Goal: Task Accomplishment & Management: Complete application form

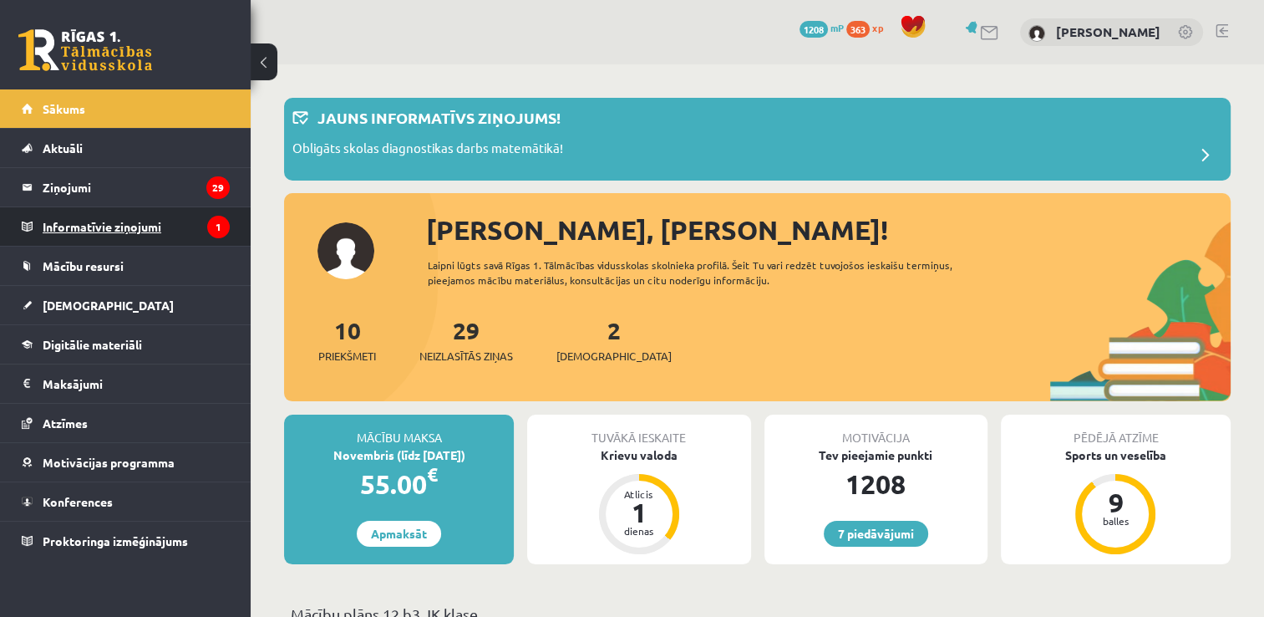
click at [81, 226] on legend "Informatīvie ziņojumi 1" at bounding box center [136, 226] width 187 height 38
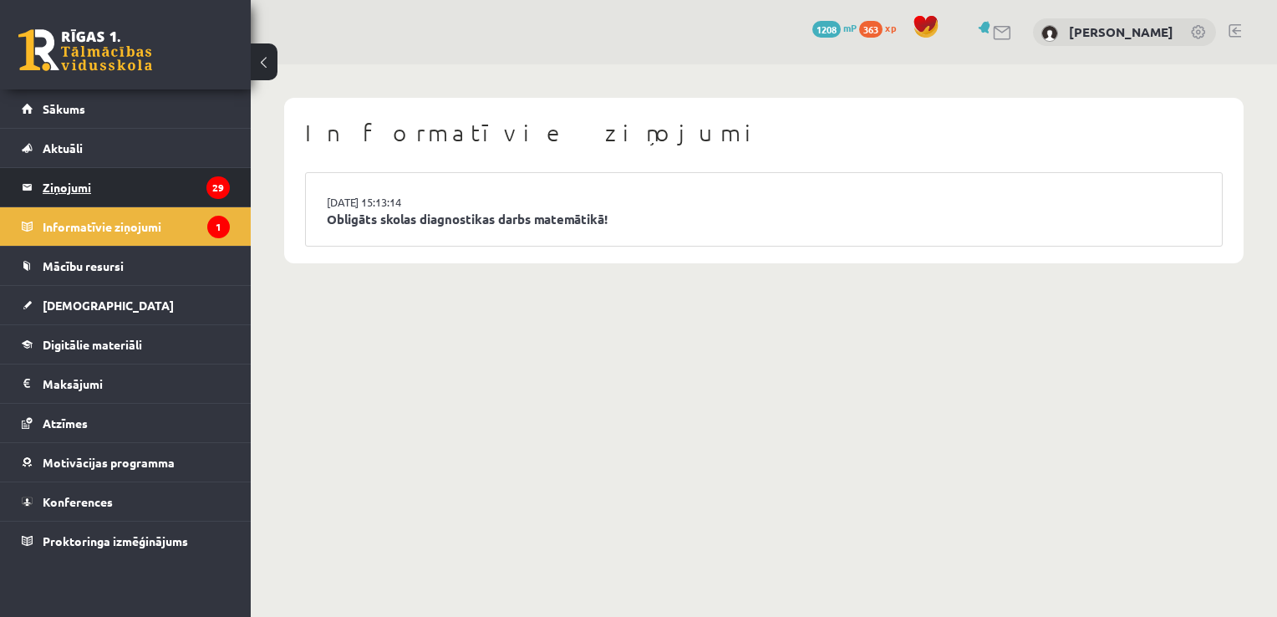
click at [79, 185] on legend "Ziņojumi 29" at bounding box center [136, 187] width 187 height 38
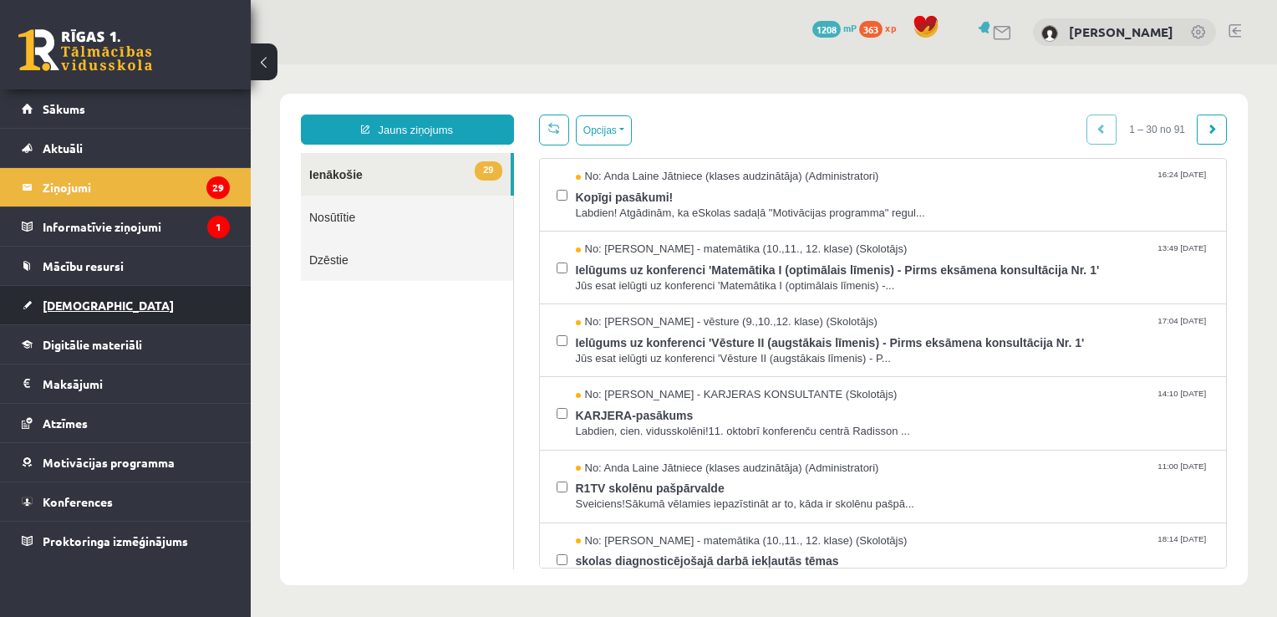
click at [84, 294] on link "[DEMOGRAPHIC_DATA]" at bounding box center [126, 305] width 208 height 38
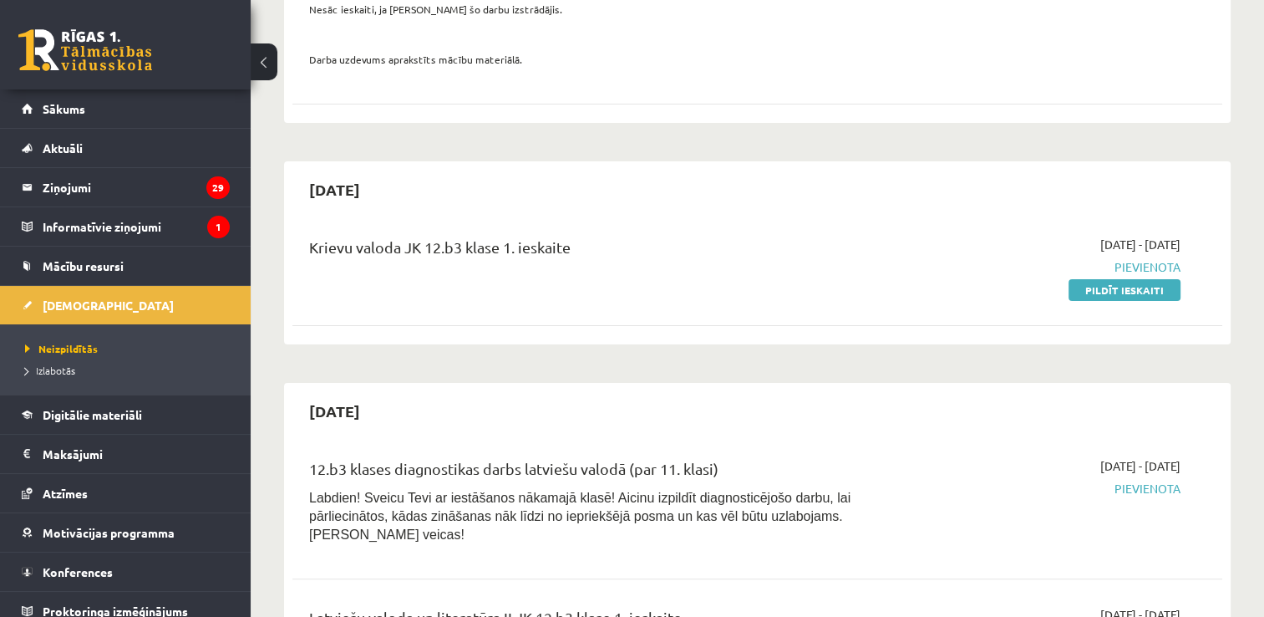
scroll to position [348, 0]
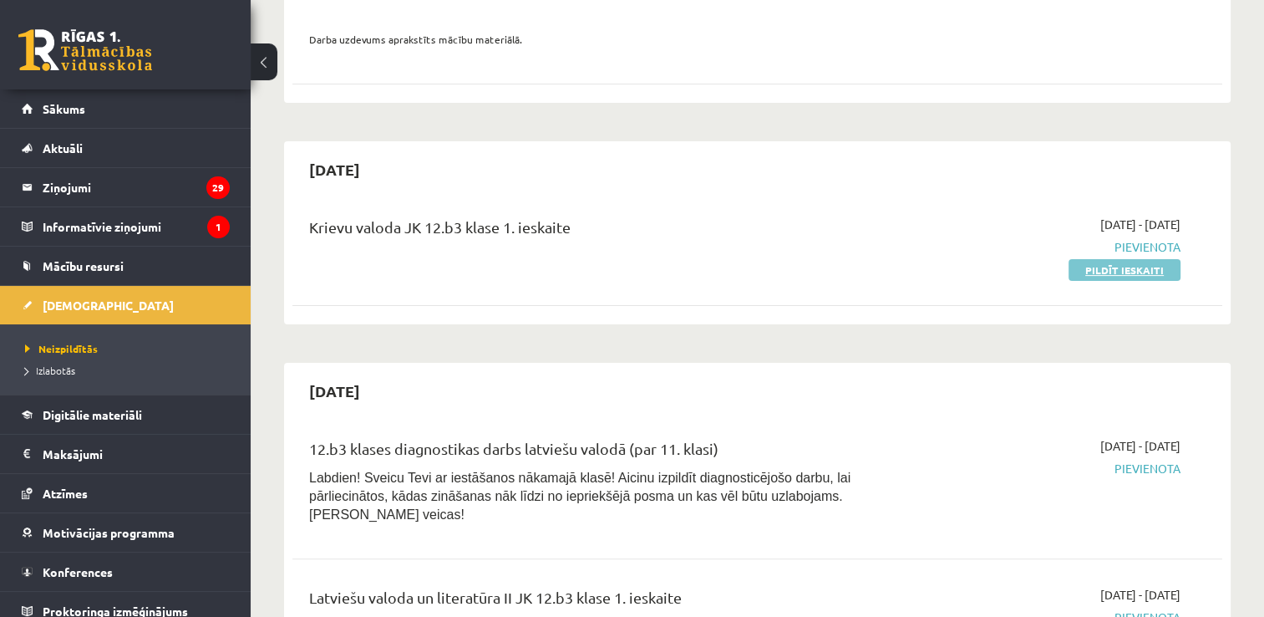
click at [1131, 269] on link "Pildīt ieskaiti" at bounding box center [1125, 270] width 112 height 22
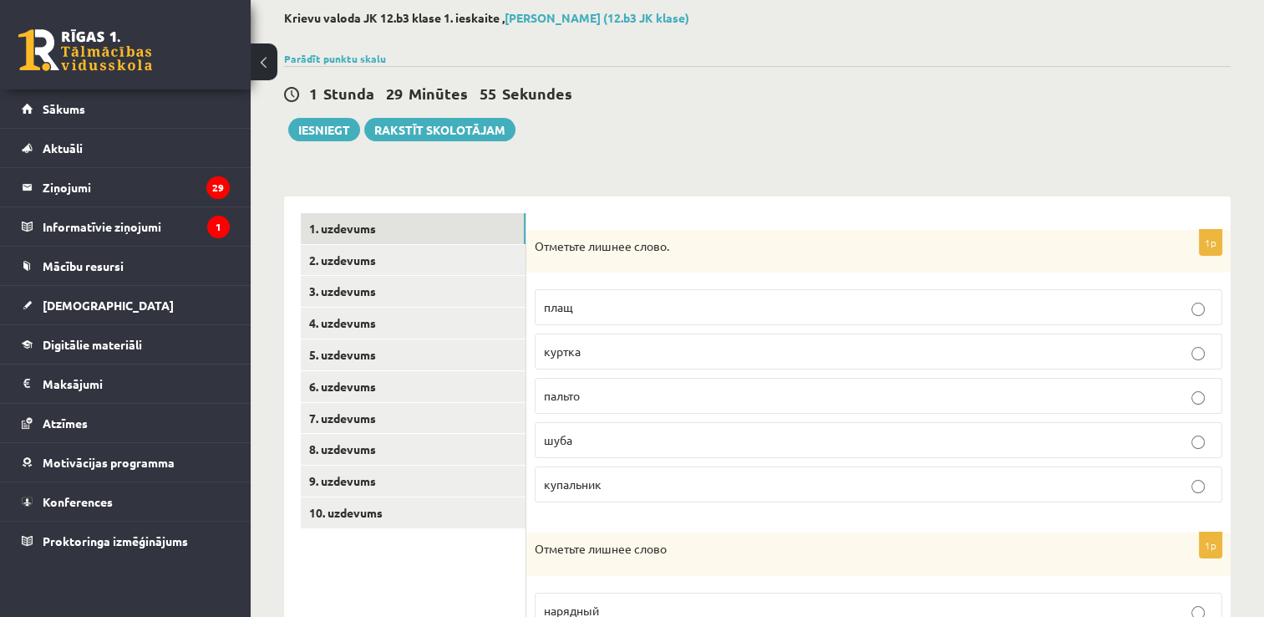
scroll to position [97, 0]
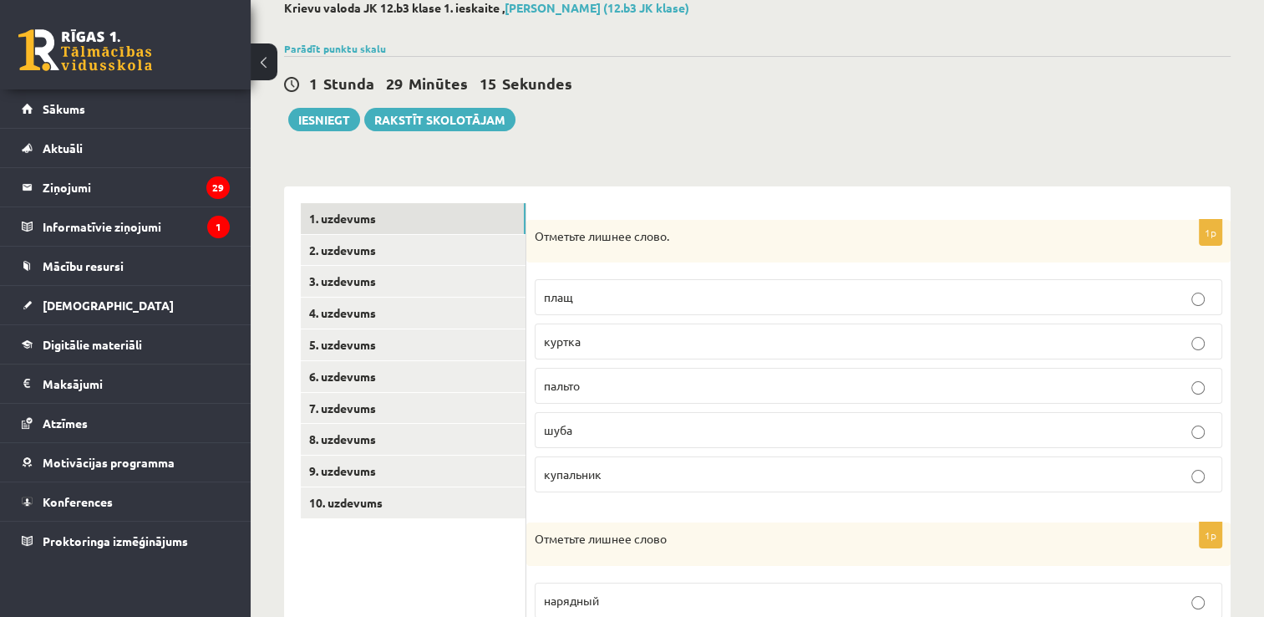
click at [850, 480] on p "купальник" at bounding box center [878, 474] width 669 height 18
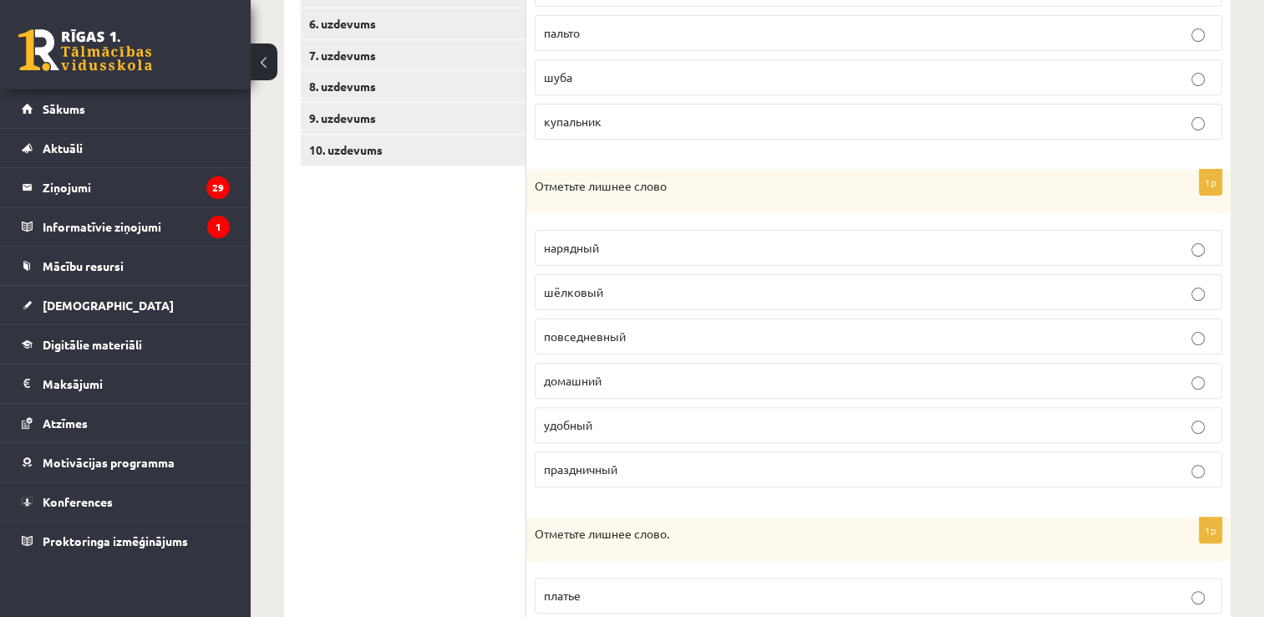
scroll to position [455, 0]
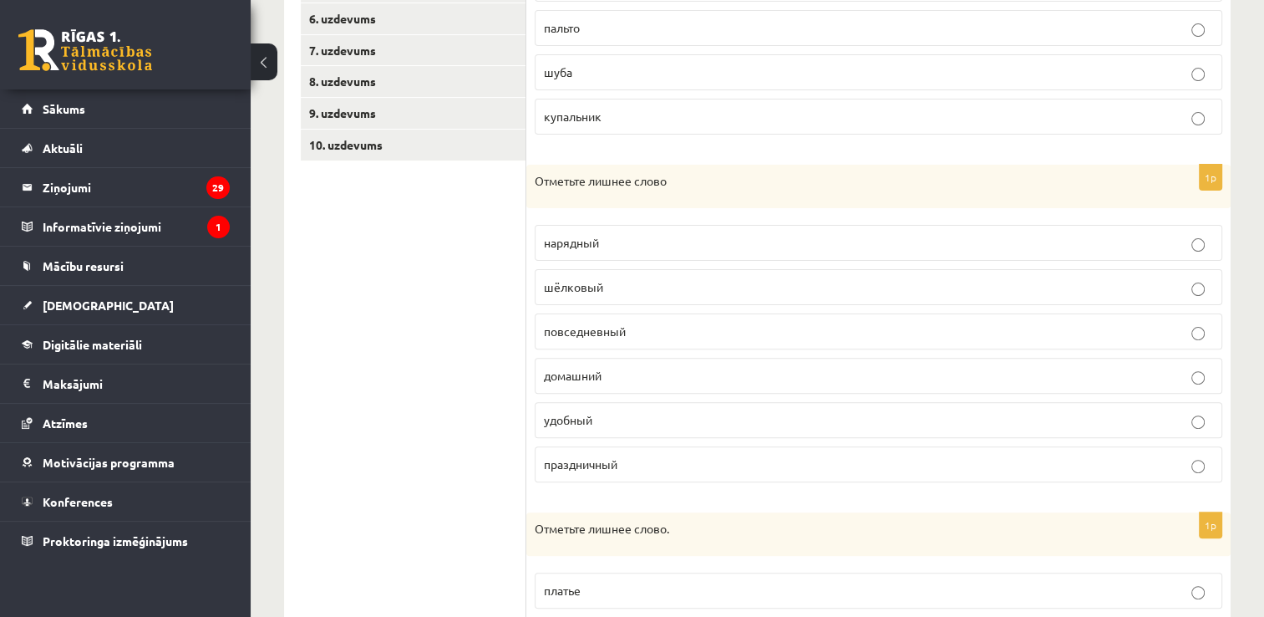
click at [655, 289] on p "шёлковый" at bounding box center [878, 287] width 669 height 18
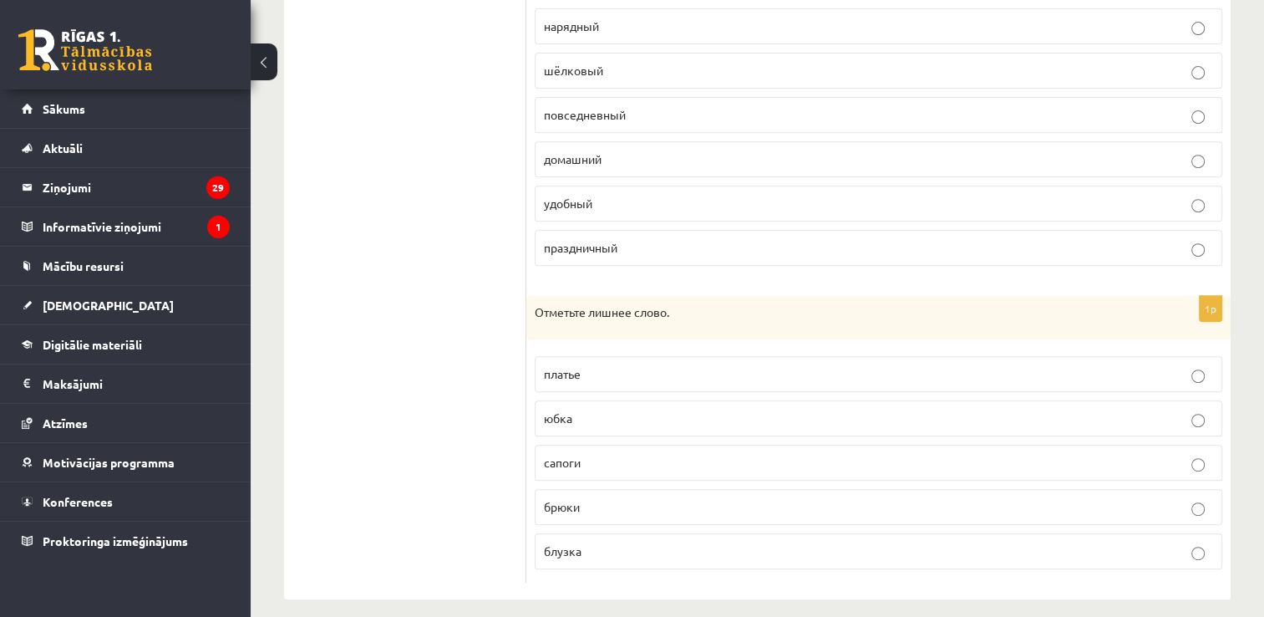
scroll to position [681, 0]
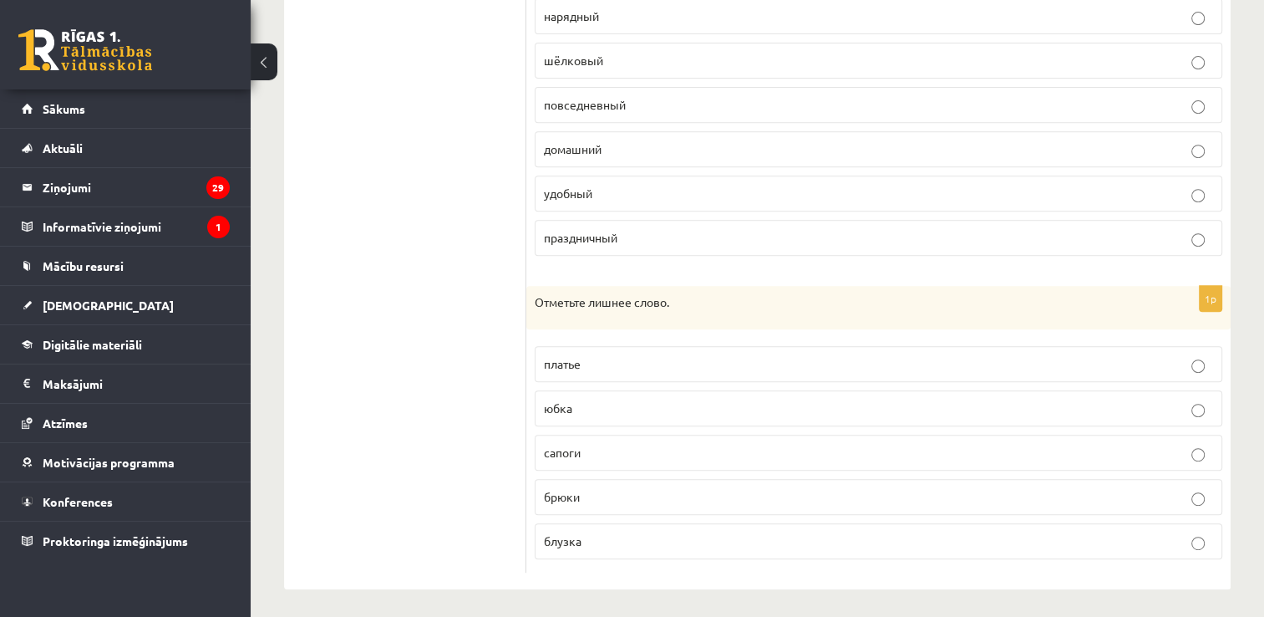
click at [628, 454] on p "сапоги" at bounding box center [878, 453] width 669 height 18
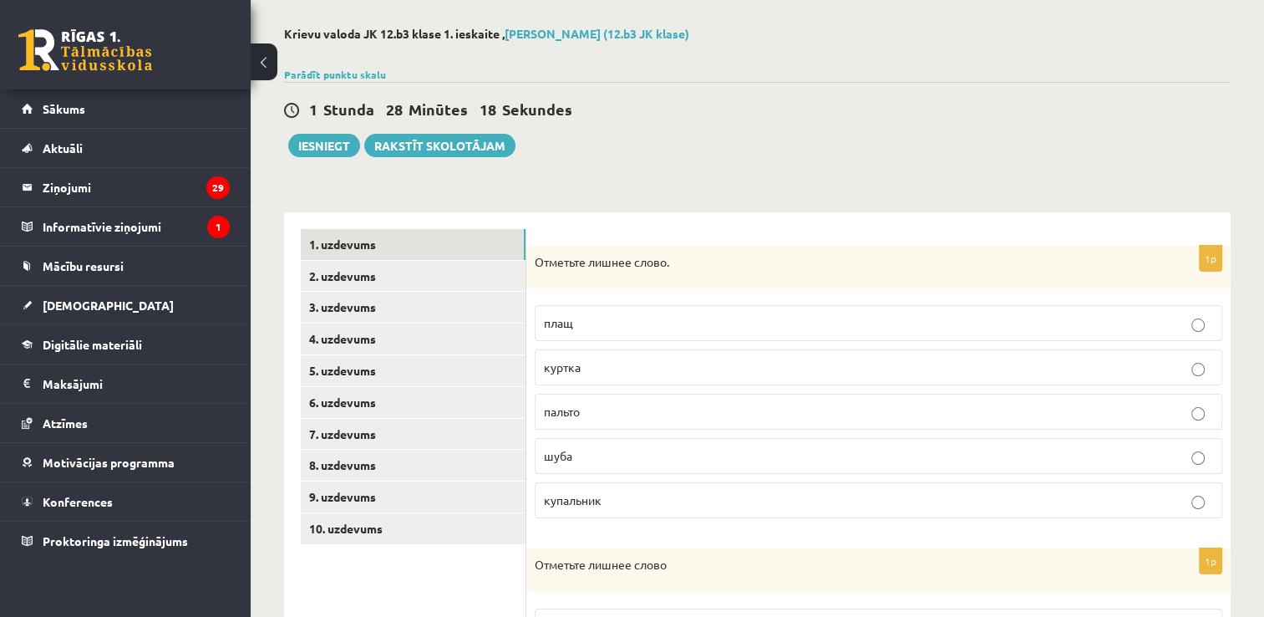
scroll to position [5, 0]
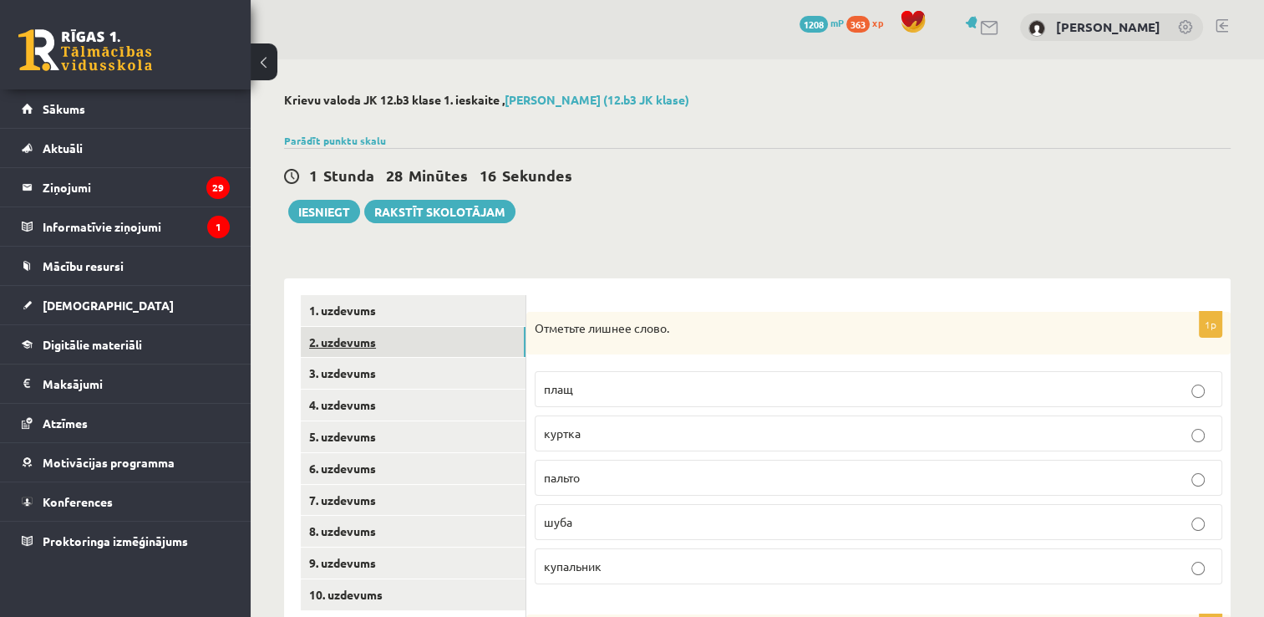
click at [371, 346] on link "2. uzdevums" at bounding box center [413, 342] width 225 height 31
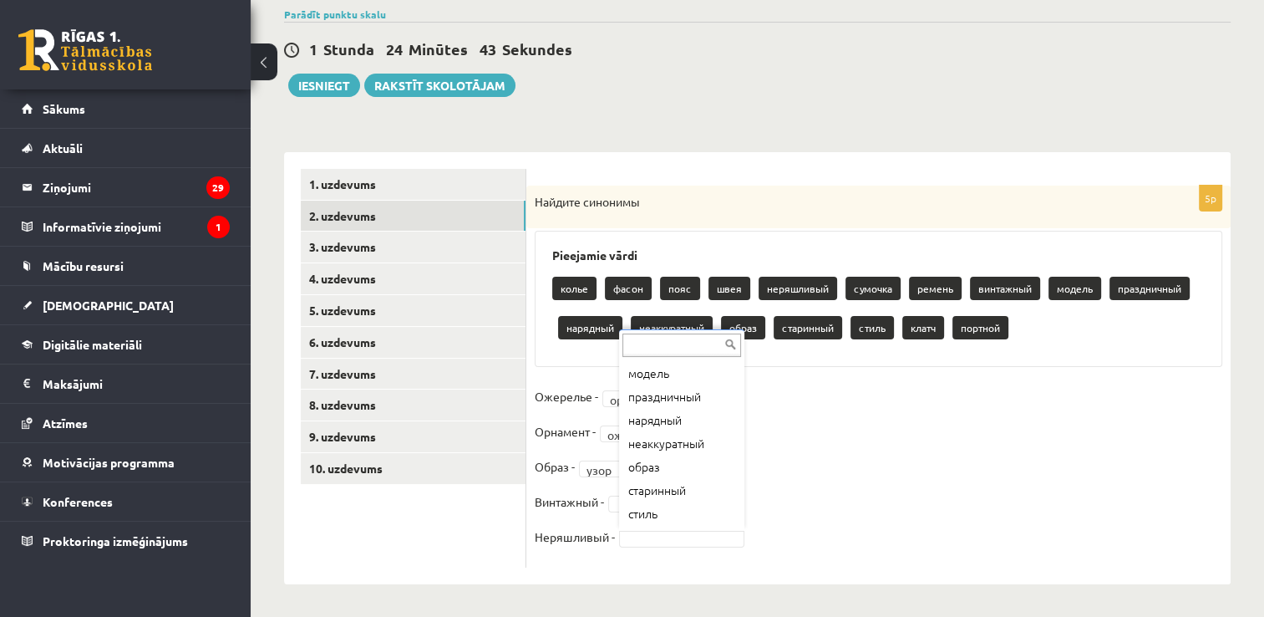
scroll to position [233, 0]
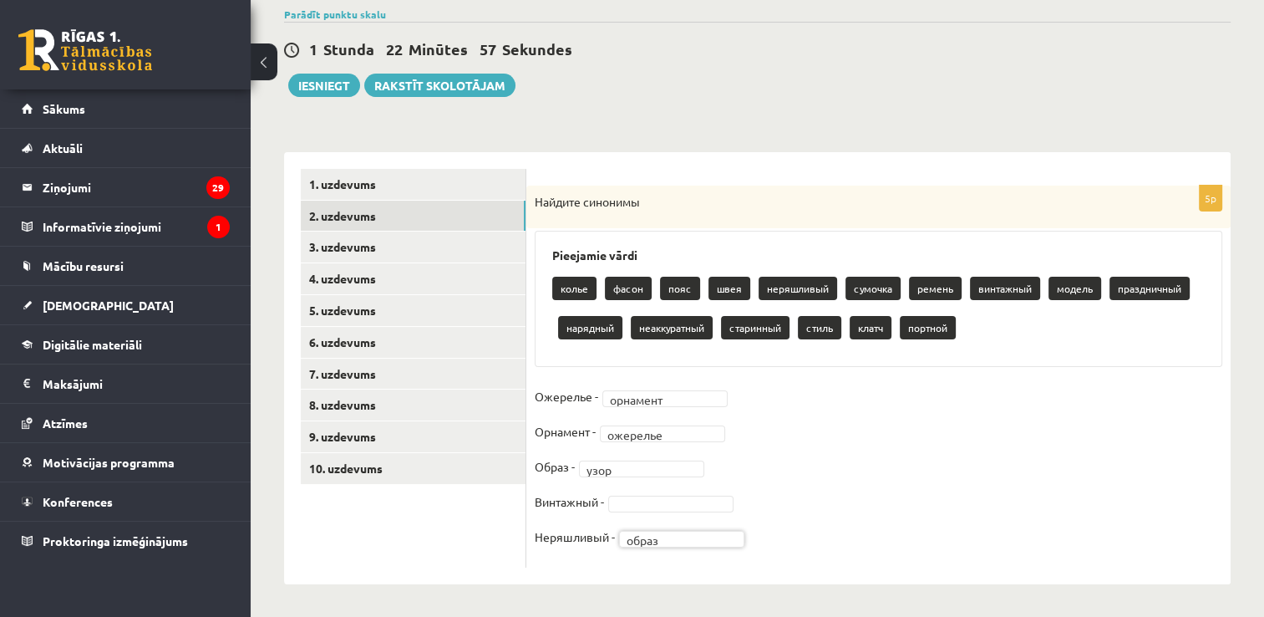
click at [810, 328] on p "стиль" at bounding box center [819, 327] width 43 height 23
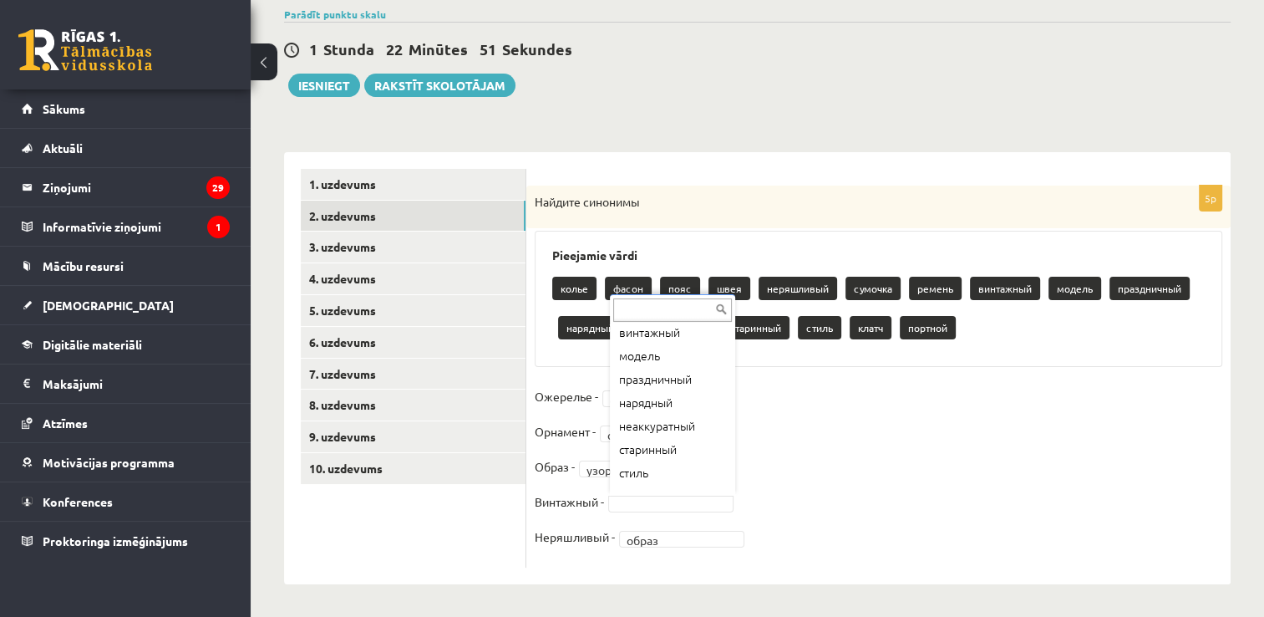
scroll to position [231, 0]
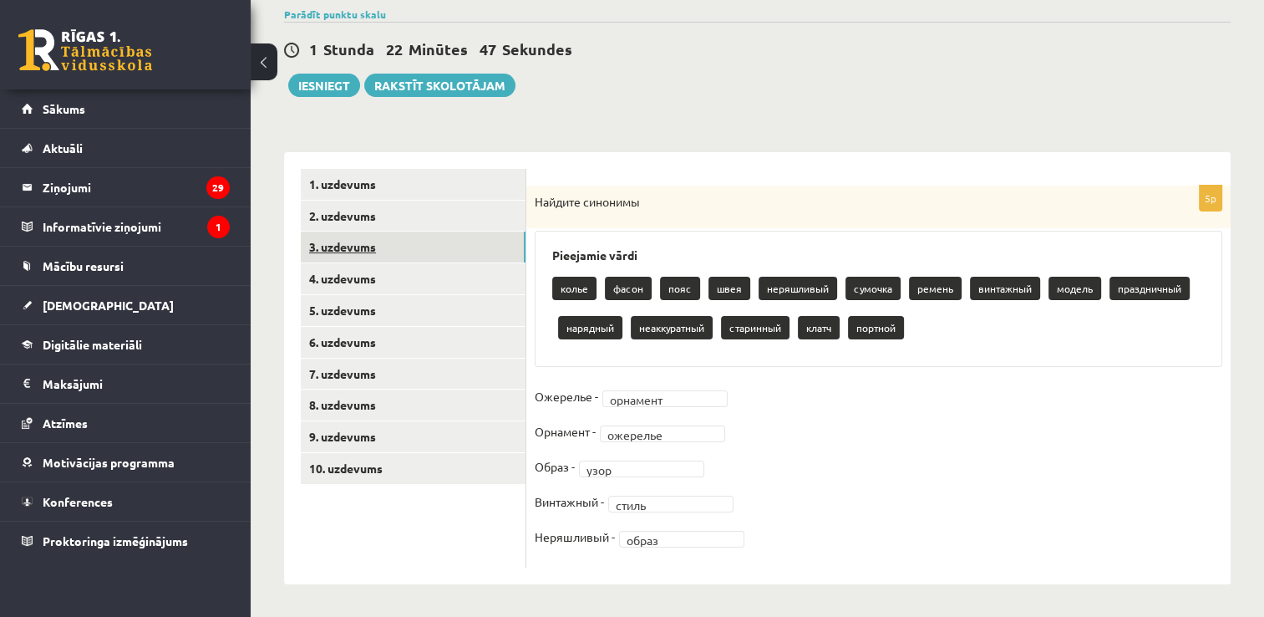
click at [452, 251] on link "3. uzdevums" at bounding box center [413, 246] width 225 height 31
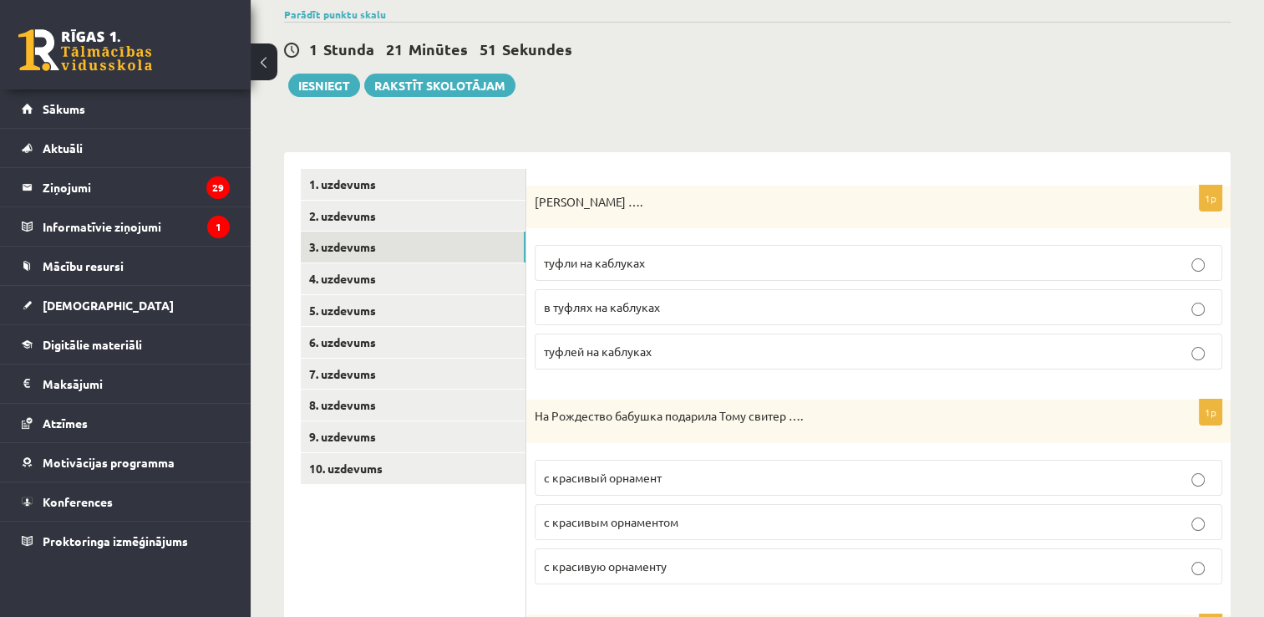
click at [715, 262] on p "туфли на каблуках" at bounding box center [878, 263] width 669 height 18
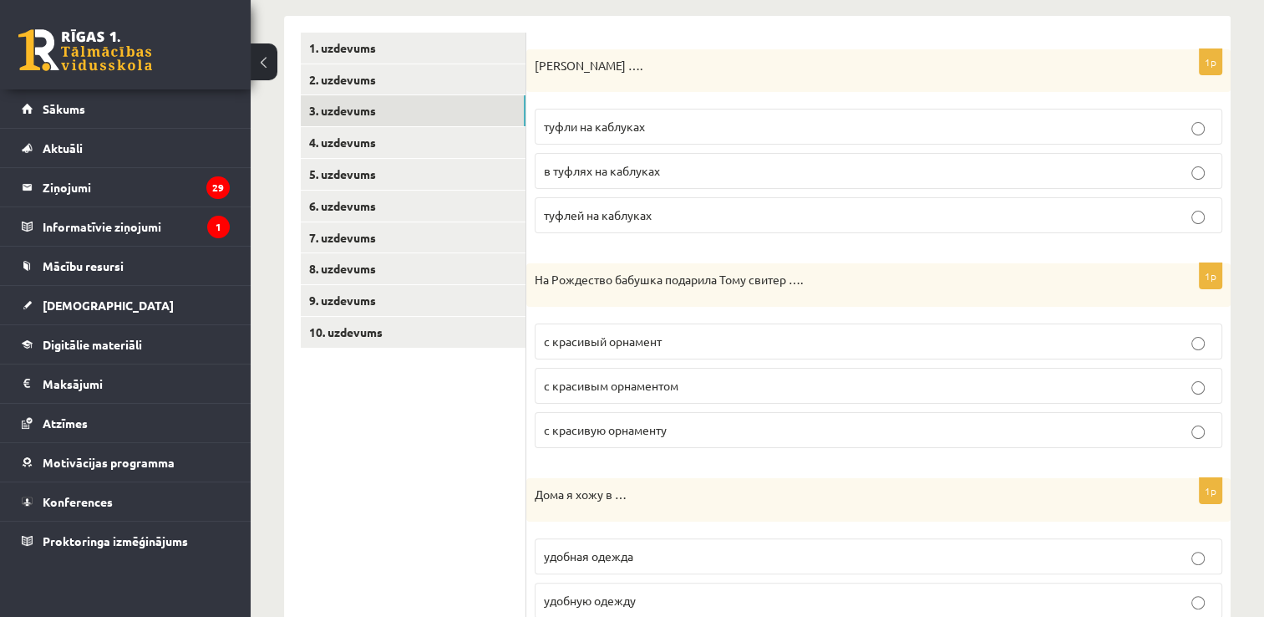
scroll to position [299, 0]
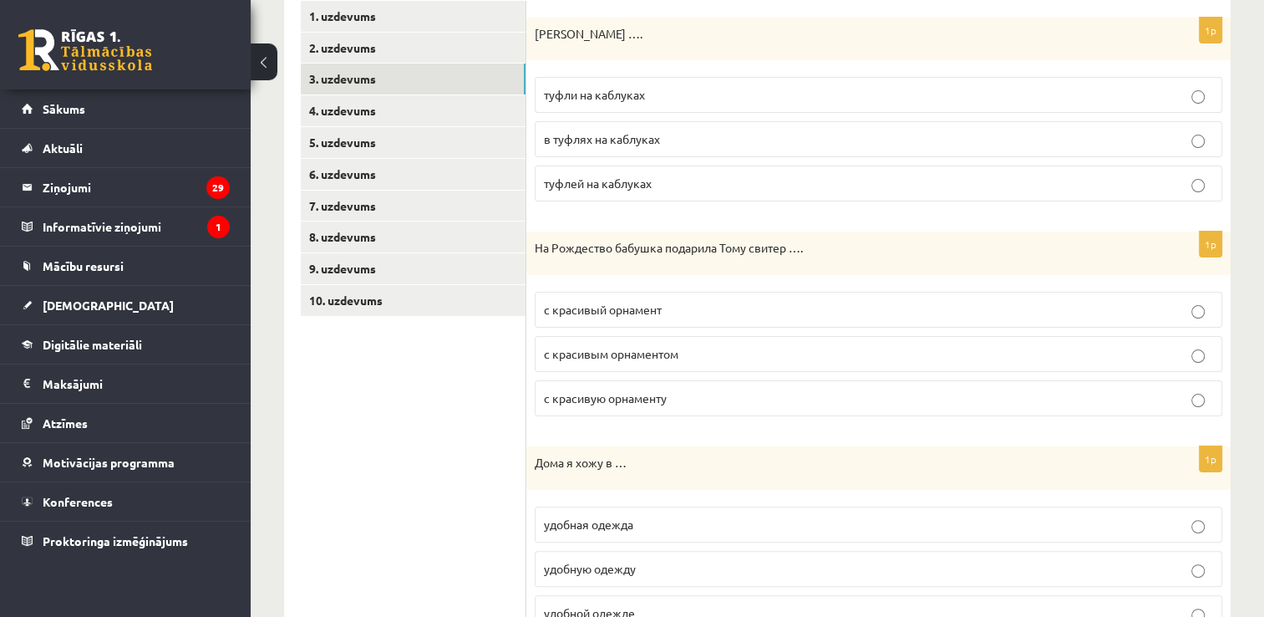
click at [709, 313] on p "с красивый орнамент" at bounding box center [878, 310] width 669 height 18
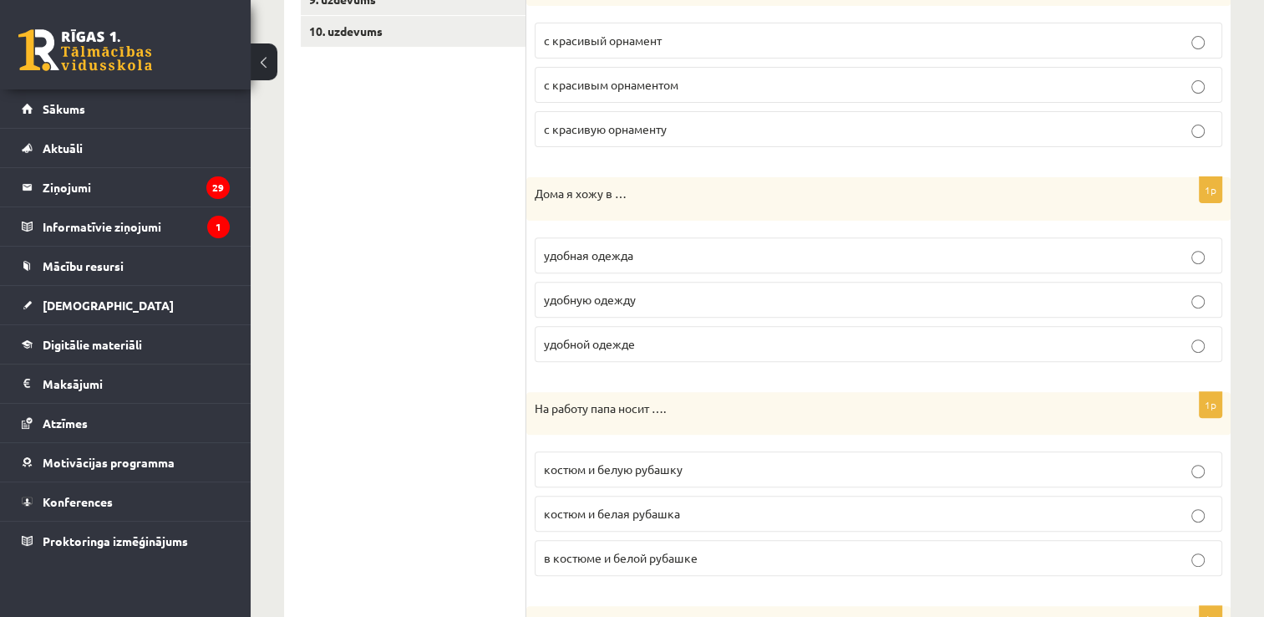
scroll to position [572, 0]
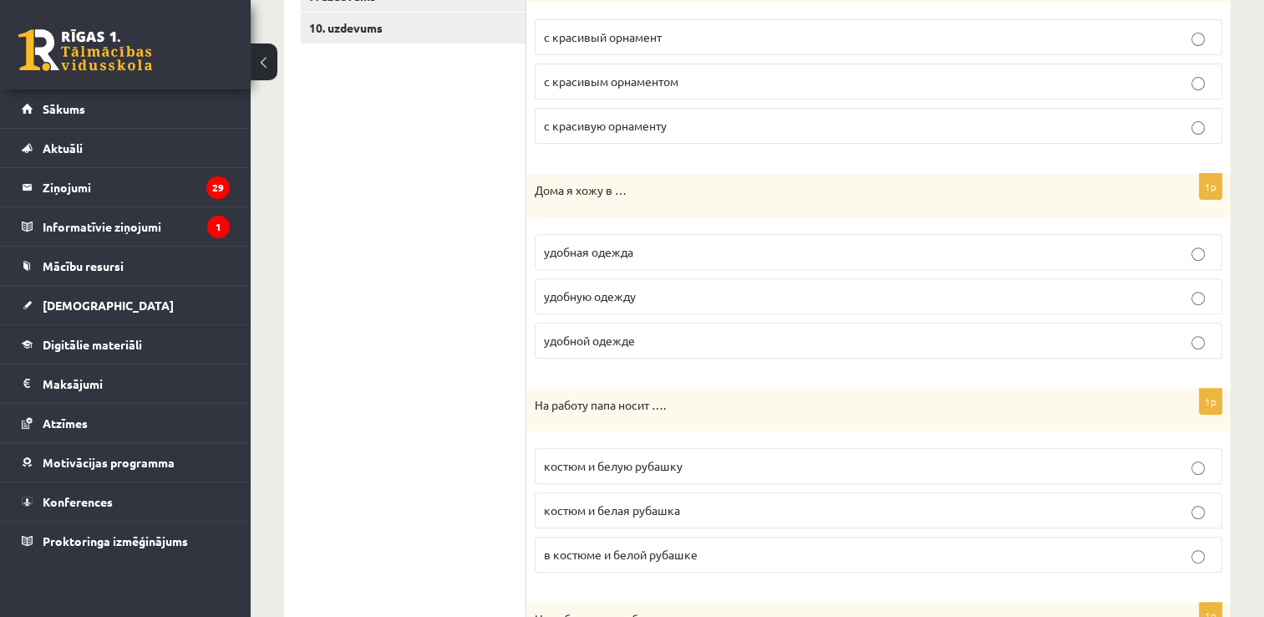
click at [690, 296] on p "удобную одежду" at bounding box center [878, 296] width 669 height 18
click at [1034, 339] on p "удобной одежде" at bounding box center [878, 341] width 669 height 18
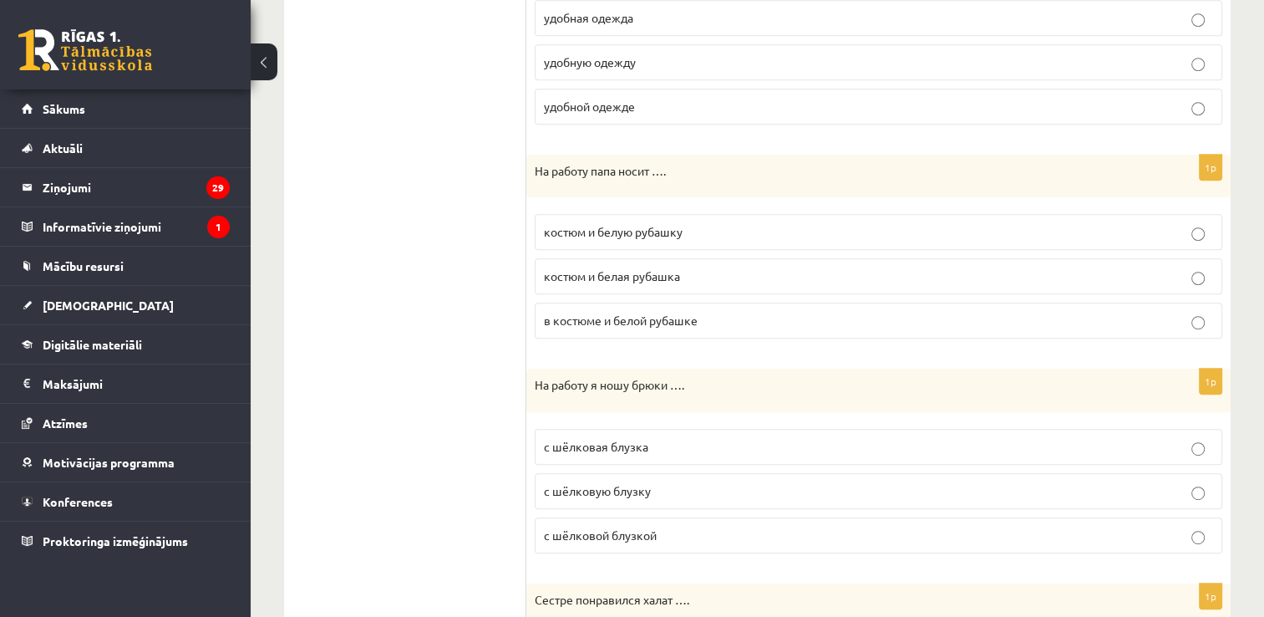
scroll to position [843, 0]
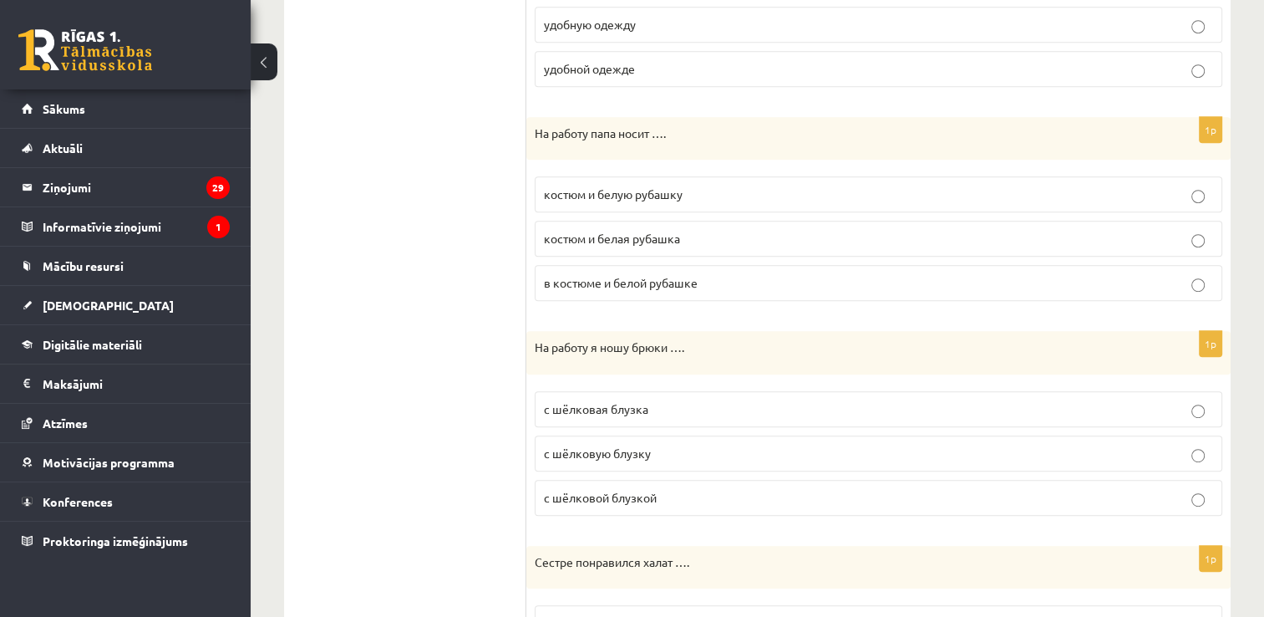
click at [1056, 497] on p "с шёлковой блузкой" at bounding box center [878, 498] width 669 height 18
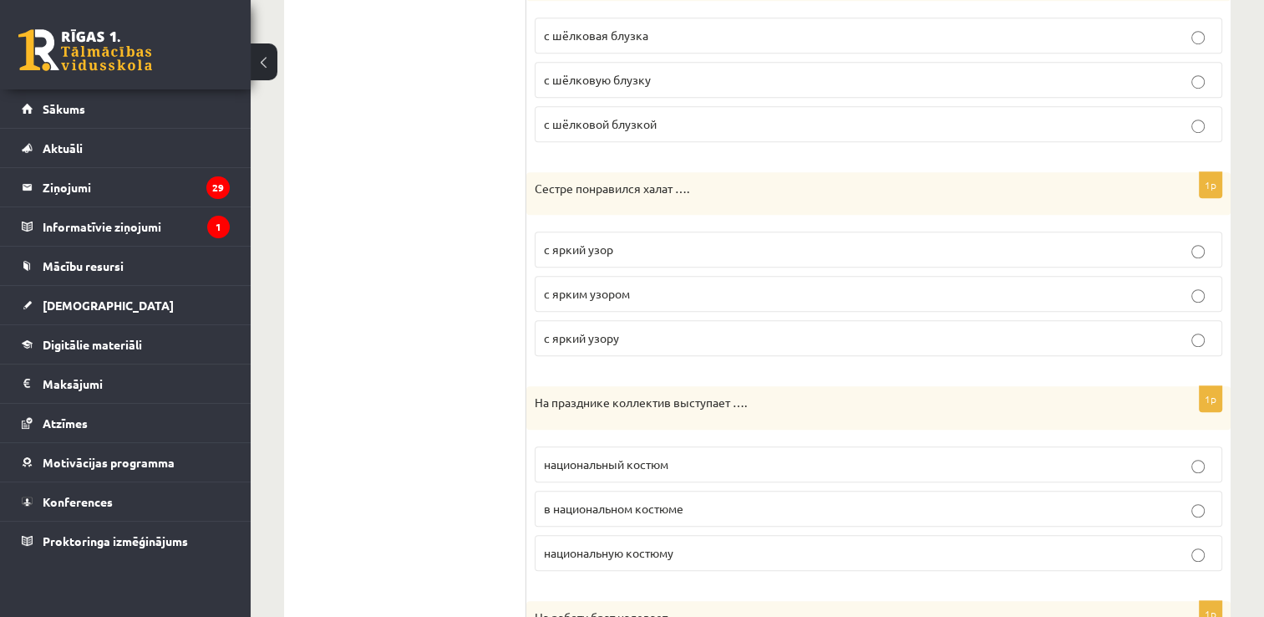
scroll to position [1227, 0]
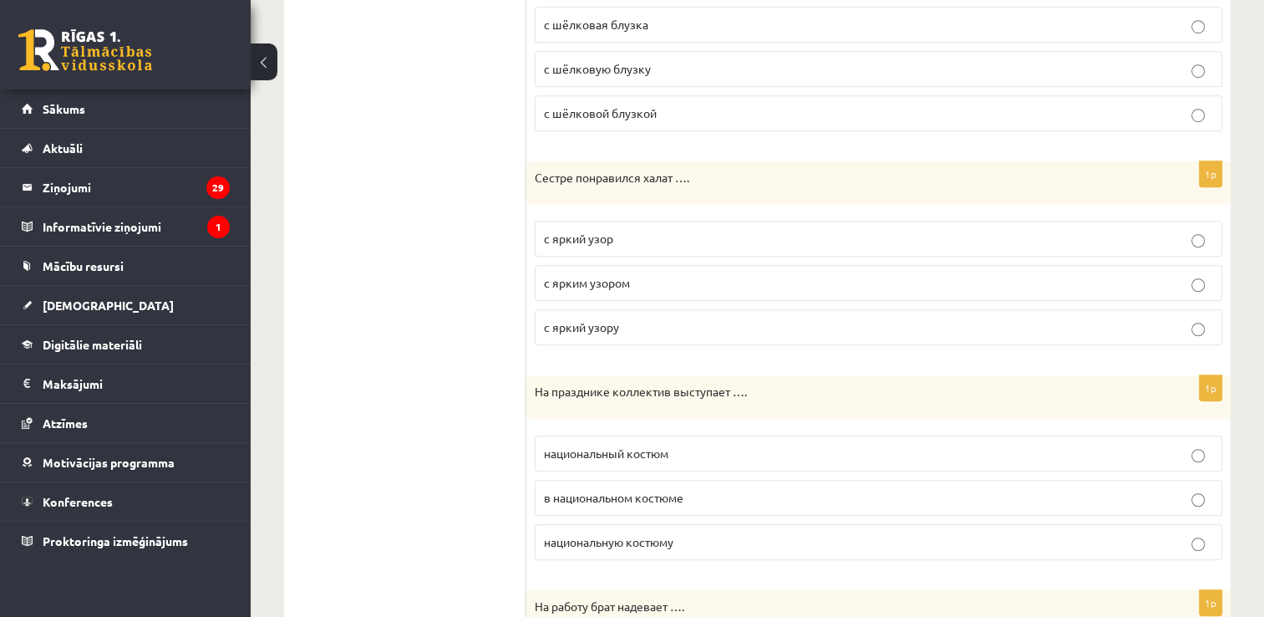
click at [769, 279] on p "с ярким узором" at bounding box center [878, 283] width 669 height 18
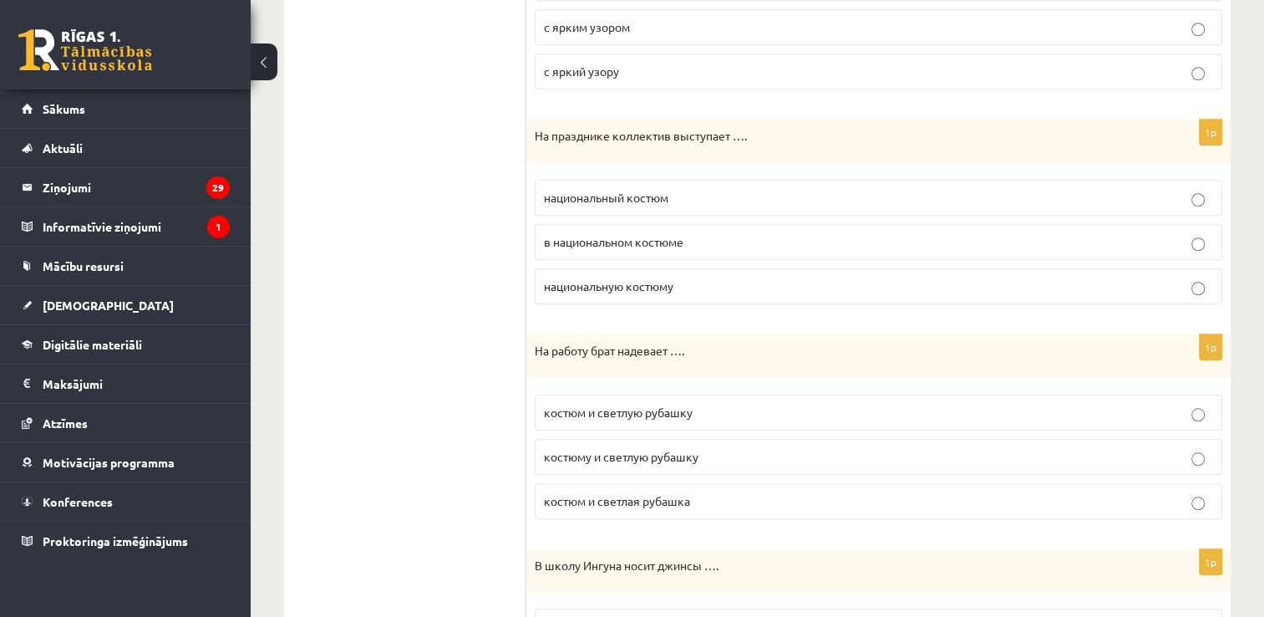
scroll to position [1488, 0]
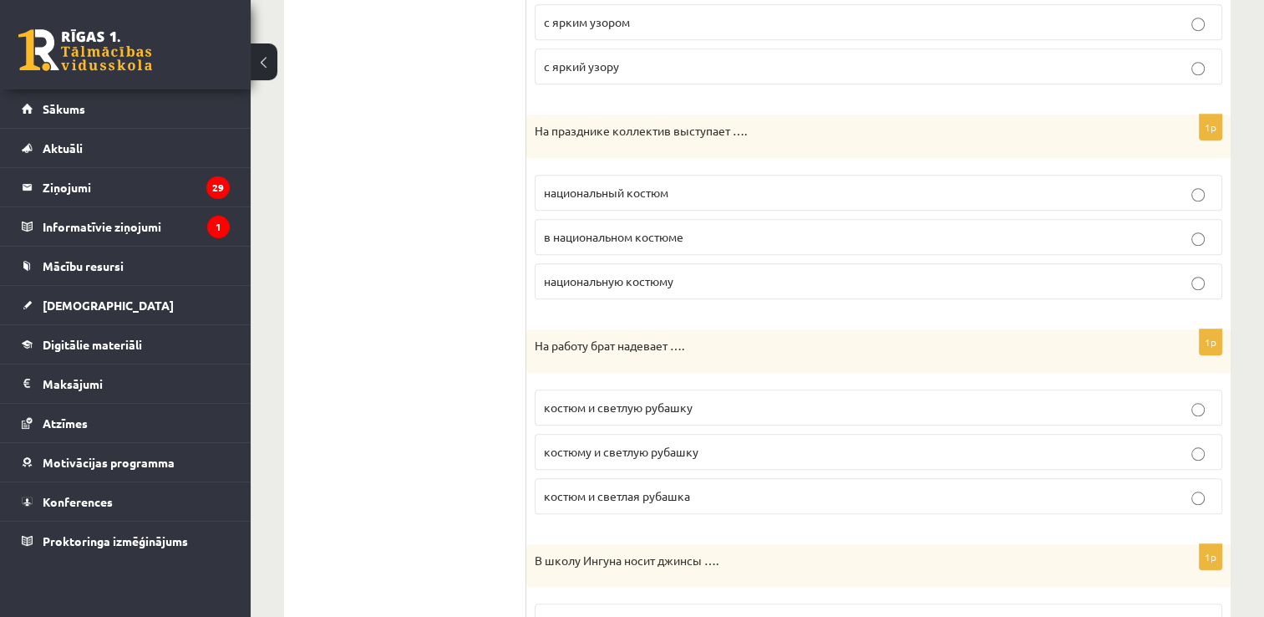
click at [973, 228] on p "в национальном костюме" at bounding box center [878, 237] width 669 height 18
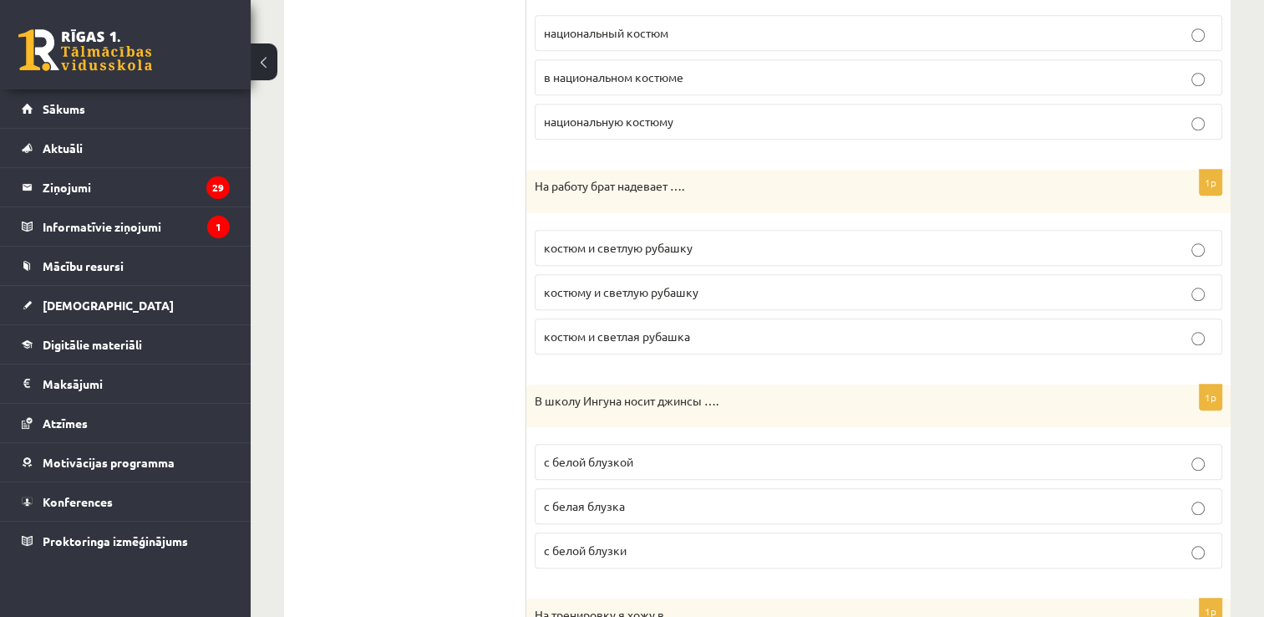
scroll to position [1670, 0]
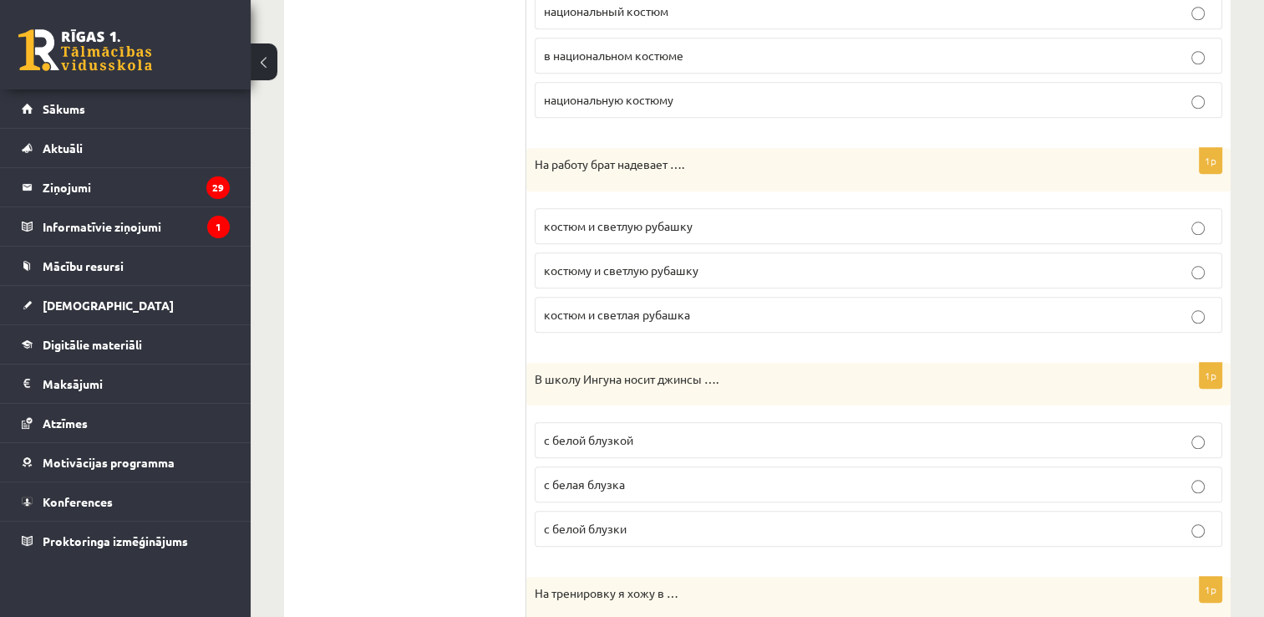
click at [689, 269] on p "костюму и светлую рубашку" at bounding box center [878, 271] width 669 height 18
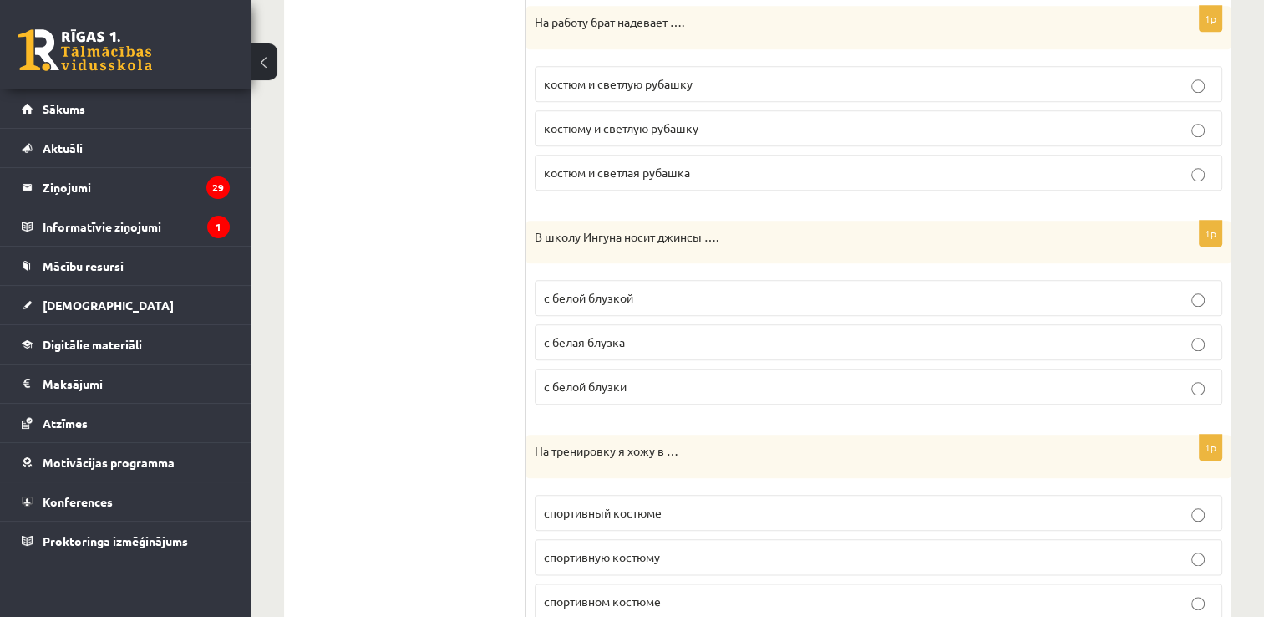
scroll to position [1821, 0]
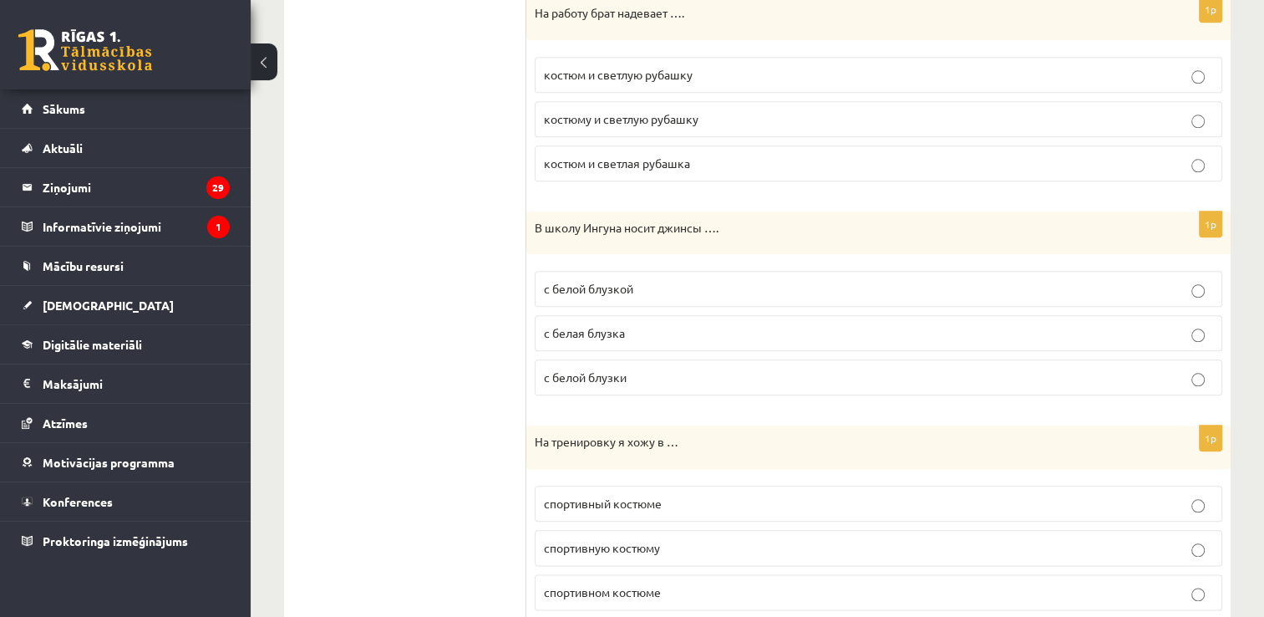
click at [686, 324] on p "с белая блузка" at bounding box center [878, 333] width 669 height 18
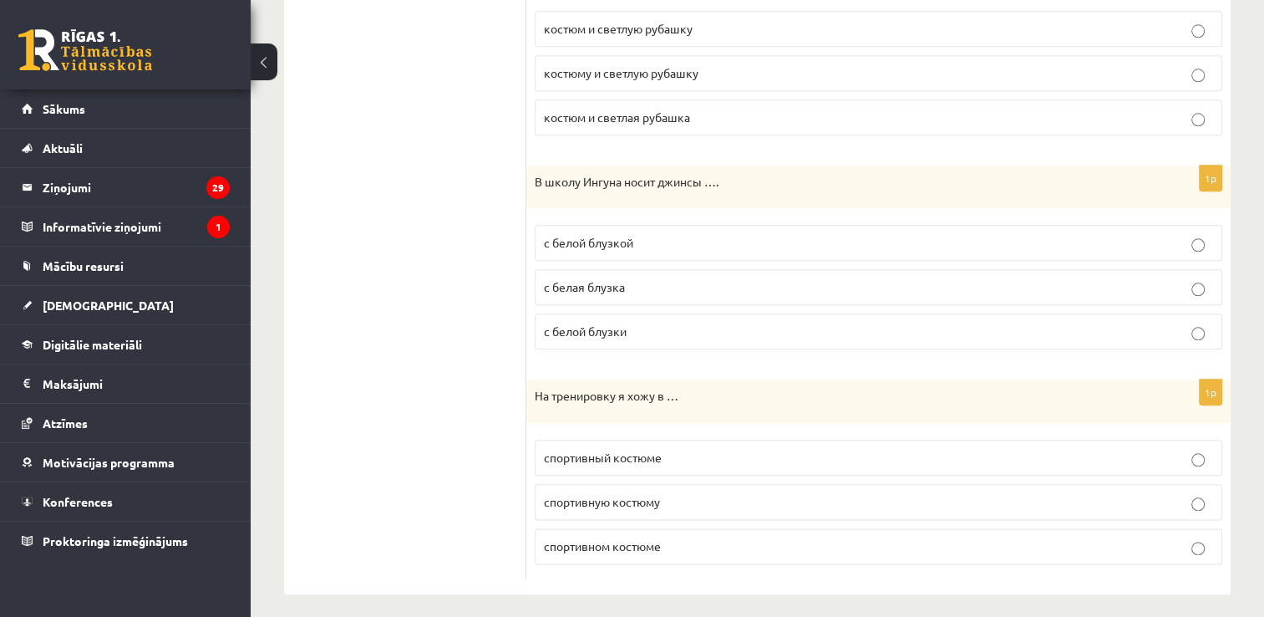
click at [681, 455] on p "спортивный костюме" at bounding box center [878, 458] width 669 height 18
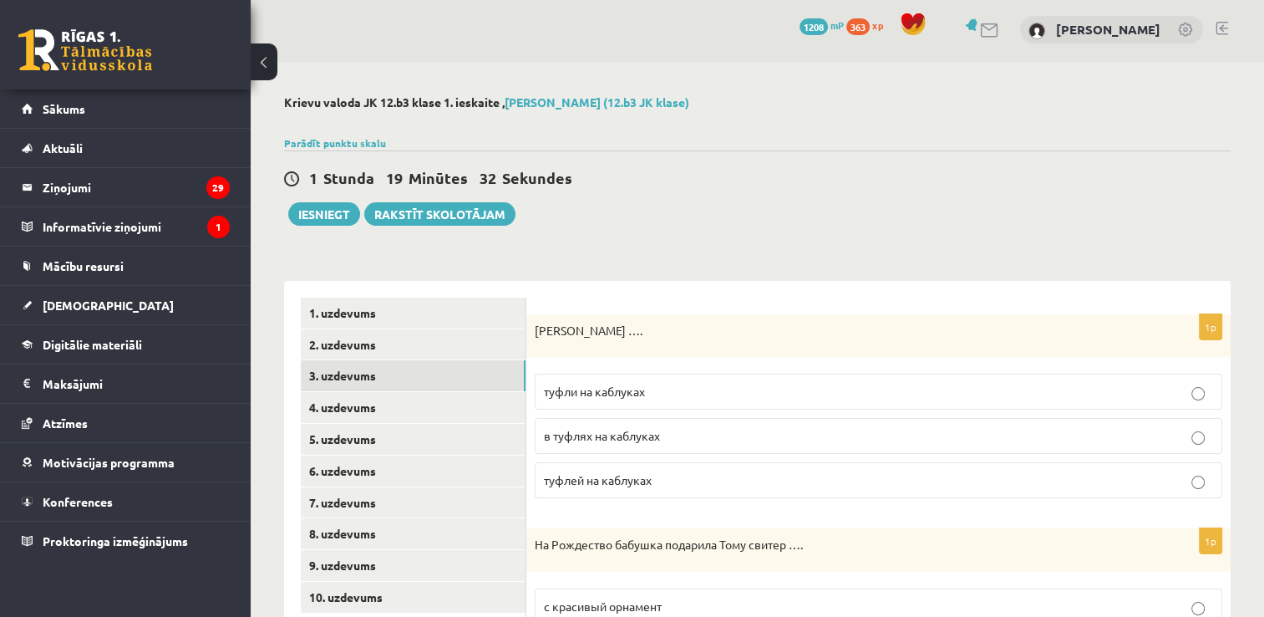
scroll to position [0, 0]
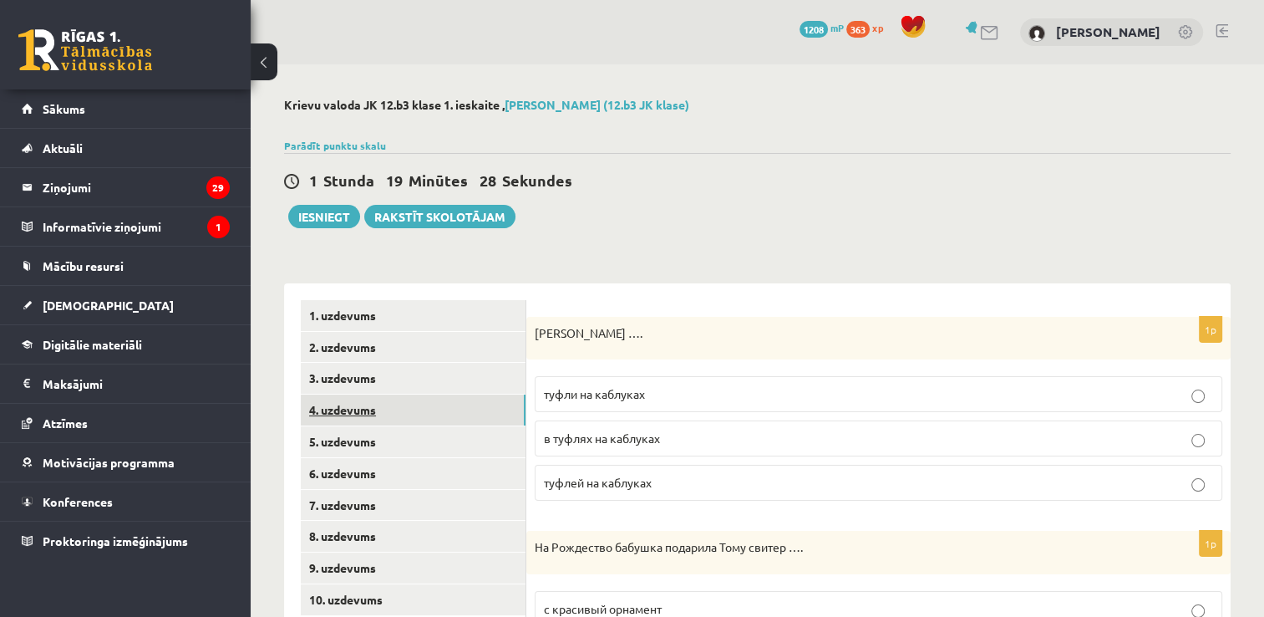
click at [474, 407] on link "4. uzdevums" at bounding box center [413, 409] width 225 height 31
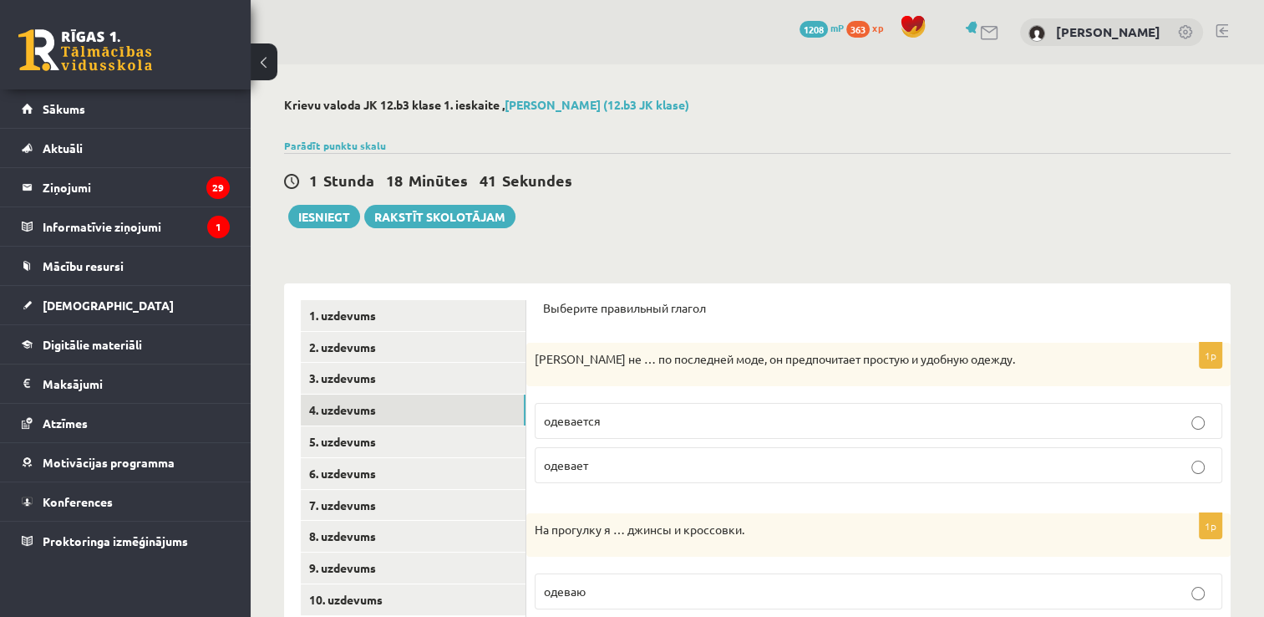
click at [584, 429] on label "одевается" at bounding box center [879, 421] width 688 height 36
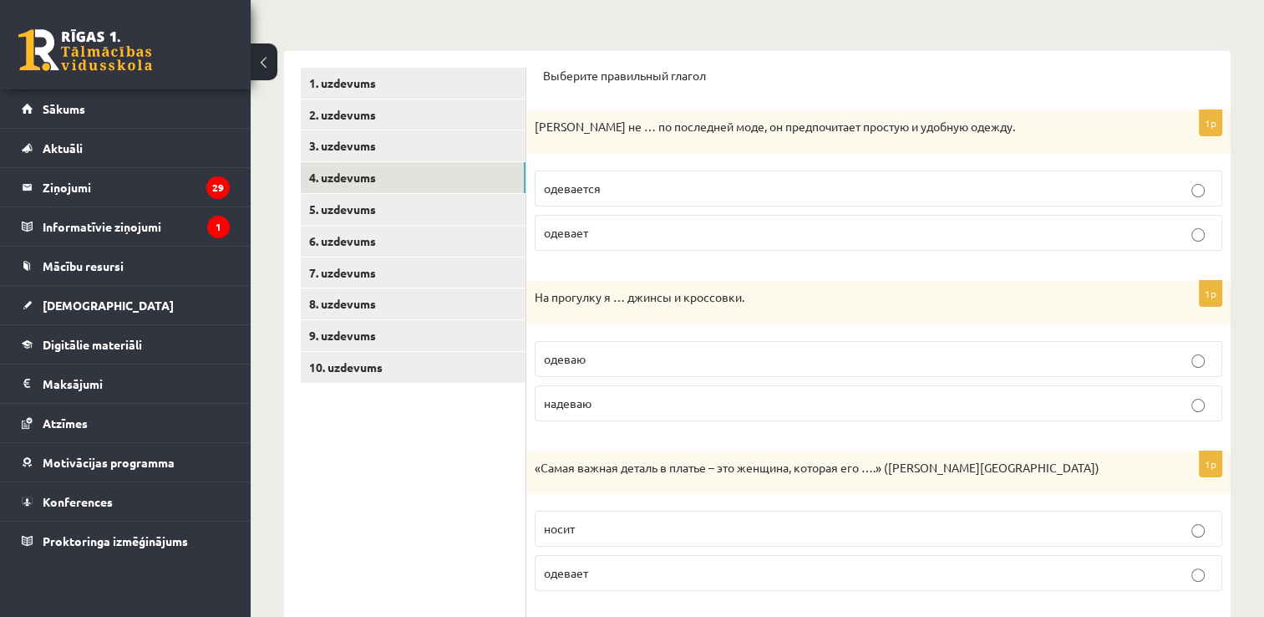
scroll to position [234, 0]
click at [626, 353] on p "одеваю" at bounding box center [878, 357] width 669 height 18
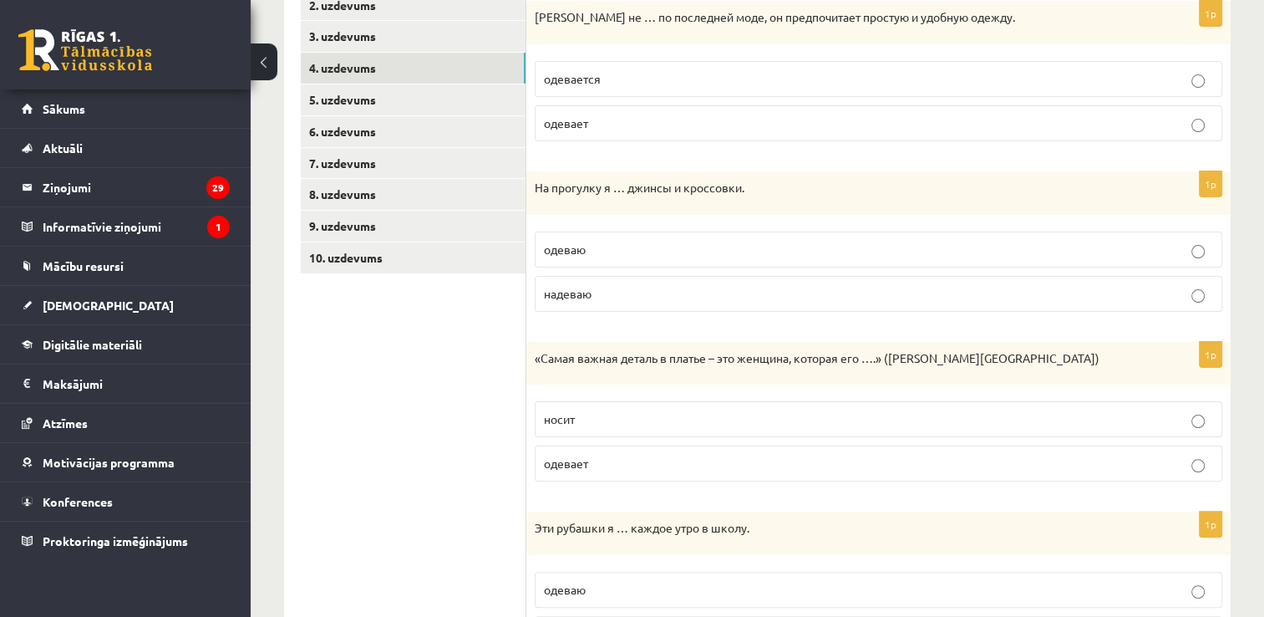
scroll to position [399, 0]
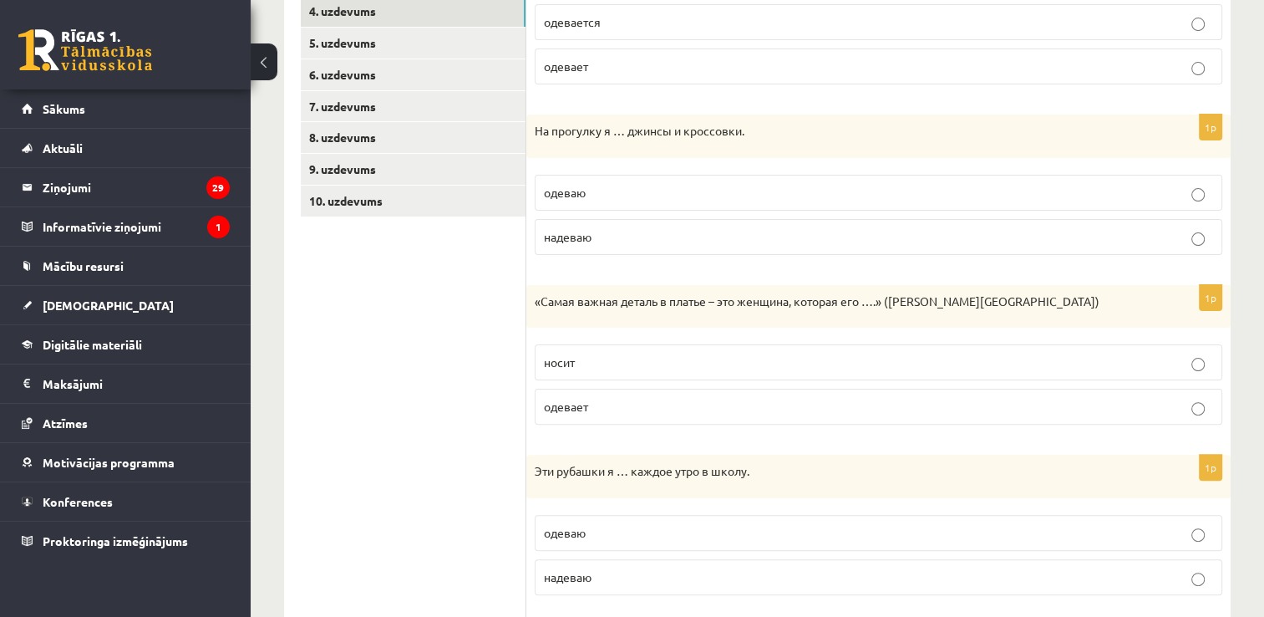
click at [1052, 366] on p "носит" at bounding box center [878, 362] width 669 height 18
drag, startPoint x: 1274, startPoint y: 346, endPoint x: 1249, endPoint y: 380, distance: 42.5
click at [1249, 380] on div "**********" at bounding box center [758, 247] width 1014 height 1162
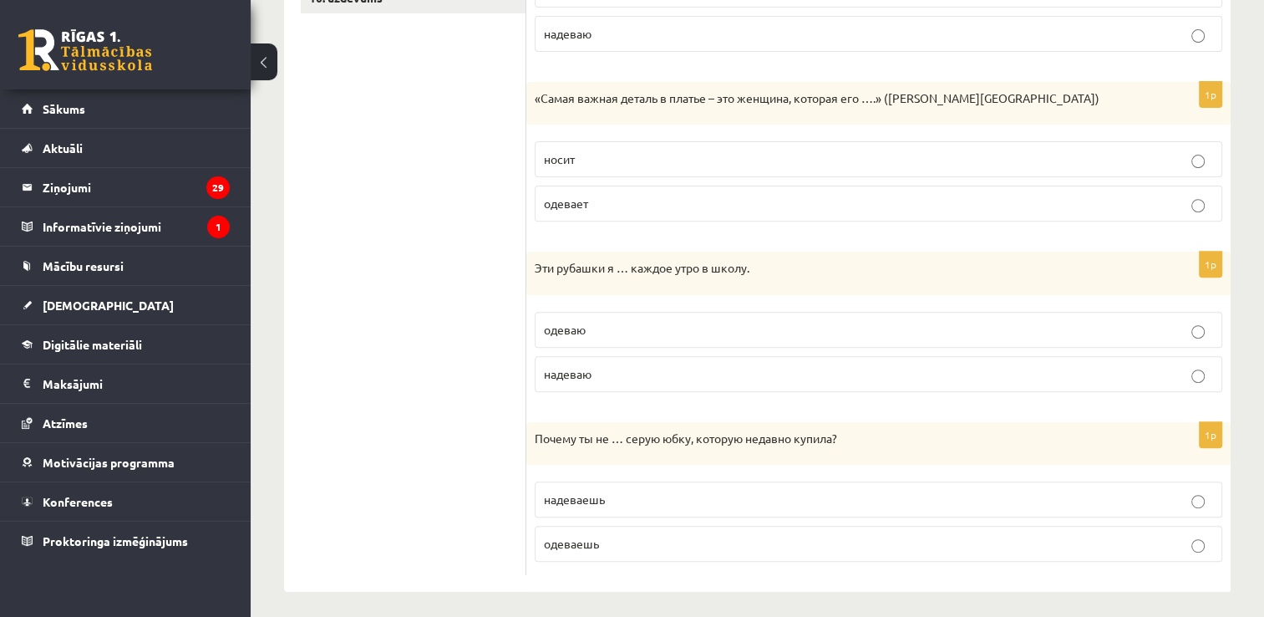
scroll to position [603, 0]
click at [729, 370] on p "надеваю" at bounding box center [878, 372] width 669 height 18
click at [612, 547] on label "одеваешь" at bounding box center [879, 542] width 688 height 36
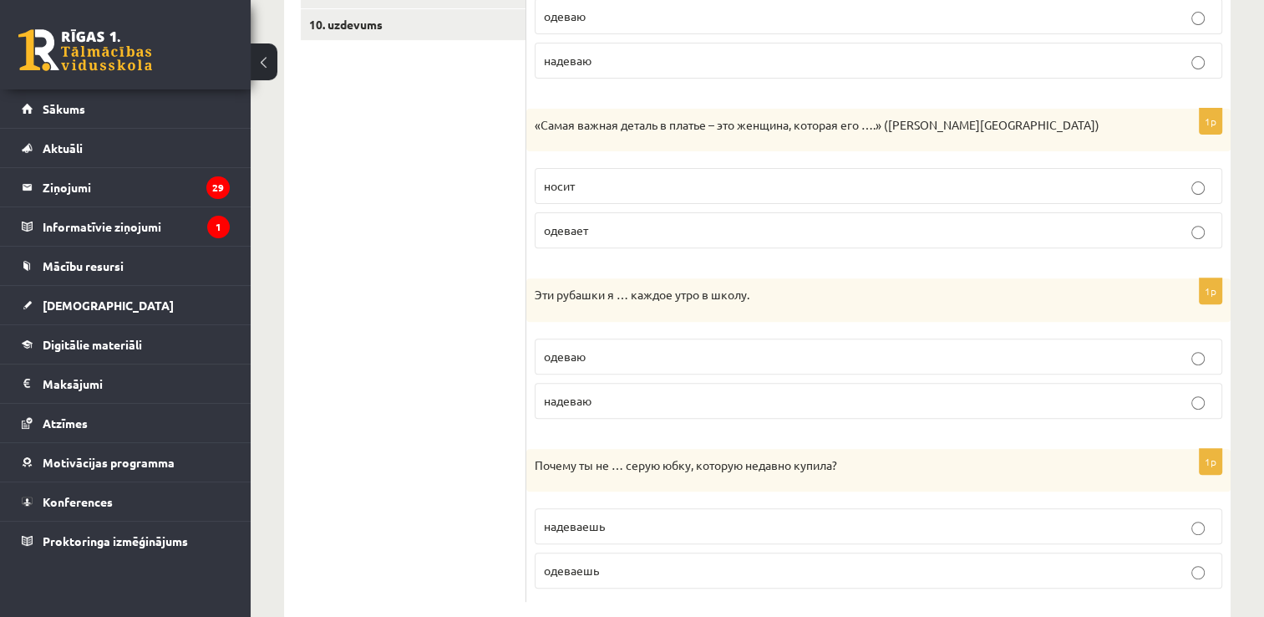
scroll to position [0, 0]
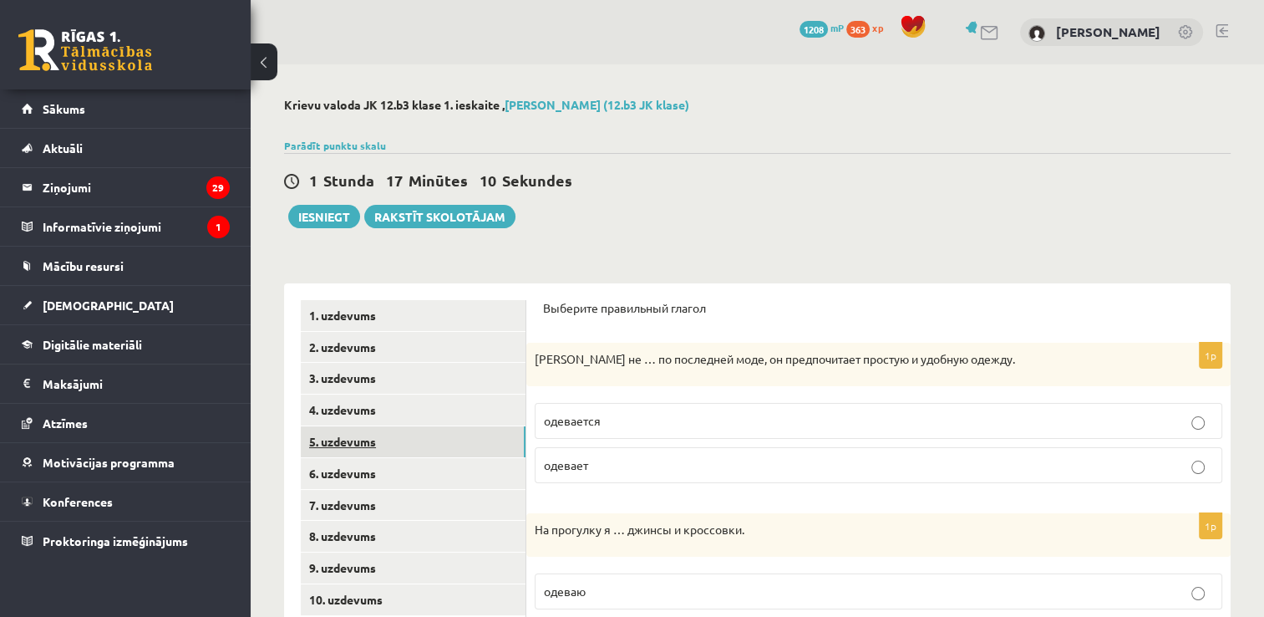
click at [418, 442] on link "5. uzdevums" at bounding box center [413, 441] width 225 height 31
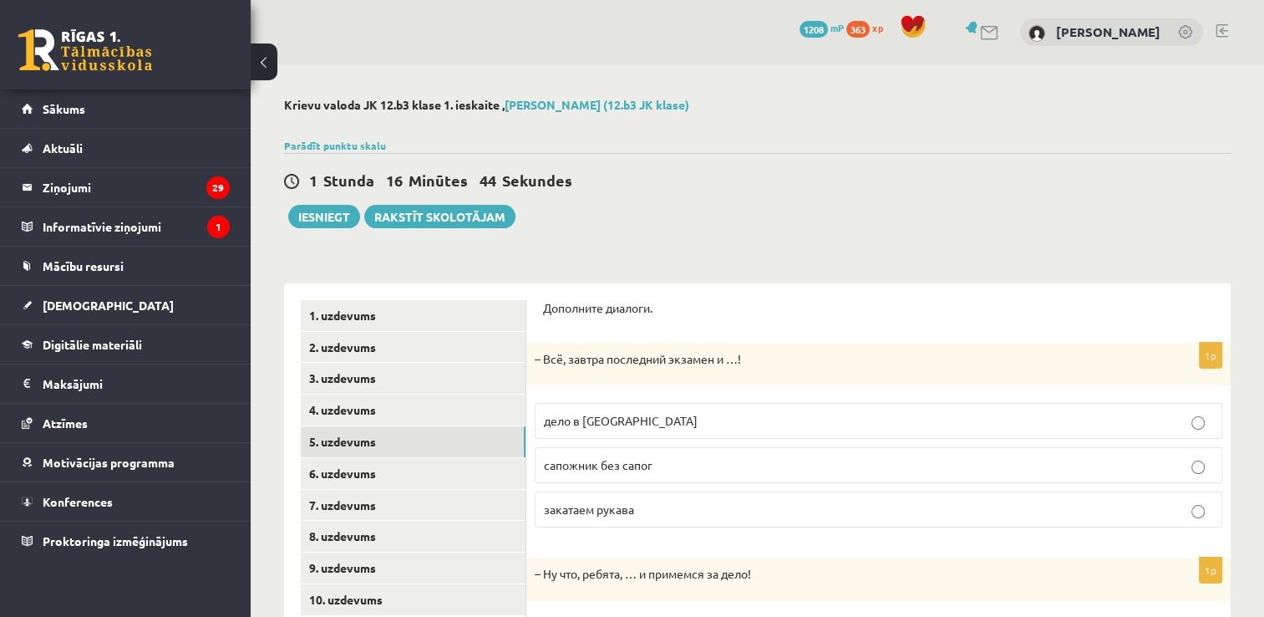
click at [665, 413] on p "дело в шляпе" at bounding box center [878, 421] width 669 height 18
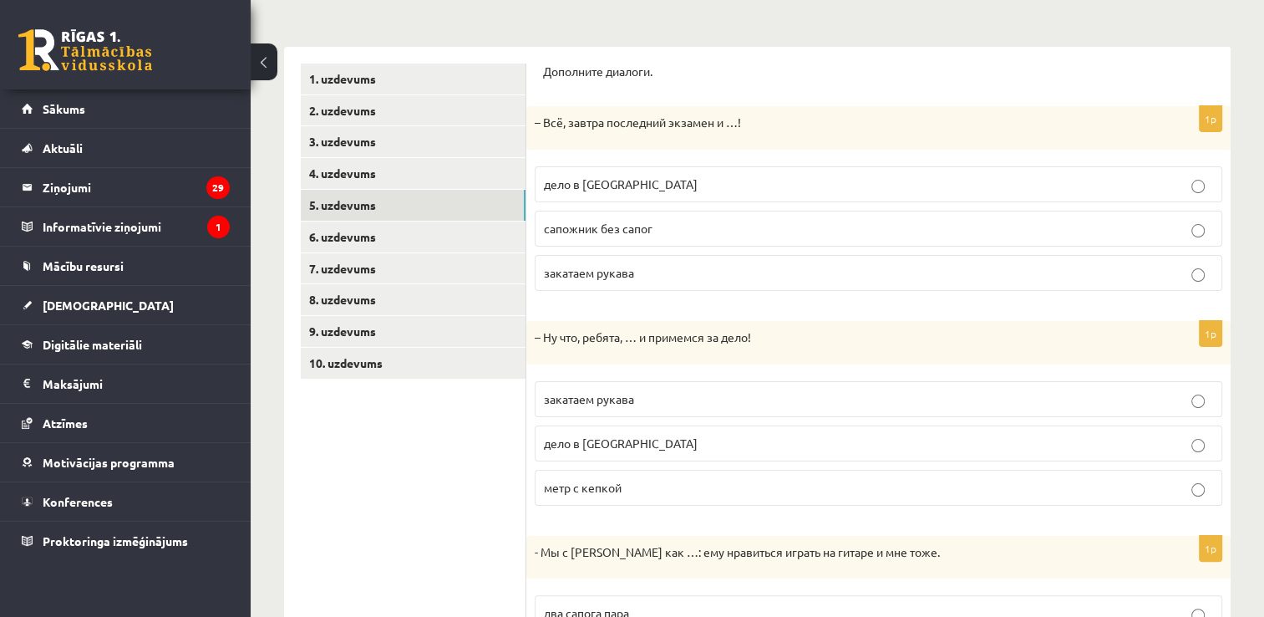
scroll to position [241, 0]
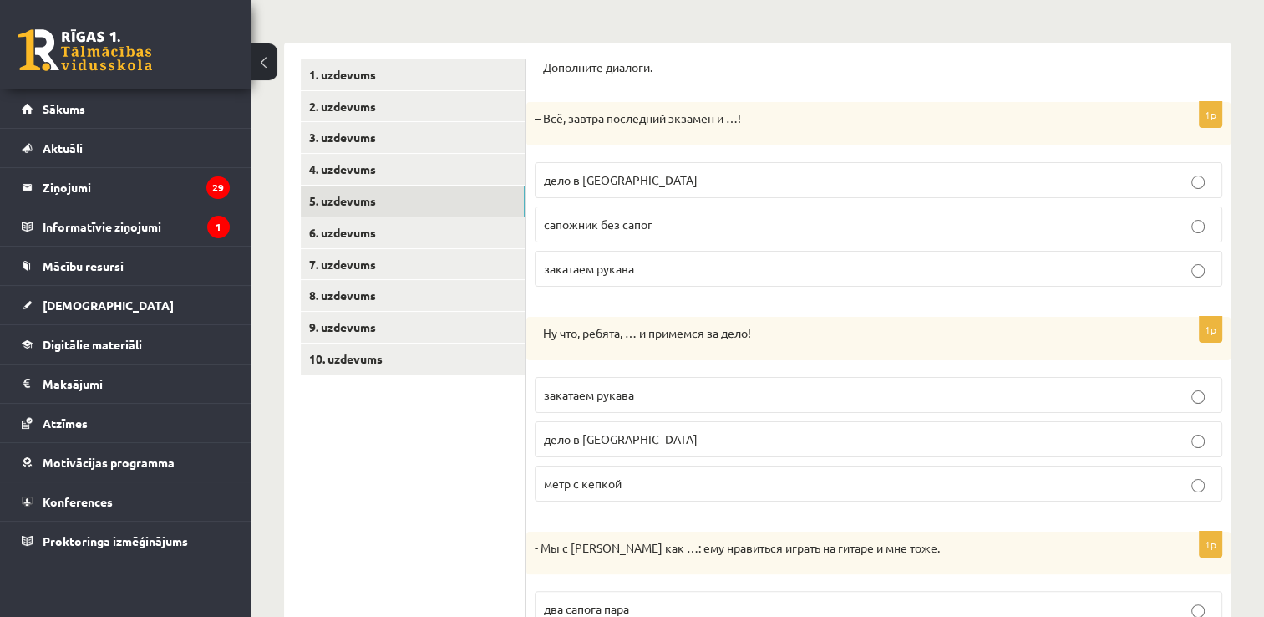
click at [702, 395] on p "закатаем рукава" at bounding box center [878, 395] width 669 height 18
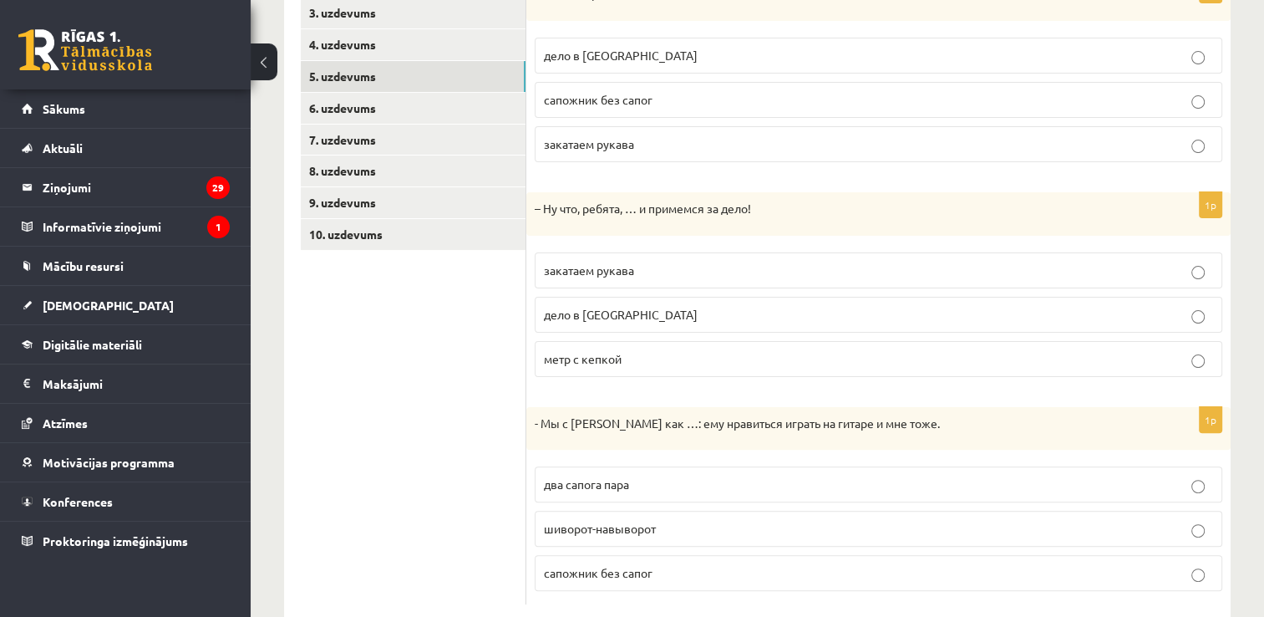
scroll to position [399, 0]
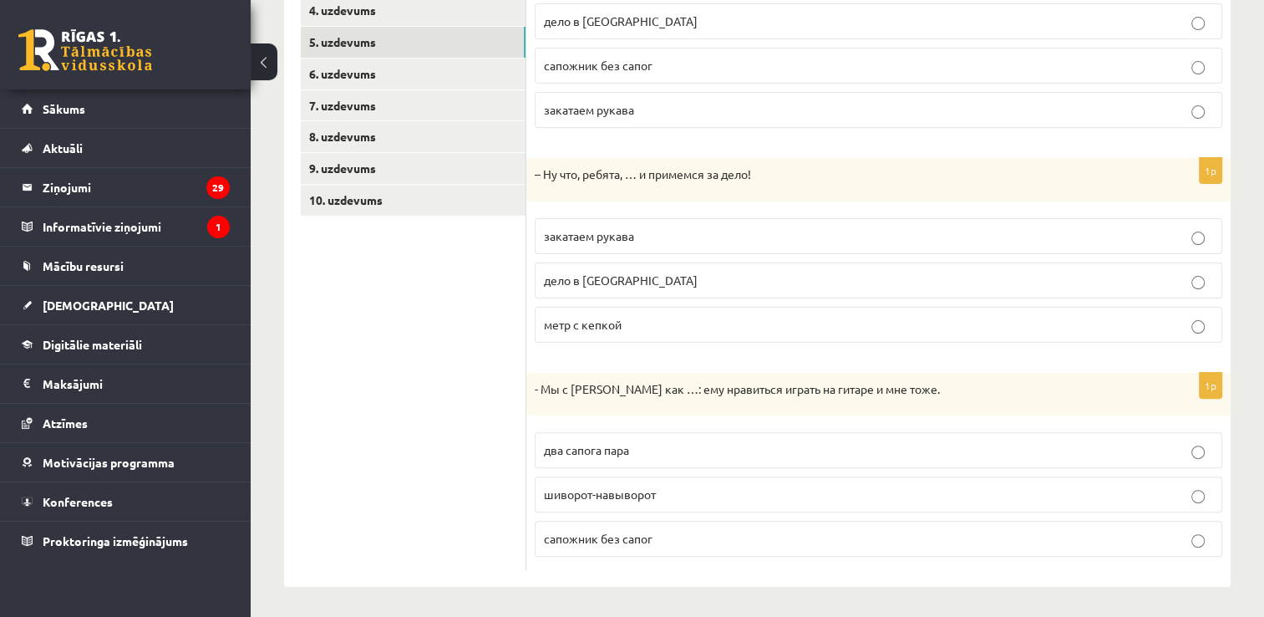
click at [741, 449] on p "два сапога пара" at bounding box center [878, 450] width 669 height 18
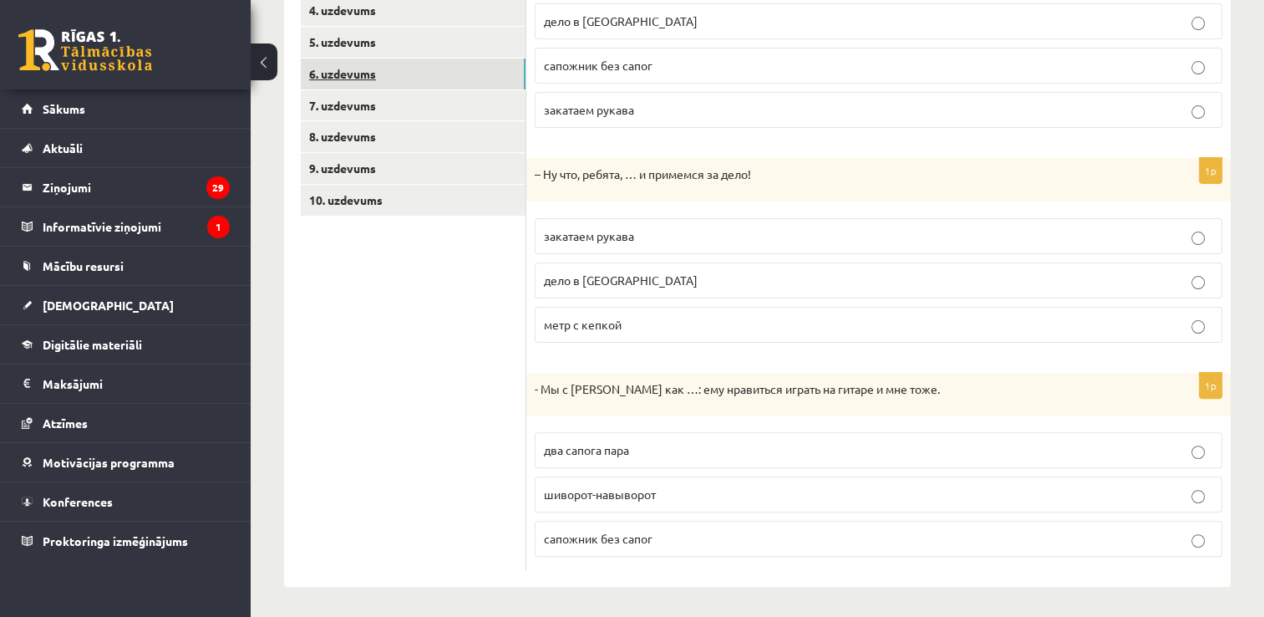
click at [352, 78] on link "6. uzdevums" at bounding box center [413, 73] width 225 height 31
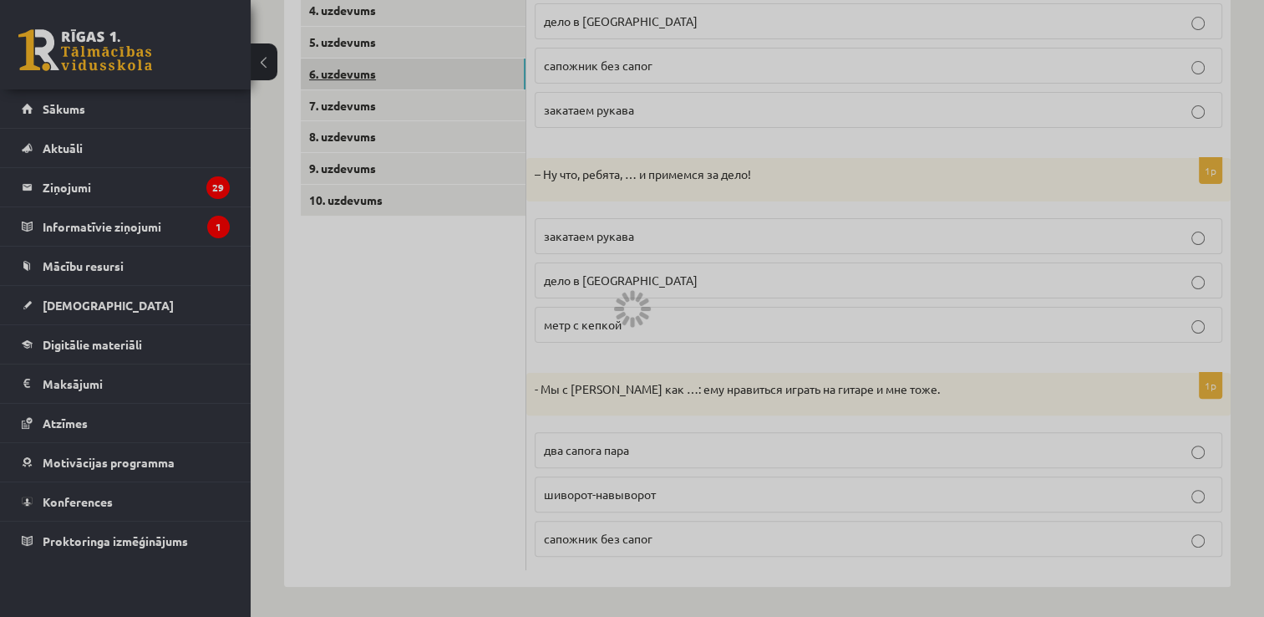
scroll to position [92, 0]
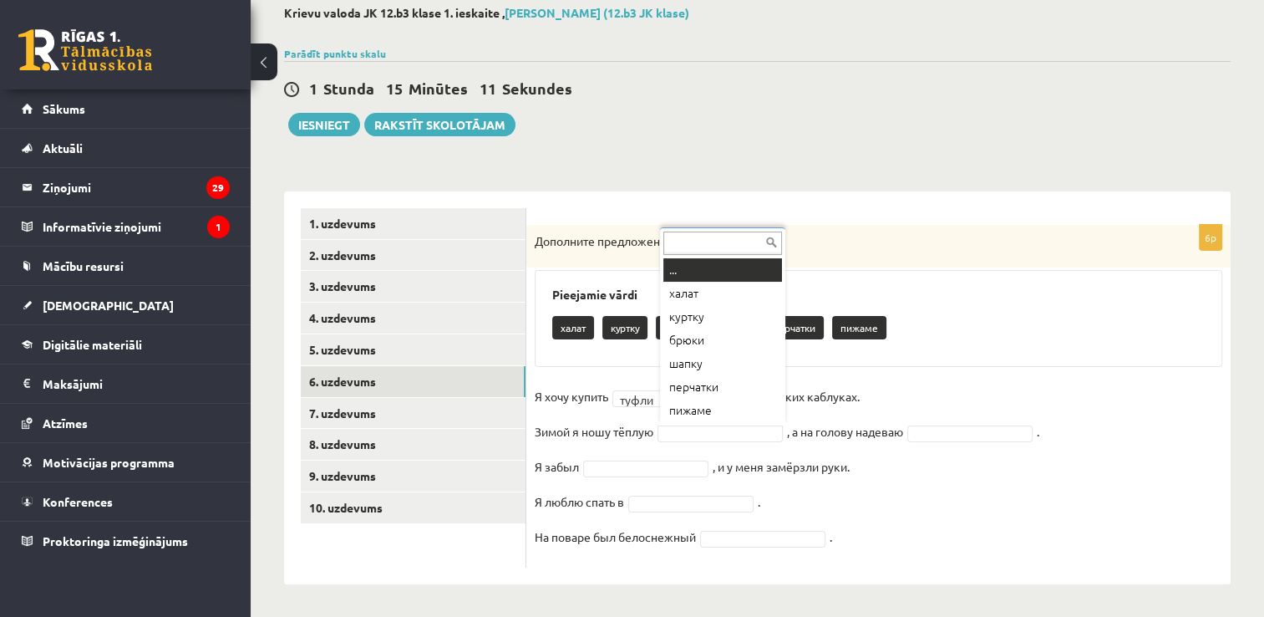
drag, startPoint x: 739, startPoint y: 433, endPoint x: 709, endPoint y: 450, distance: 34.4
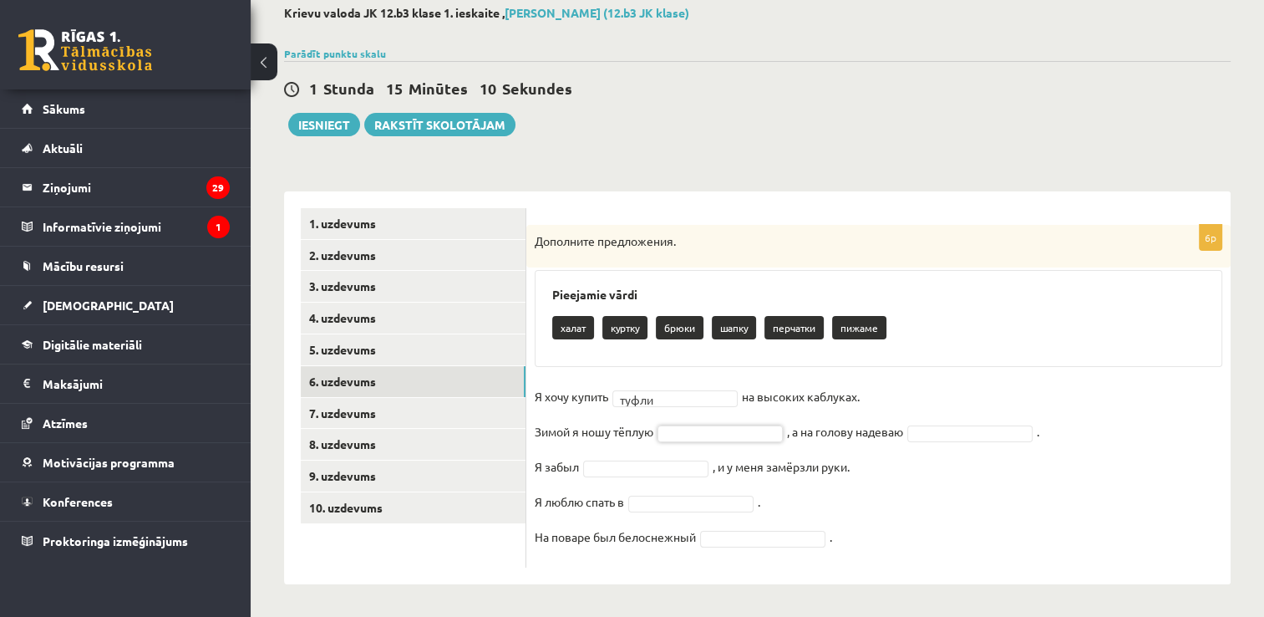
click at [709, 450] on fieldset "Я хочу купить туфли ***** на высоких каблуках. Зимой я ношу тёплую , а на голов…" at bounding box center [879, 471] width 688 height 175
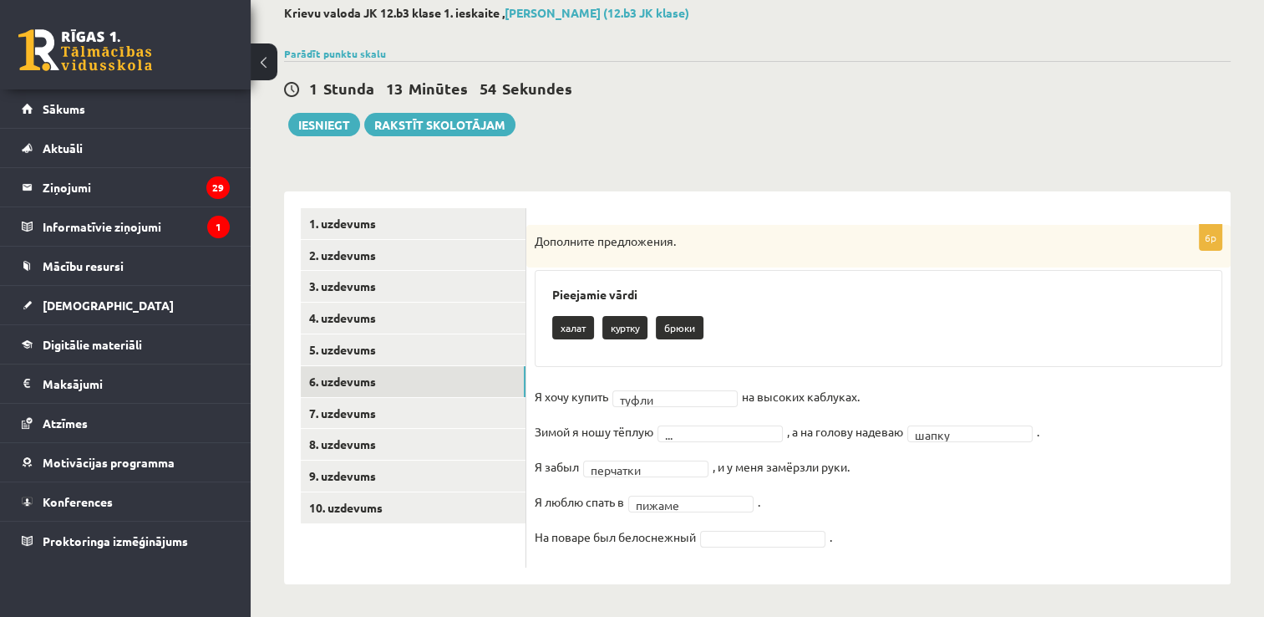
drag, startPoint x: 749, startPoint y: 526, endPoint x: 732, endPoint y: 535, distance: 18.7
click at [732, 535] on fieldset "Я хочу купить туфли ***** на высоких каблуках. Зимой я ношу тёплую ... , а на г…" at bounding box center [879, 471] width 688 height 175
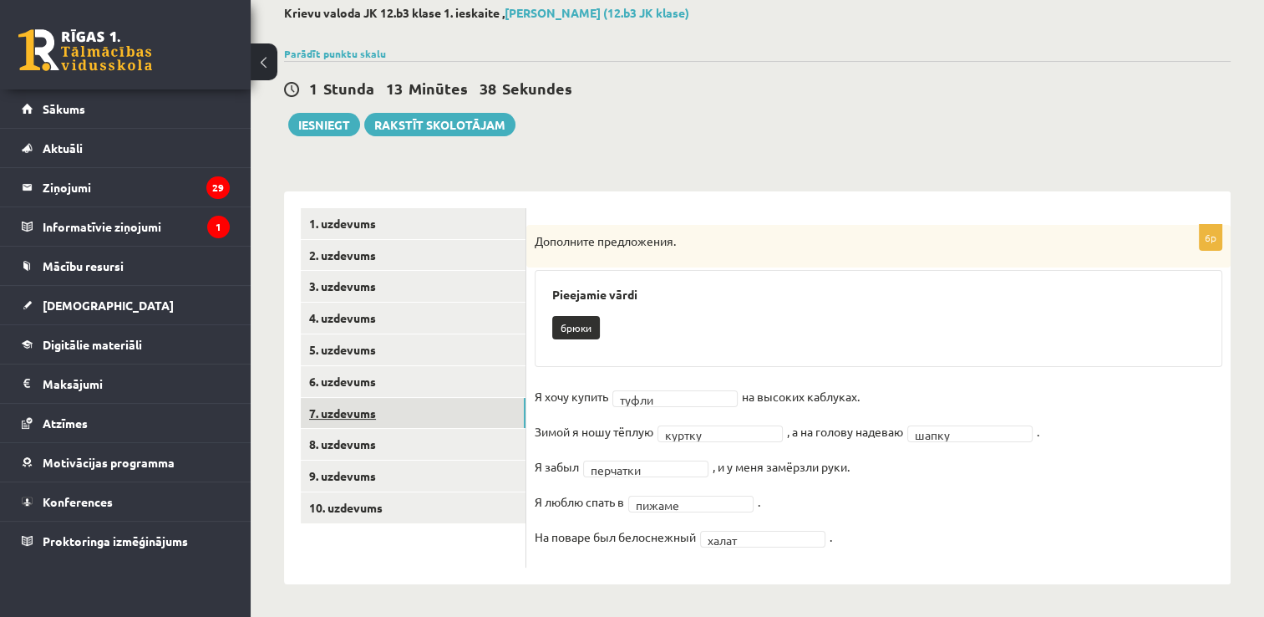
click at [411, 409] on link "7. uzdevums" at bounding box center [413, 413] width 225 height 31
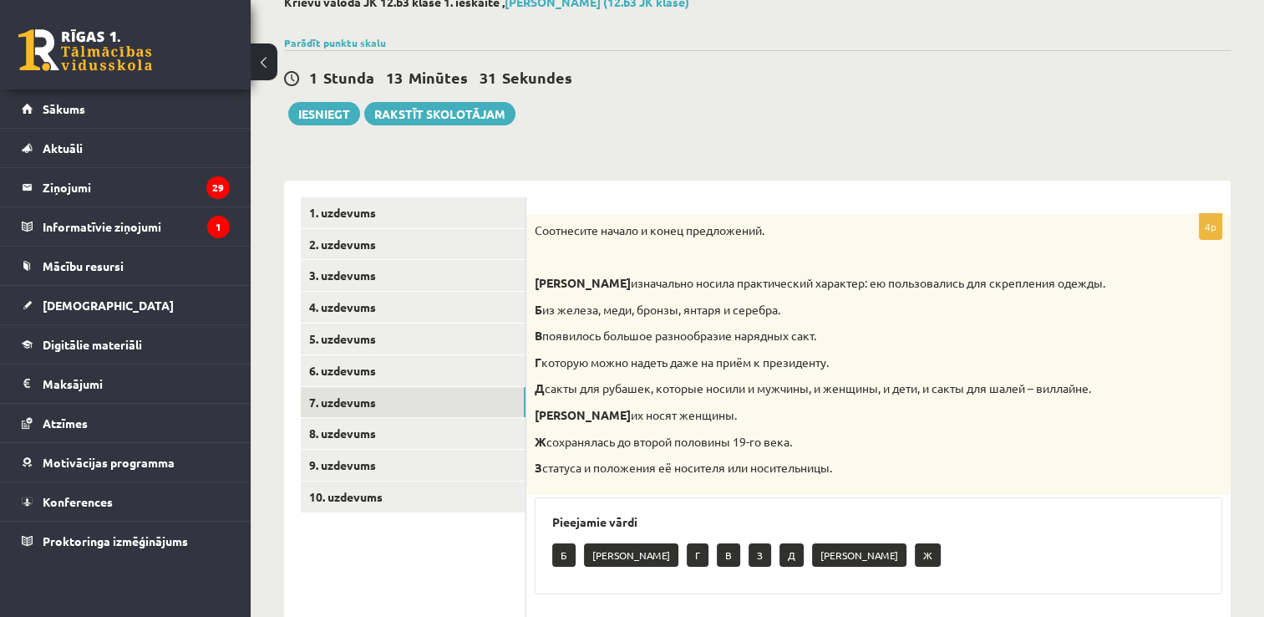
scroll to position [84, 0]
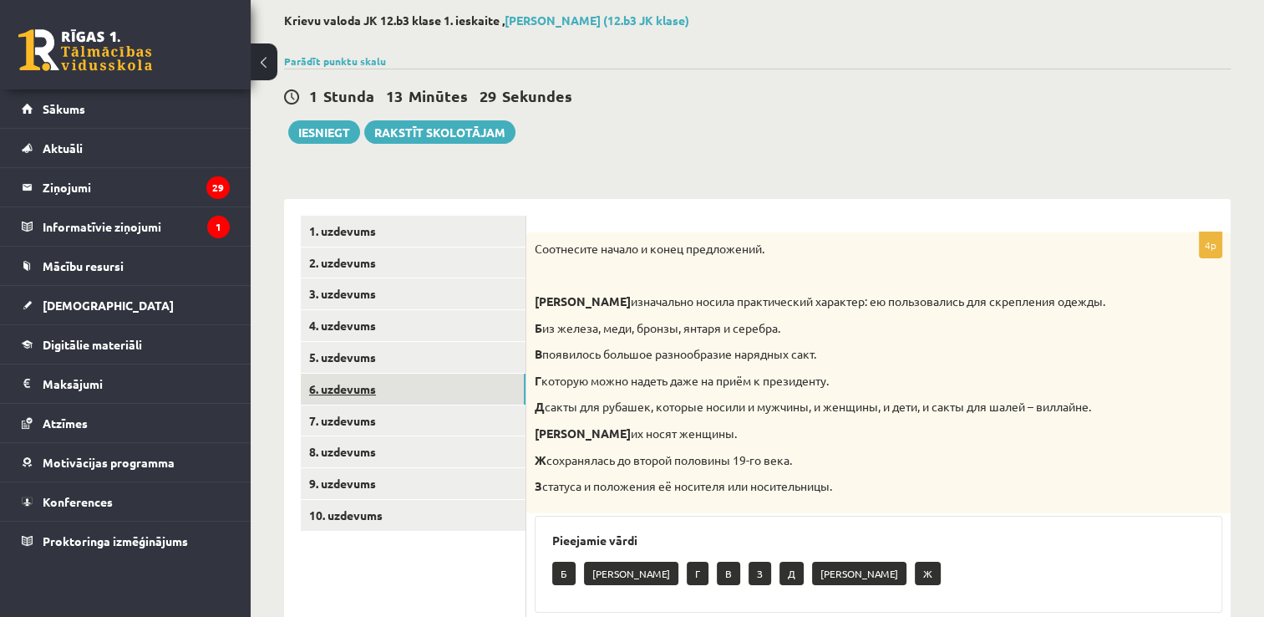
click at [386, 391] on link "6. uzdevums" at bounding box center [413, 389] width 225 height 31
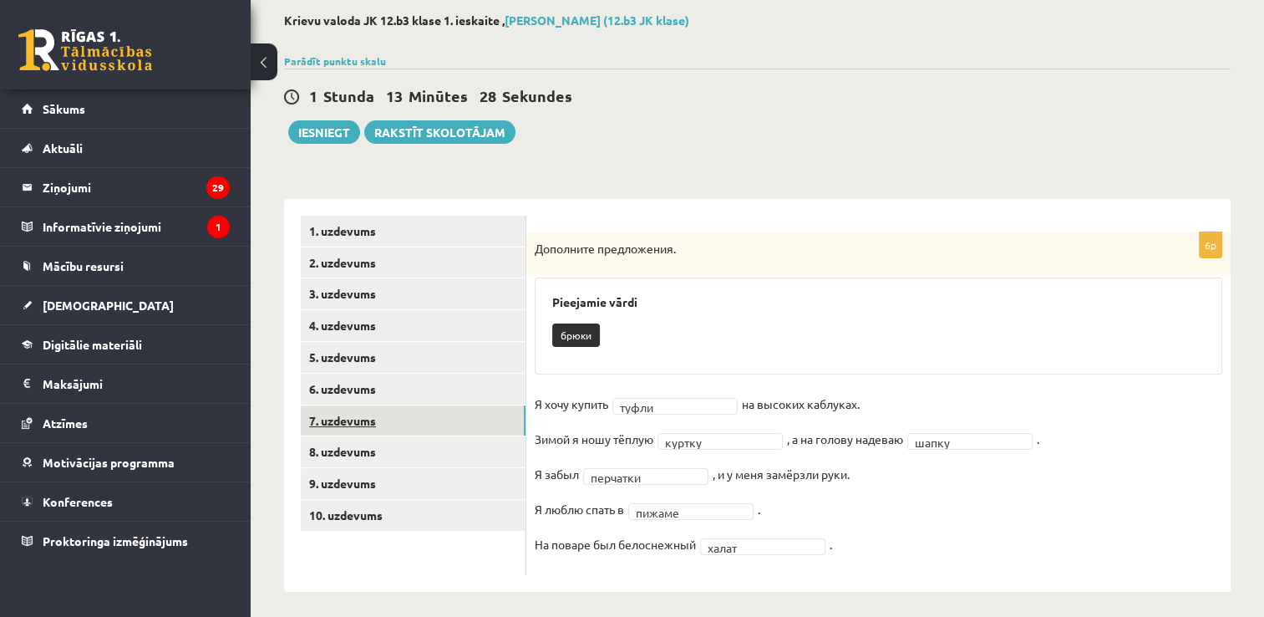
click at [379, 415] on link "7. uzdevums" at bounding box center [413, 420] width 225 height 31
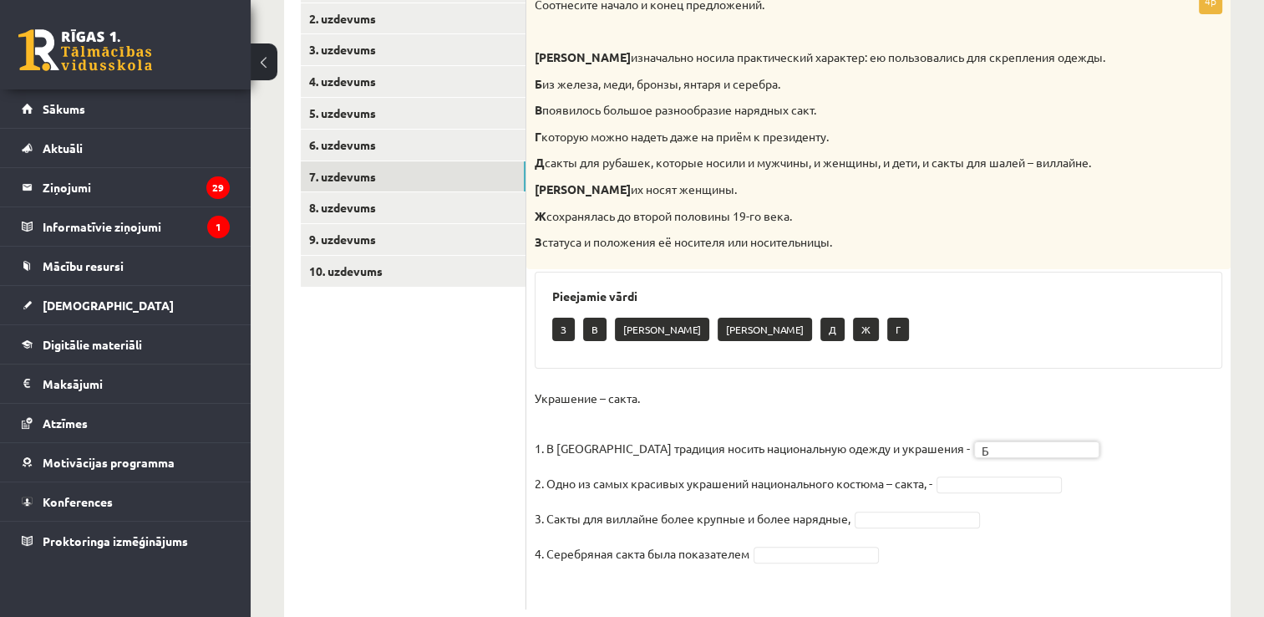
scroll to position [338, 0]
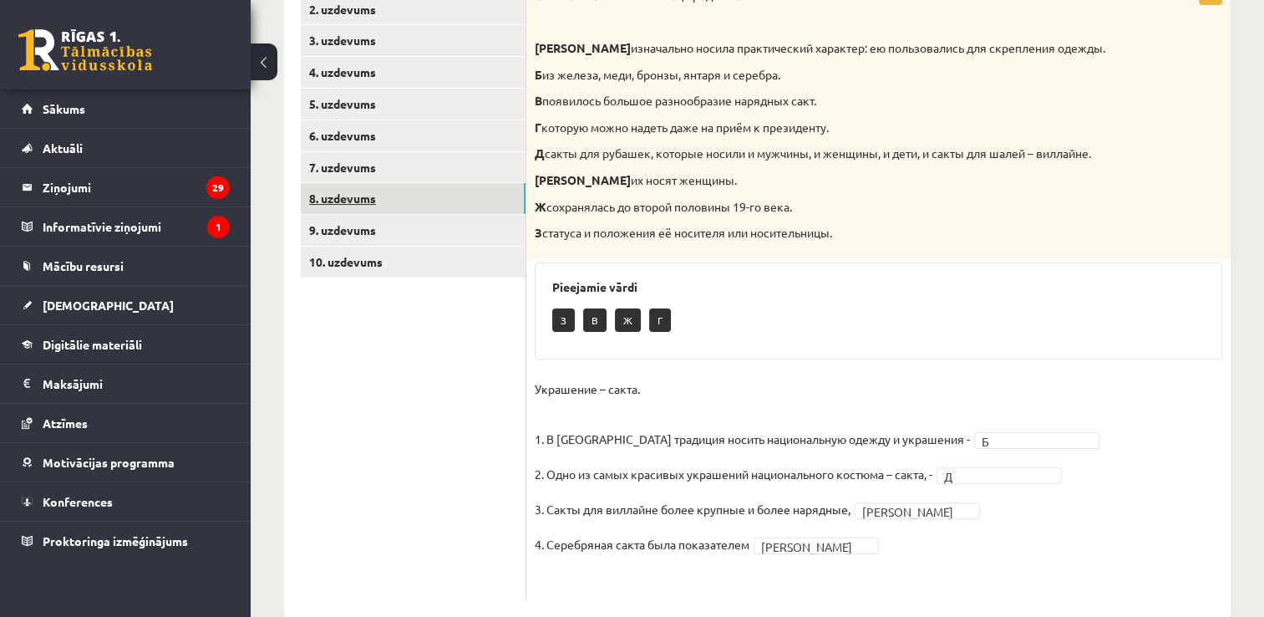
click at [399, 195] on link "8. uzdevums" at bounding box center [413, 198] width 225 height 31
click at [416, 155] on link "7. uzdevums" at bounding box center [413, 167] width 225 height 31
click at [406, 191] on link "8. uzdevums" at bounding box center [413, 198] width 225 height 31
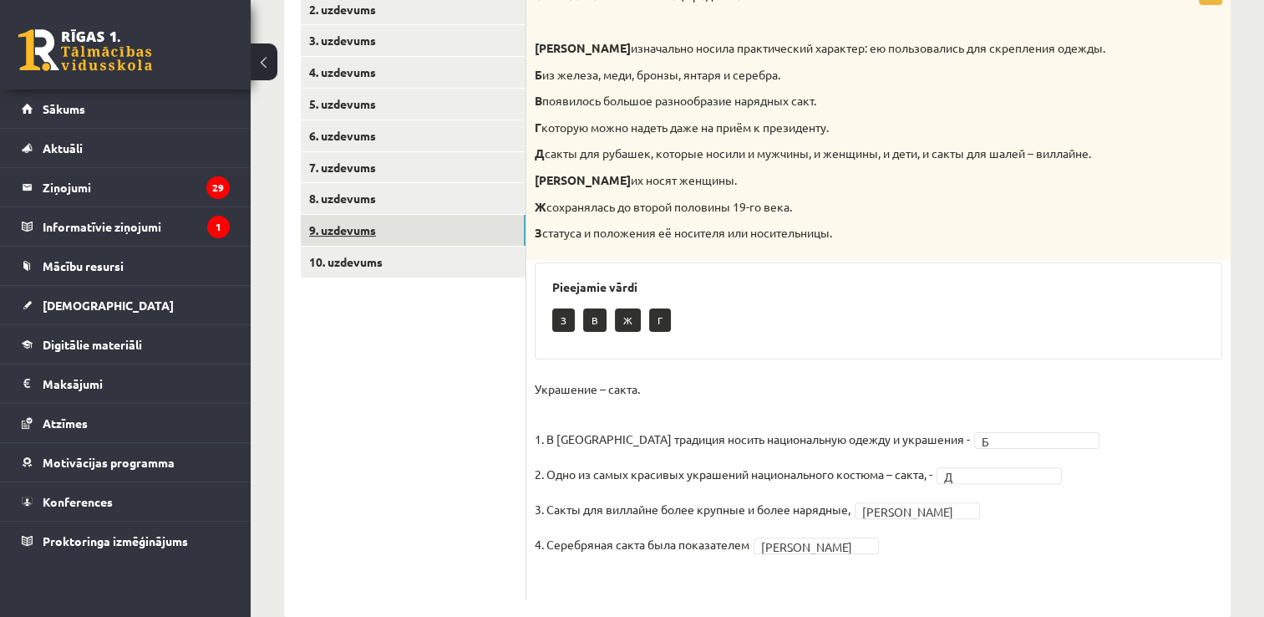
click at [404, 226] on link "9. uzdevums" at bounding box center [413, 230] width 225 height 31
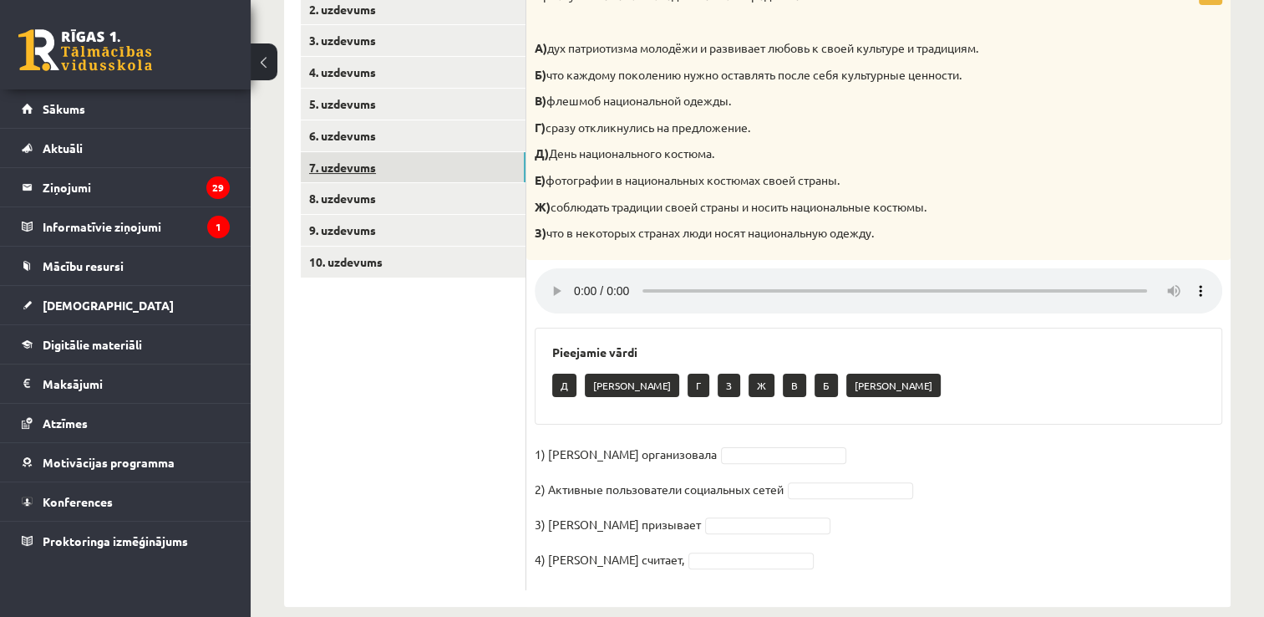
click at [410, 158] on link "7. uzdevums" at bounding box center [413, 167] width 225 height 31
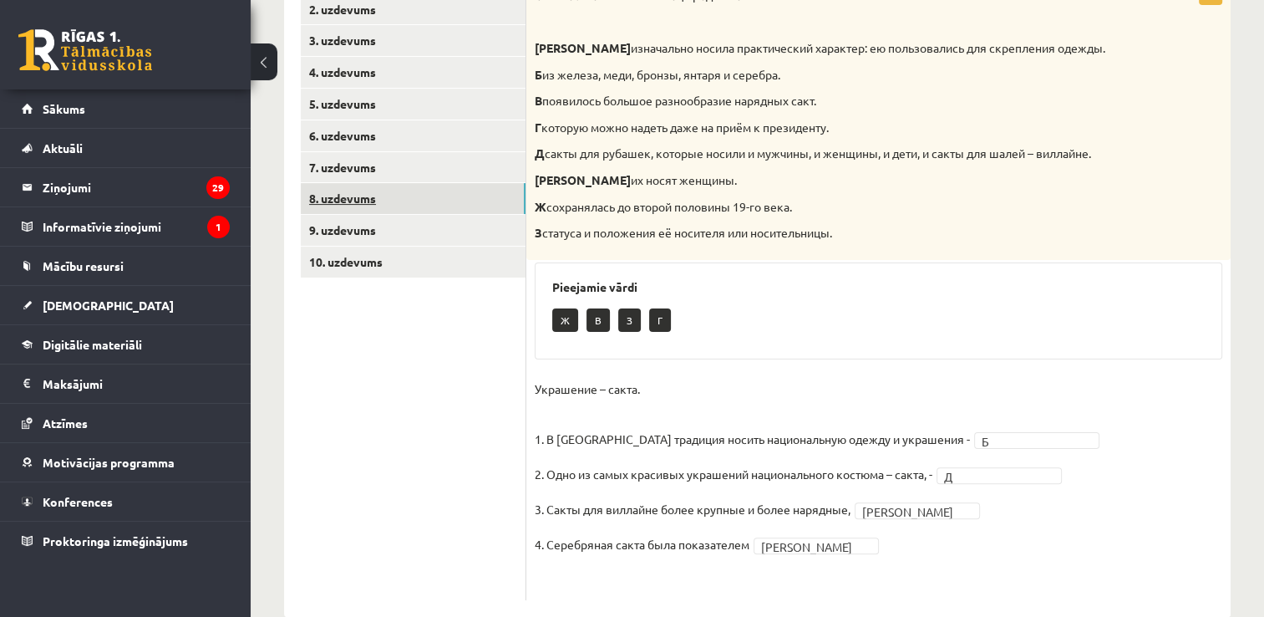
click at [371, 203] on link "8. uzdevums" at bounding box center [413, 198] width 225 height 31
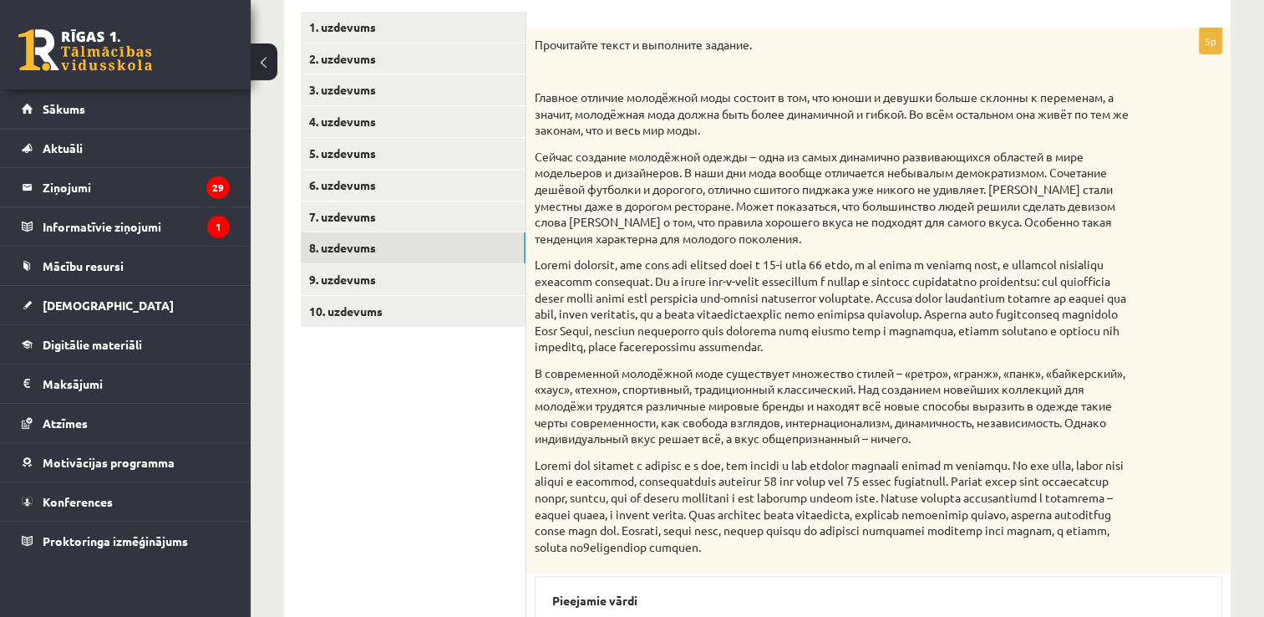
scroll to position [285, 0]
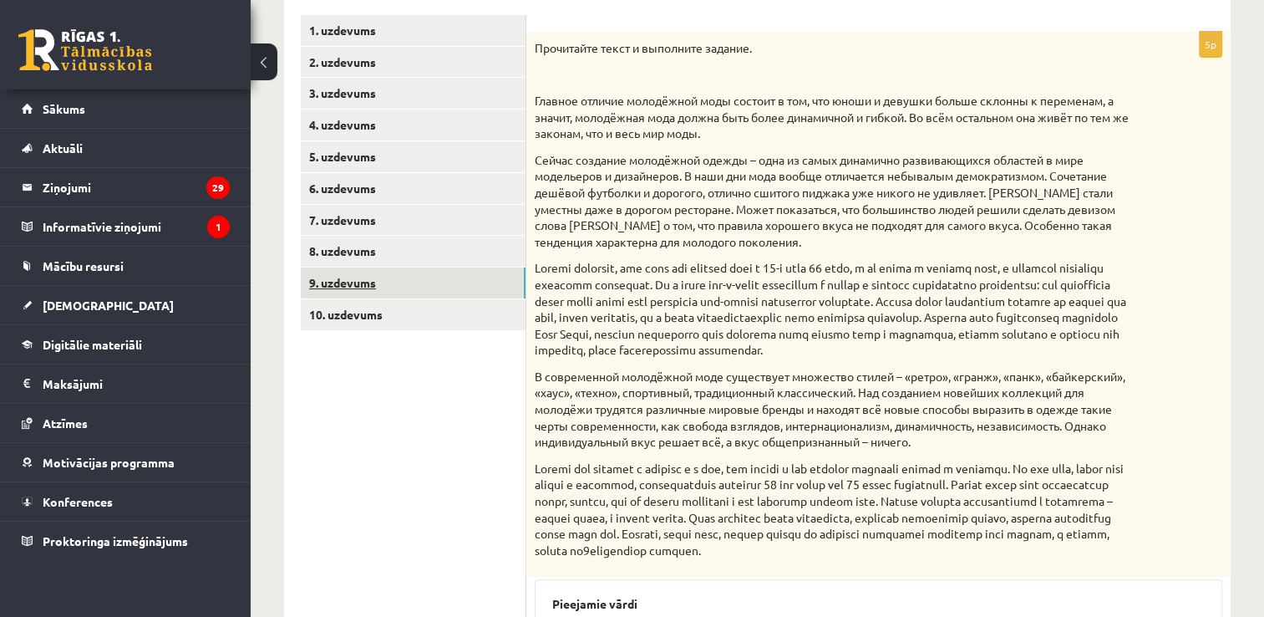
click at [353, 288] on link "9. uzdevums" at bounding box center [413, 282] width 225 height 31
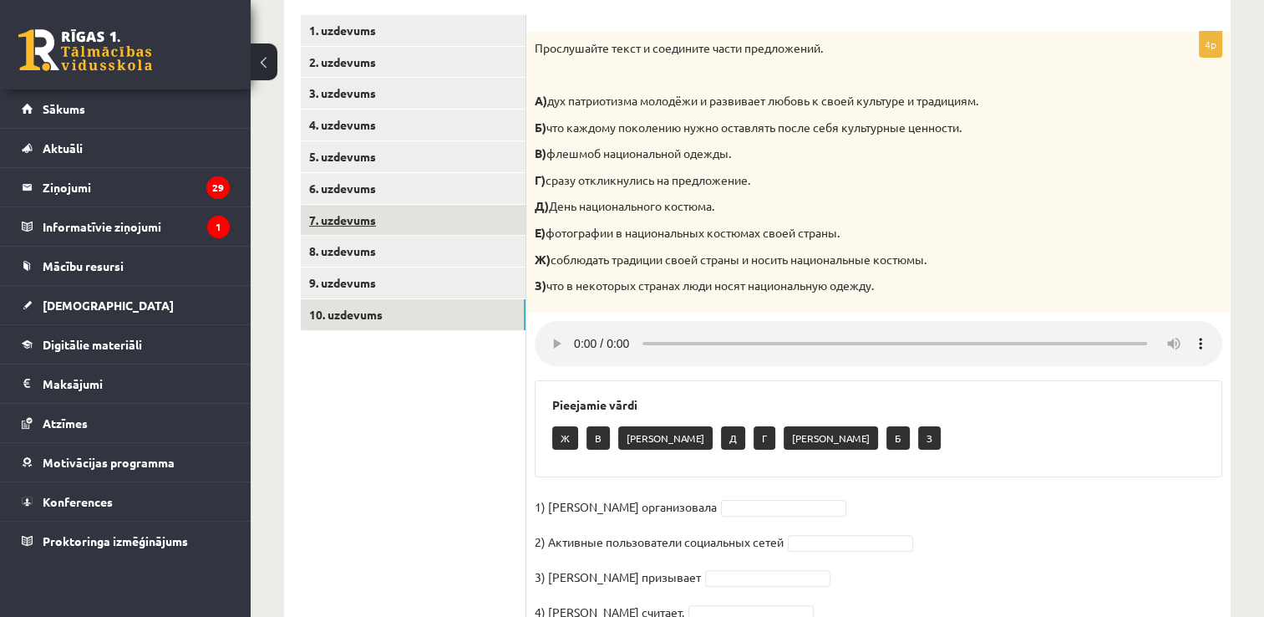
click at [418, 221] on link "7. uzdevums" at bounding box center [413, 220] width 225 height 31
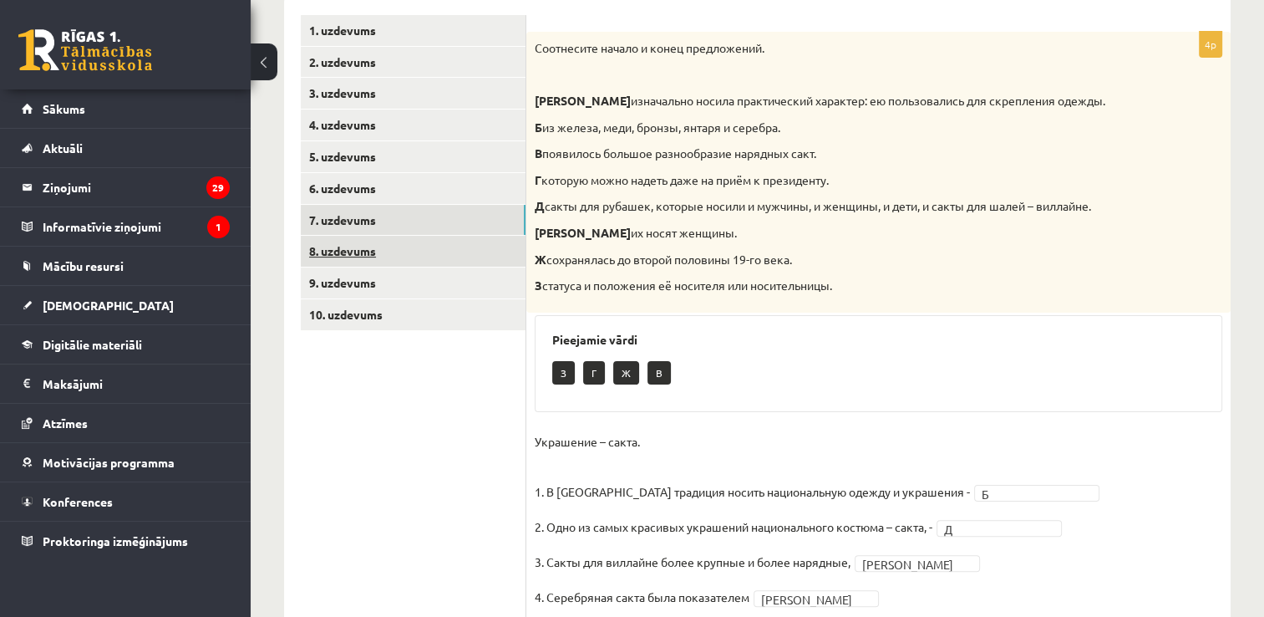
click at [414, 246] on link "8. uzdevums" at bounding box center [413, 251] width 225 height 31
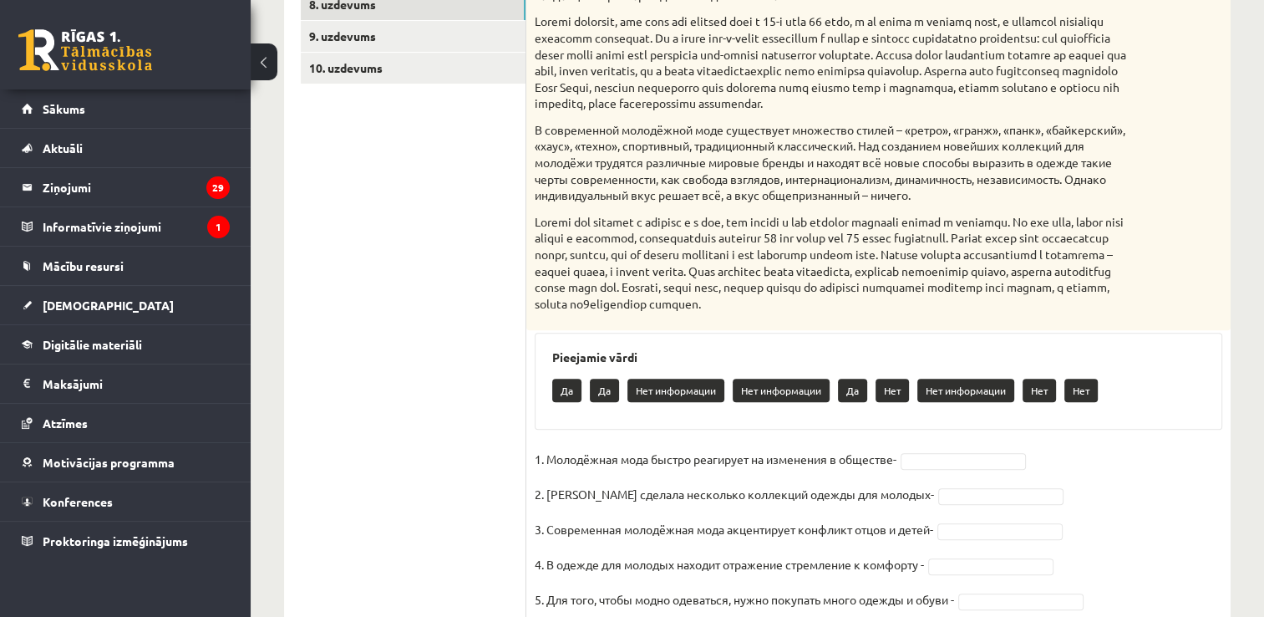
scroll to position [611, 0]
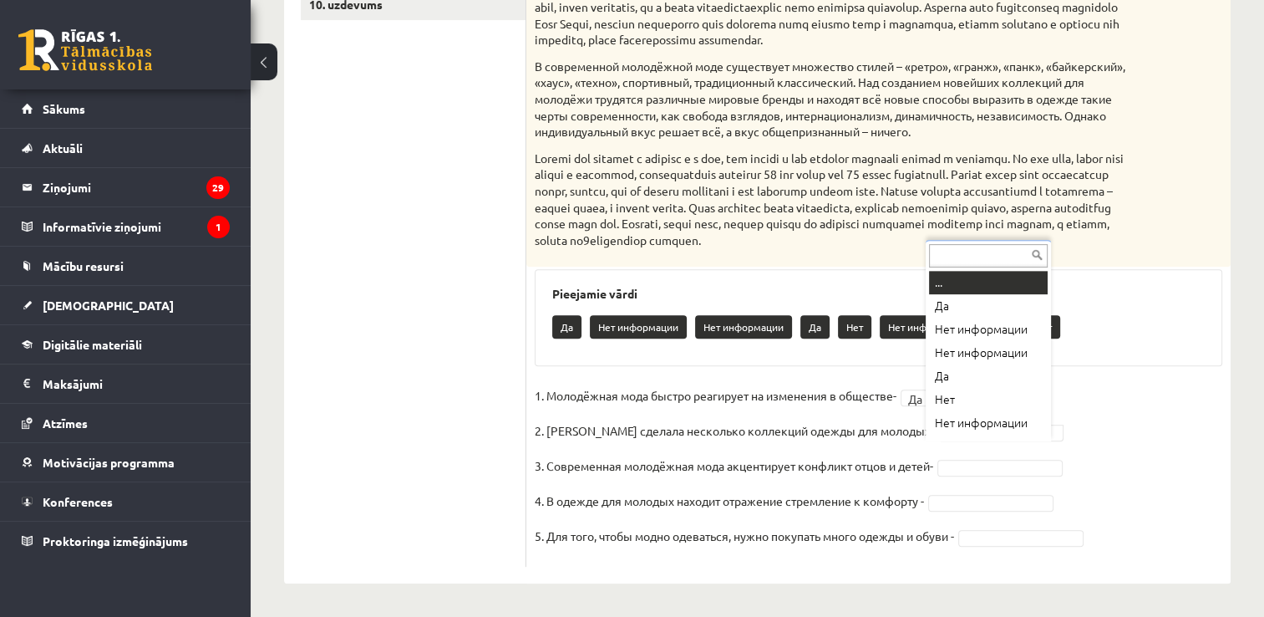
drag, startPoint x: 997, startPoint y: 437, endPoint x: 953, endPoint y: 458, distance: 49.0
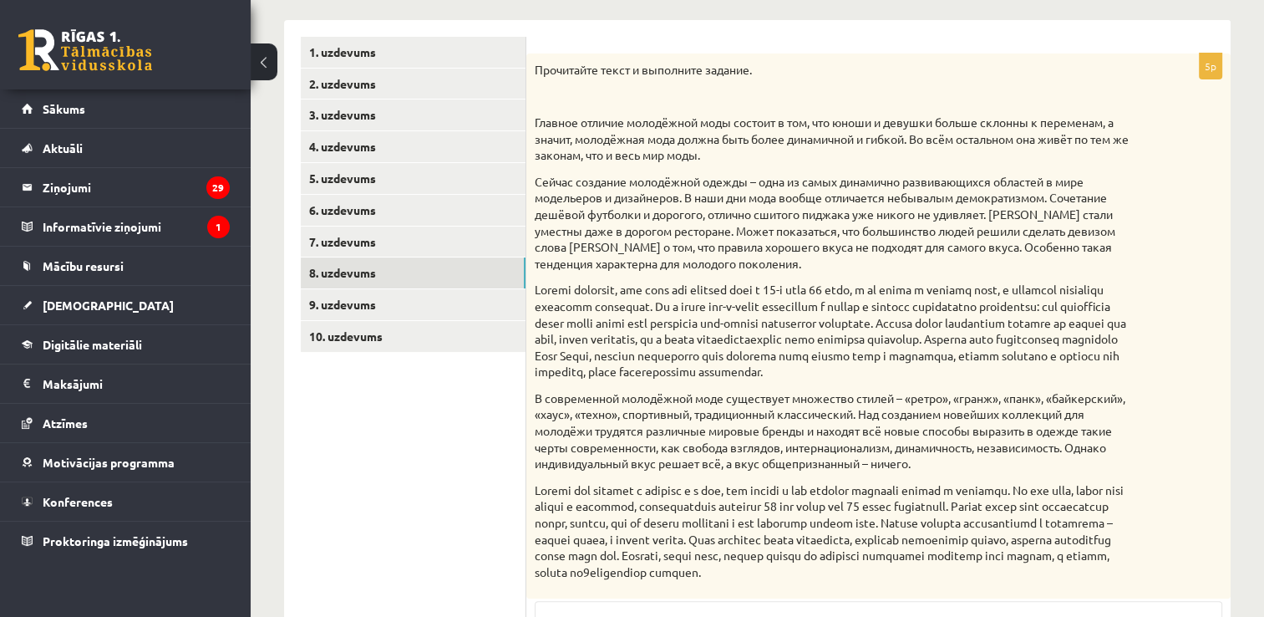
scroll to position [241, 0]
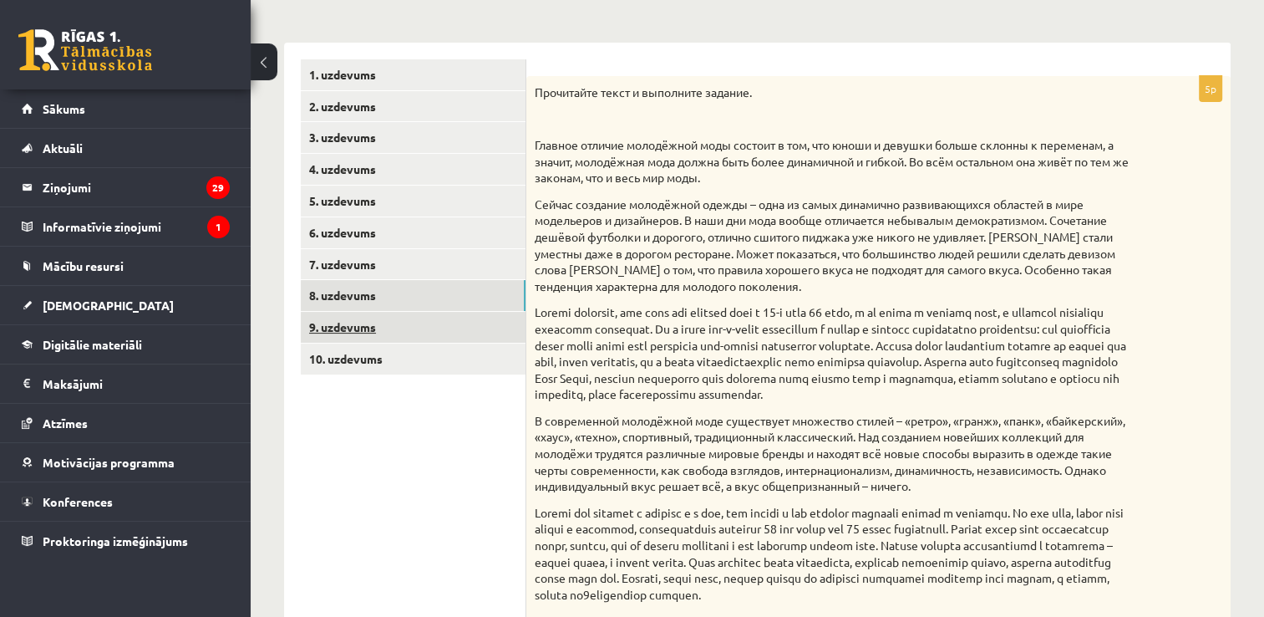
click at [409, 325] on link "9. uzdevums" at bounding box center [413, 327] width 225 height 31
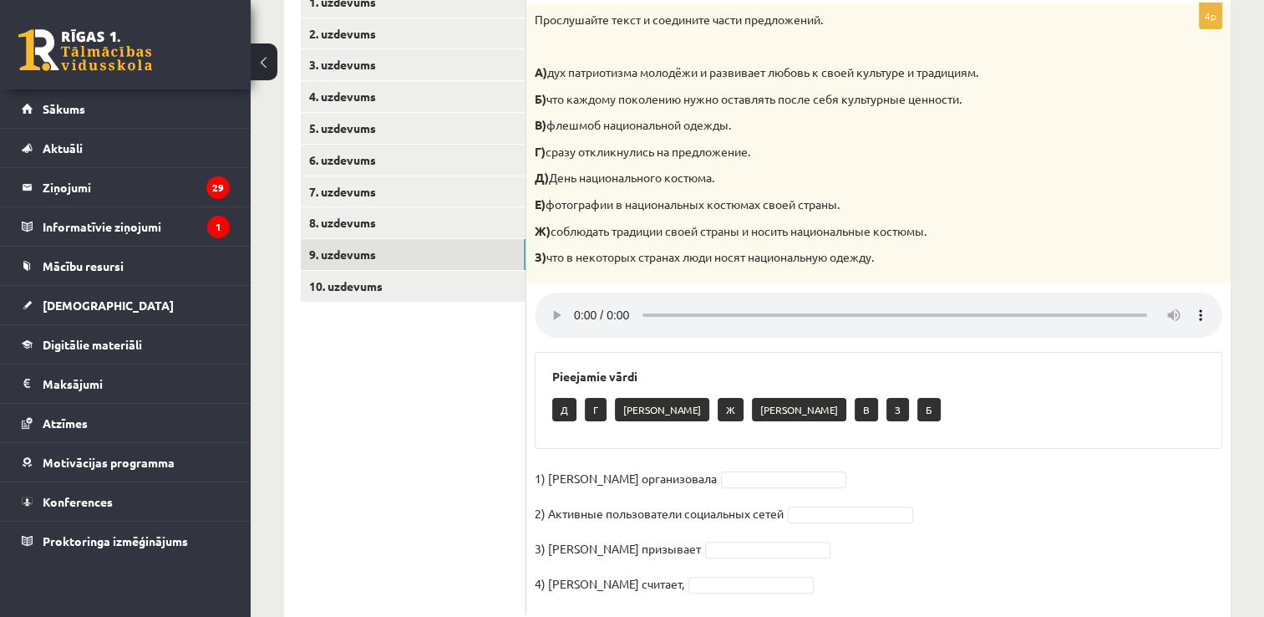
scroll to position [361, 0]
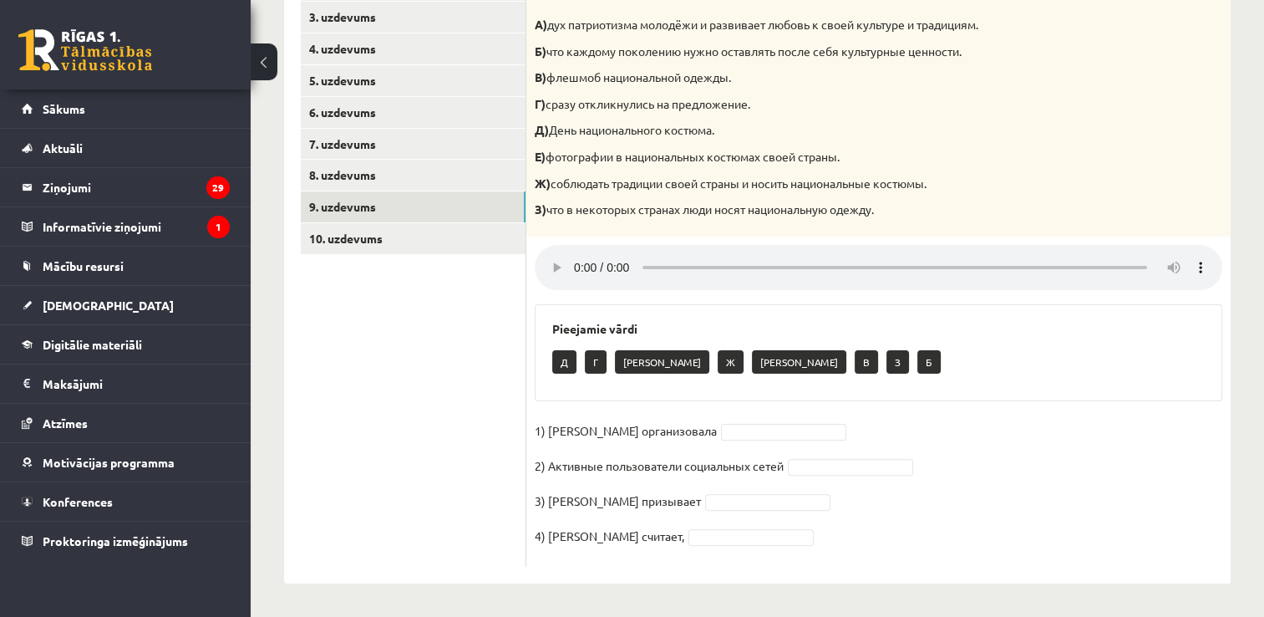
click at [895, 352] on div "Д Г А Ж Е В З Б" at bounding box center [878, 363] width 653 height 39
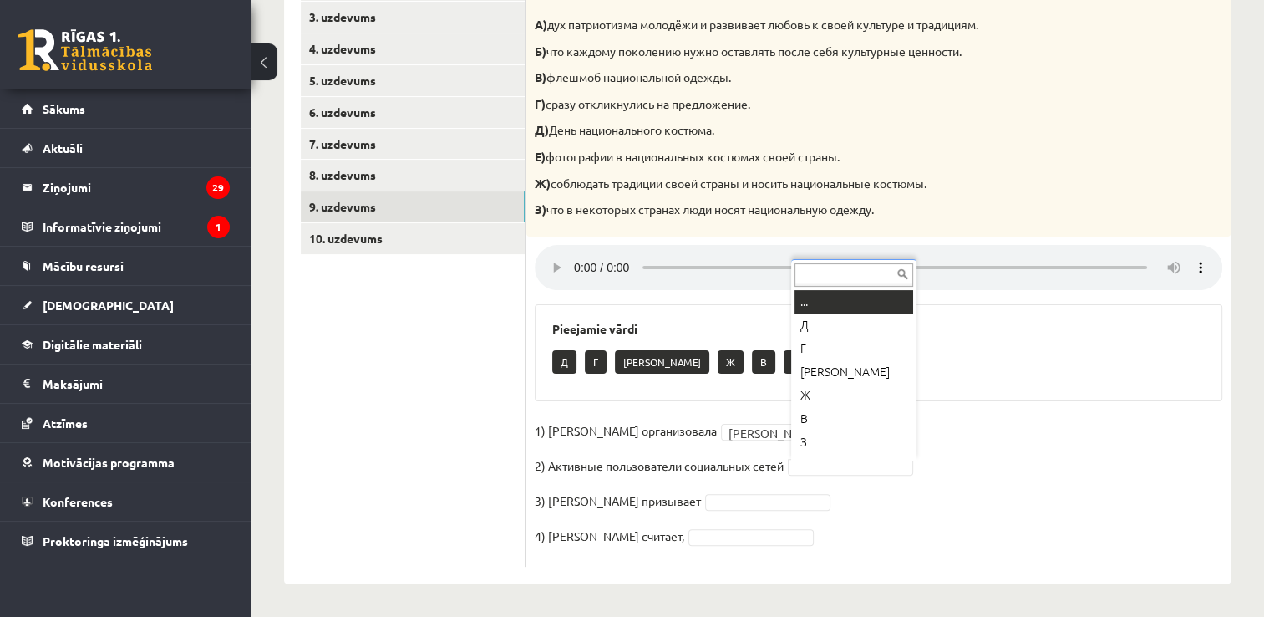
scroll to position [20, 0]
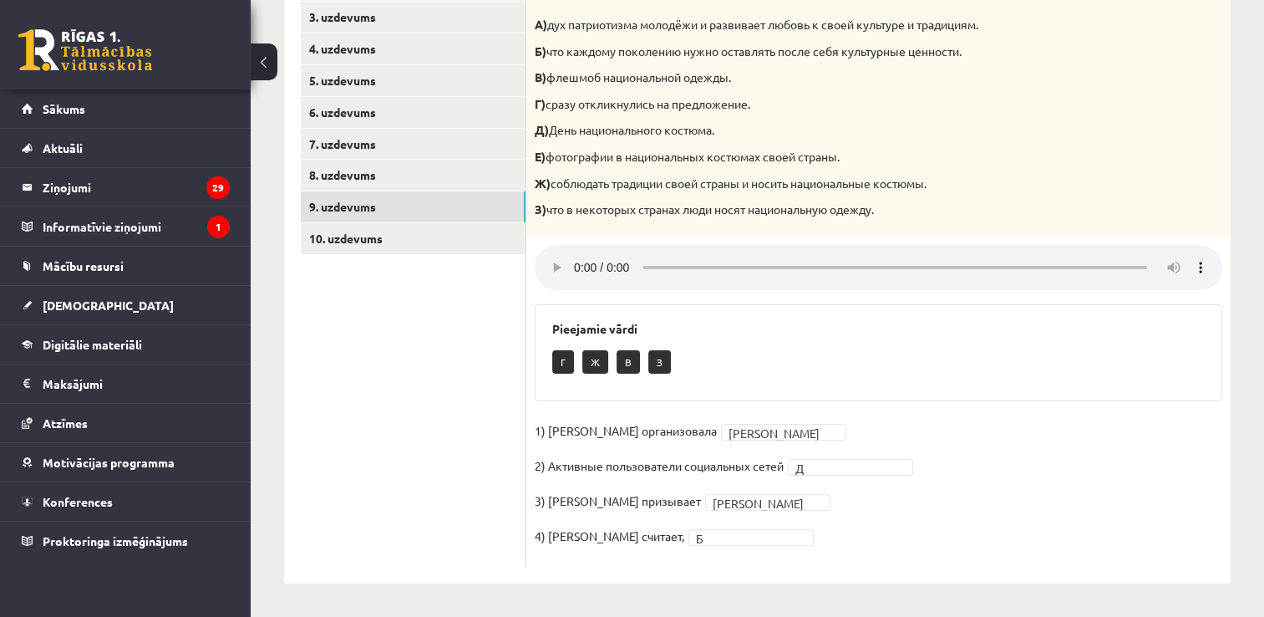
click at [838, 350] on div "Г Ж В З" at bounding box center [878, 363] width 653 height 39
drag, startPoint x: 838, startPoint y: 350, endPoint x: 850, endPoint y: 369, distance: 22.5
click at [850, 369] on div "Г Ж В З" at bounding box center [878, 363] width 653 height 39
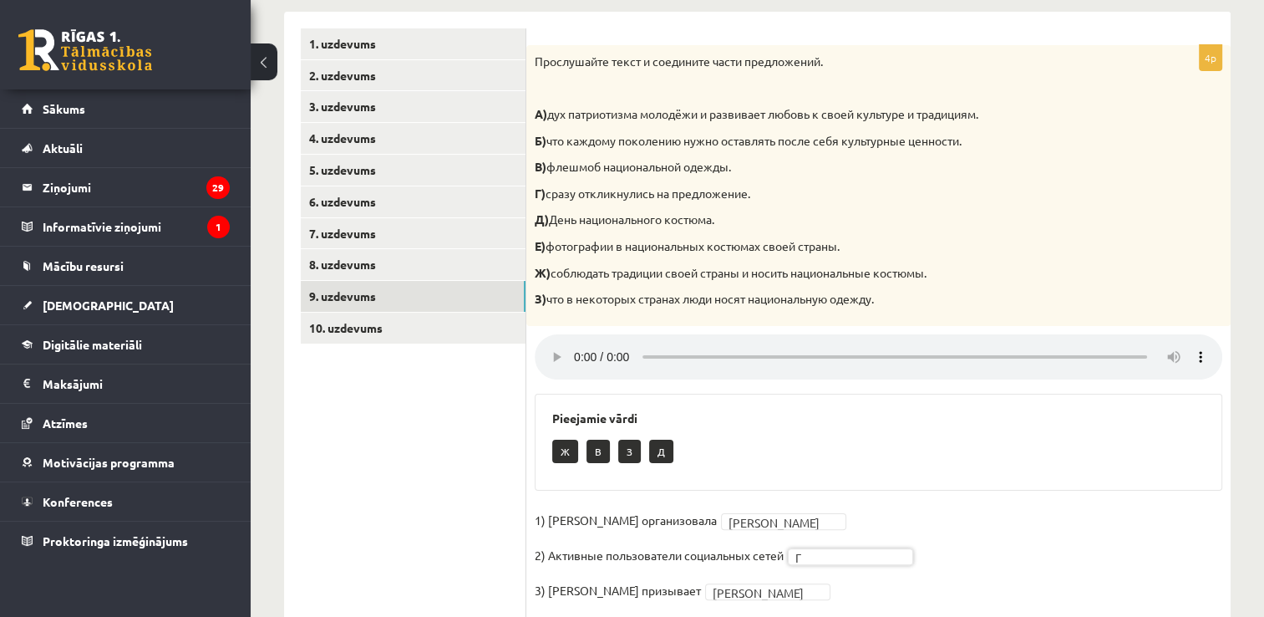
scroll to position [361, 0]
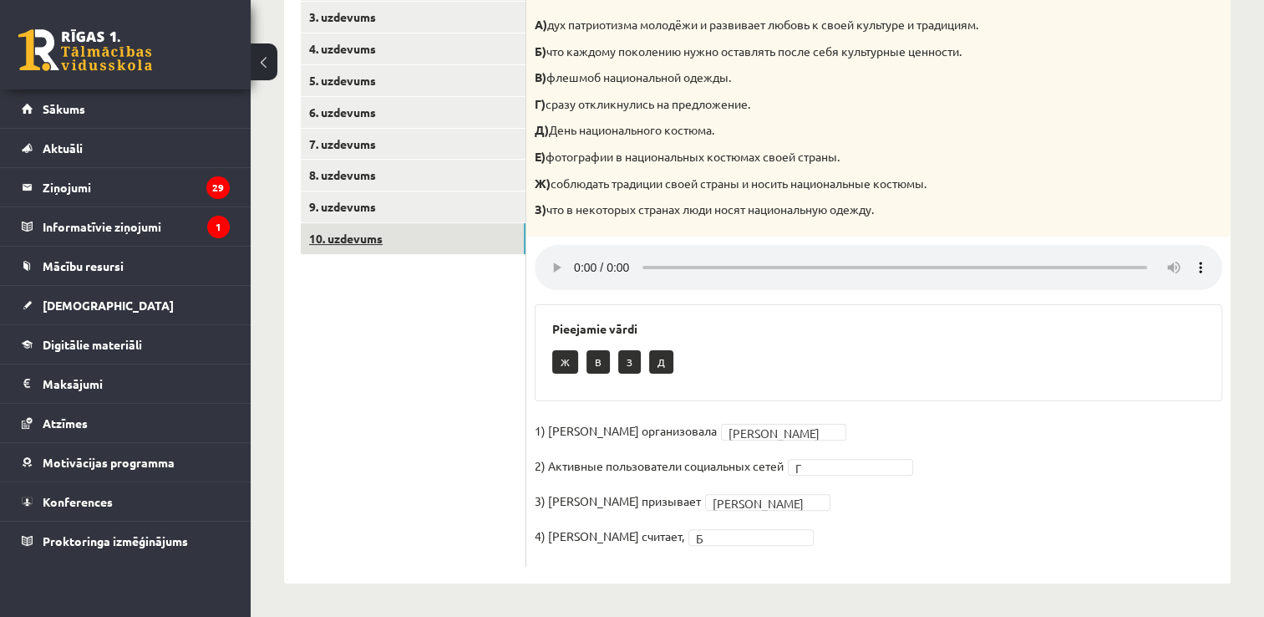
click at [435, 238] on link "10. uzdevums" at bounding box center [413, 238] width 225 height 31
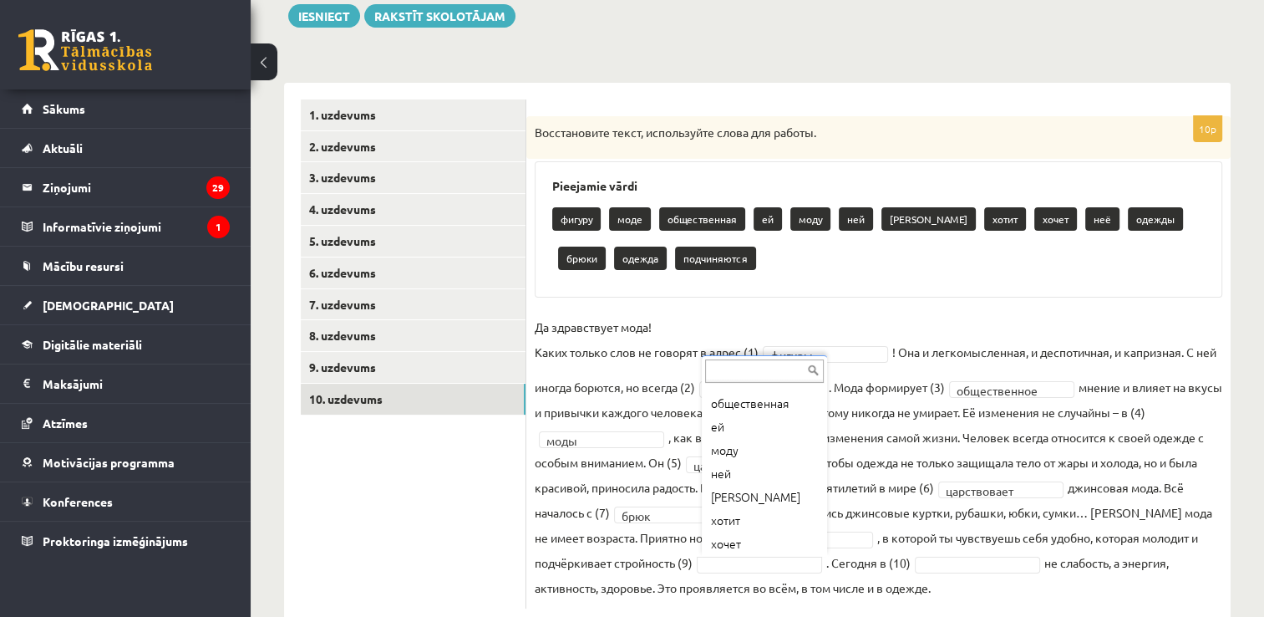
scroll to position [60, 0]
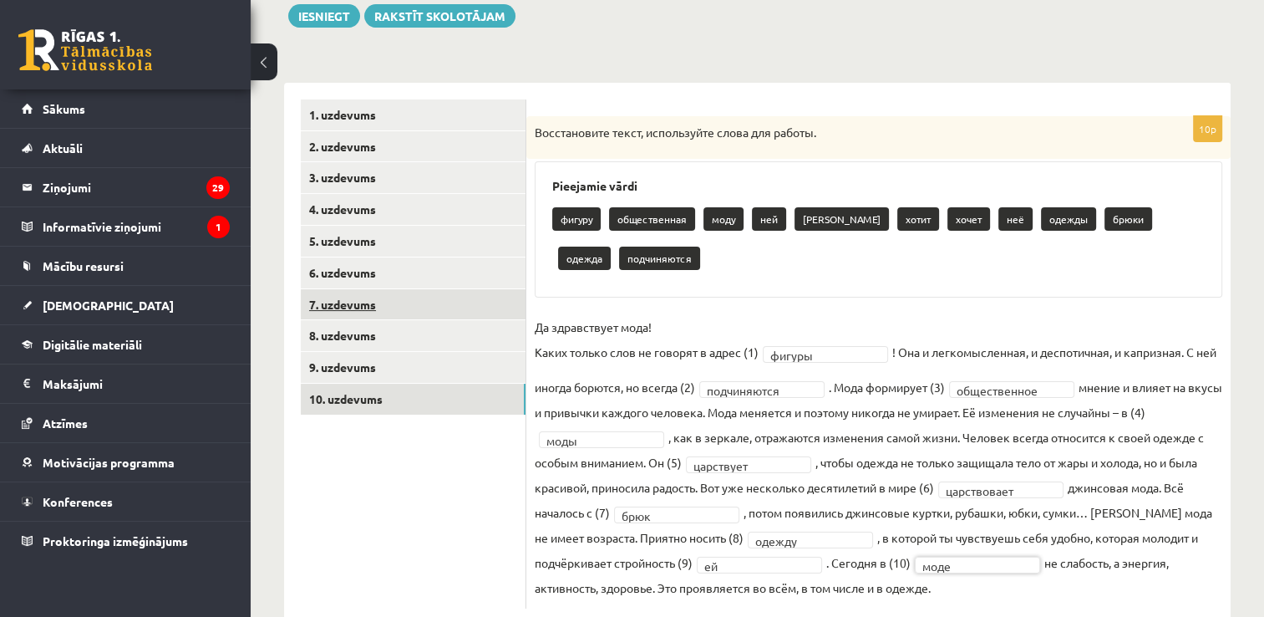
click at [433, 297] on link "7. uzdevums" at bounding box center [413, 304] width 225 height 31
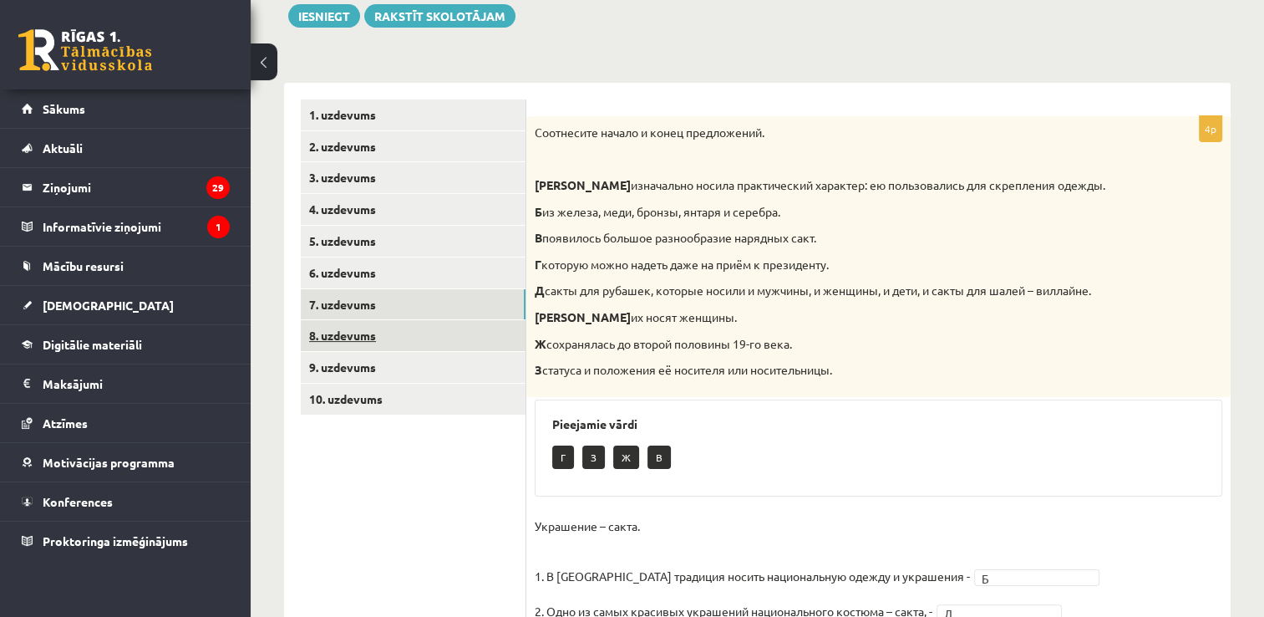
click at [405, 346] on link "8. uzdevums" at bounding box center [413, 335] width 225 height 31
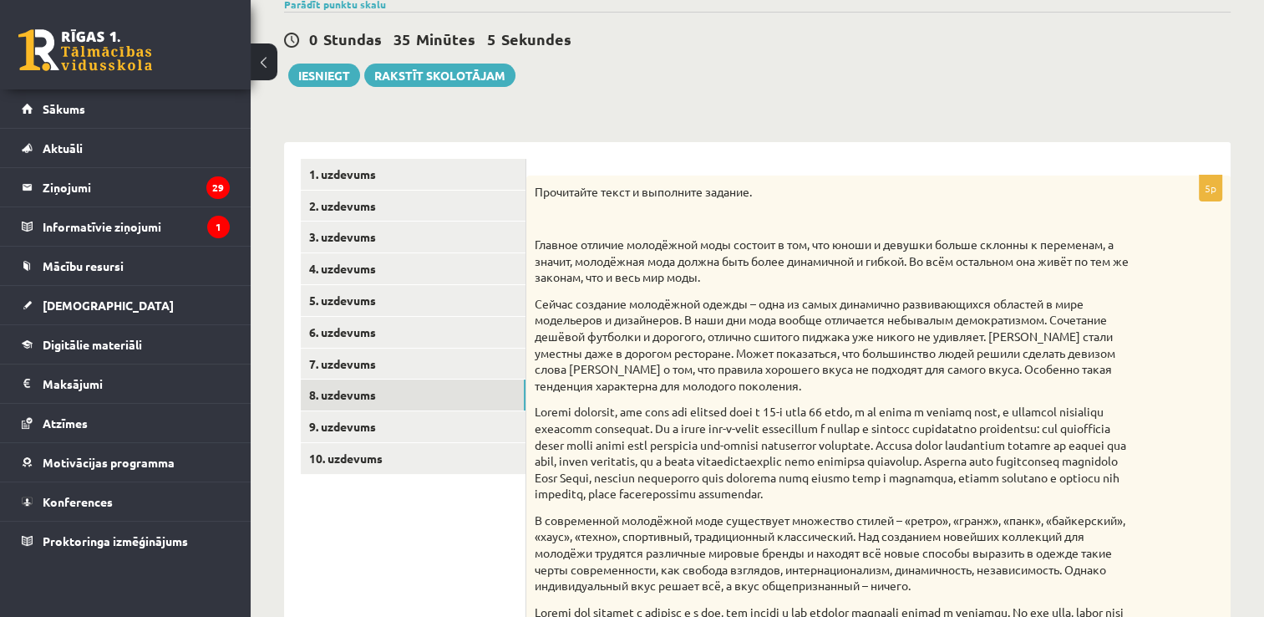
scroll to position [136, 0]
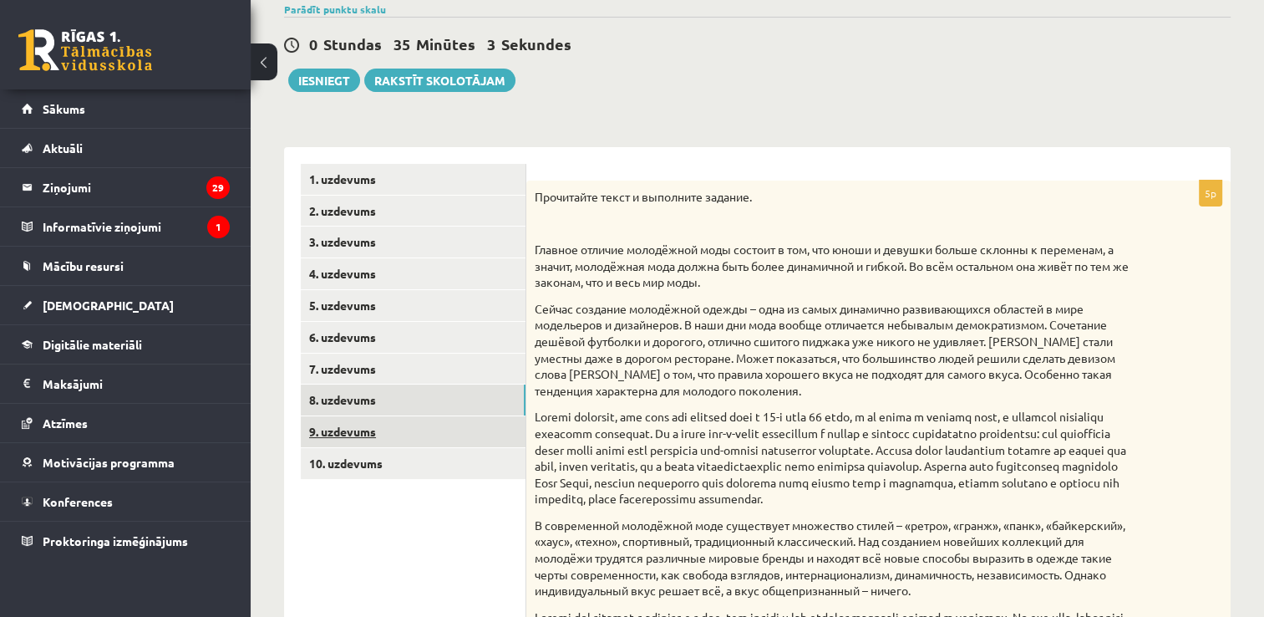
click at [400, 437] on link "9. uzdevums" at bounding box center [413, 431] width 225 height 31
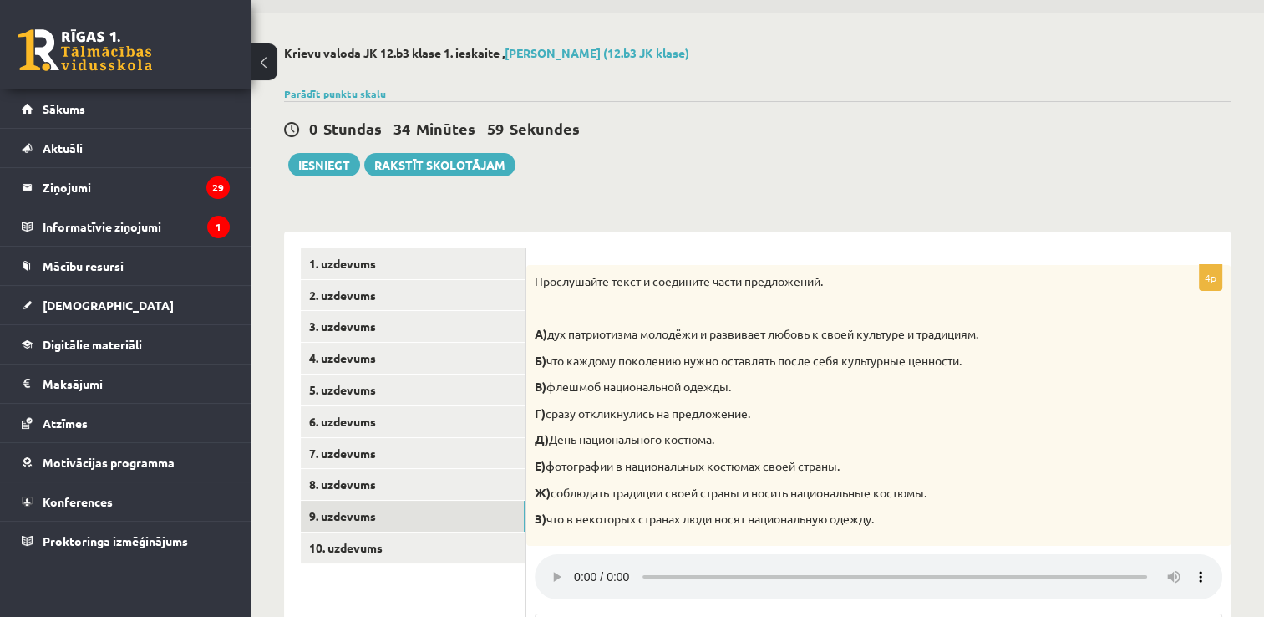
scroll to position [47, 0]
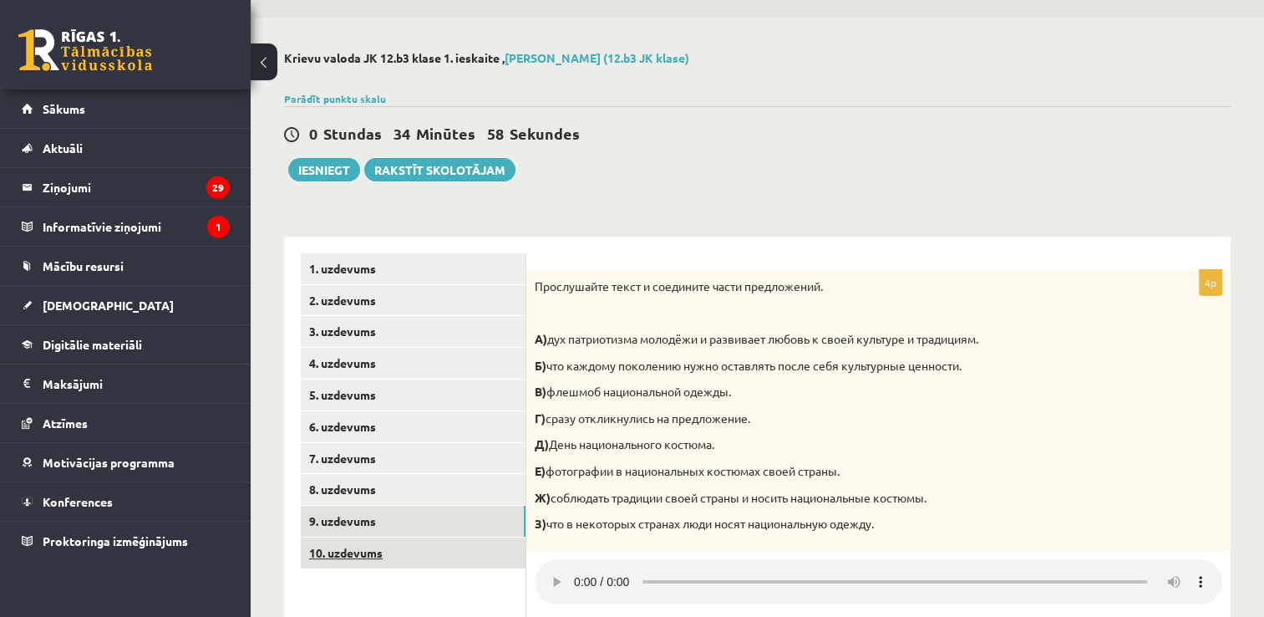
click at [369, 559] on link "10. uzdevums" at bounding box center [413, 552] width 225 height 31
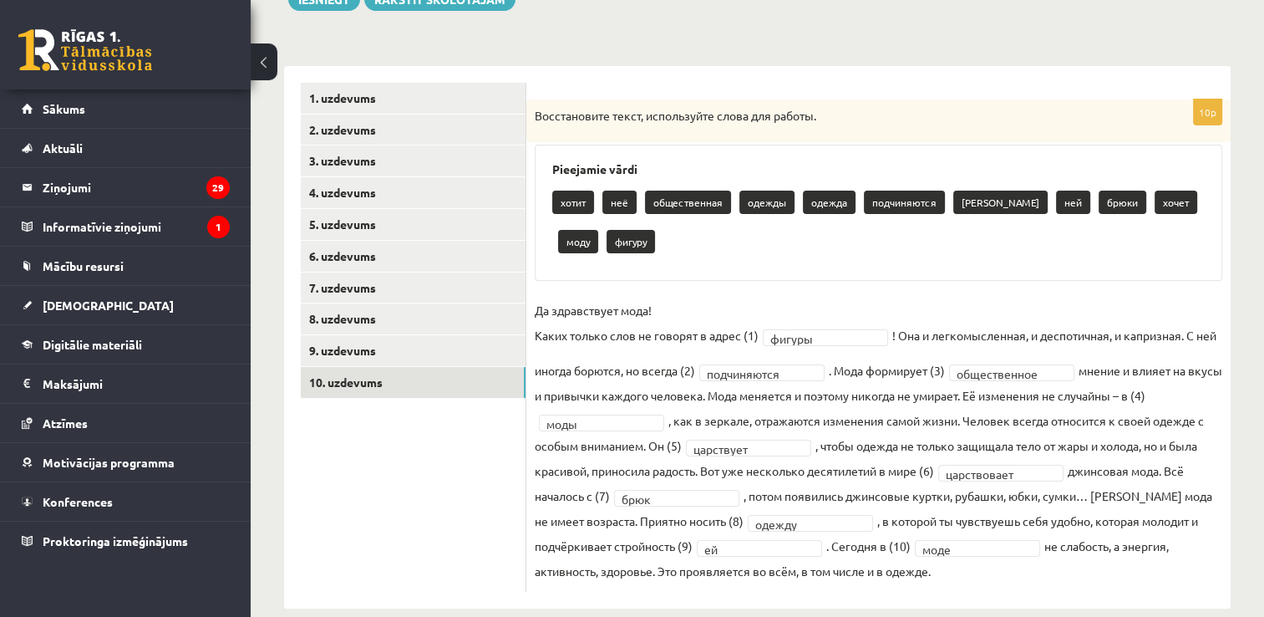
scroll to position [0, 0]
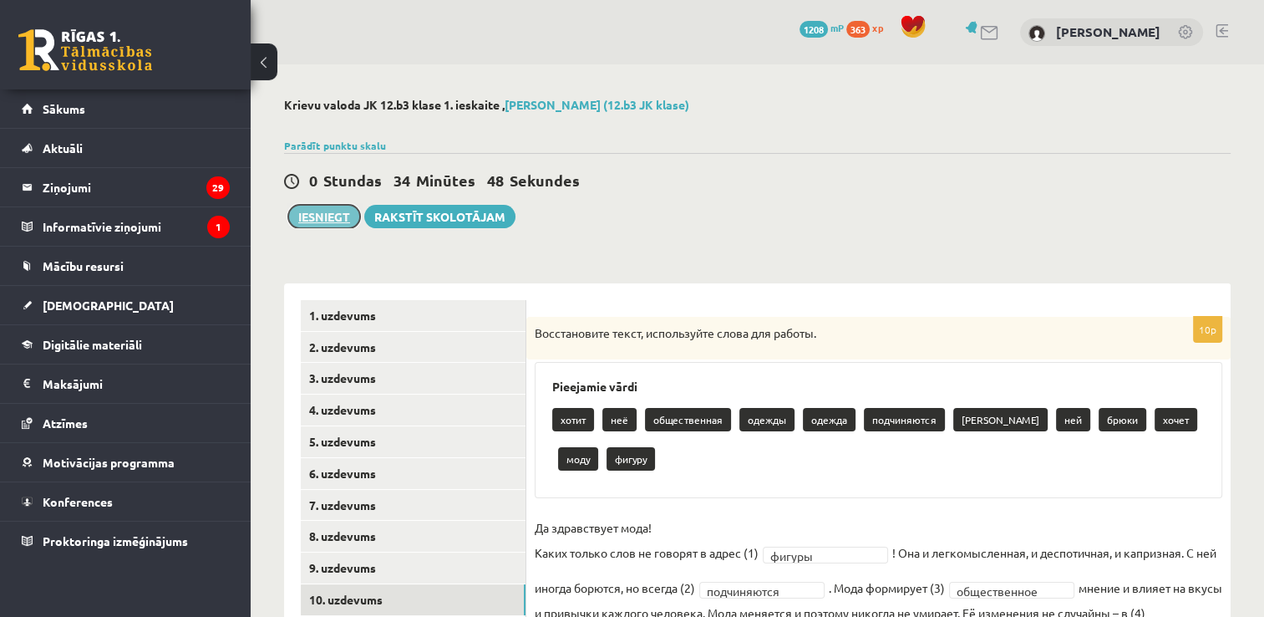
click at [321, 209] on button "Iesniegt" at bounding box center [324, 216] width 72 height 23
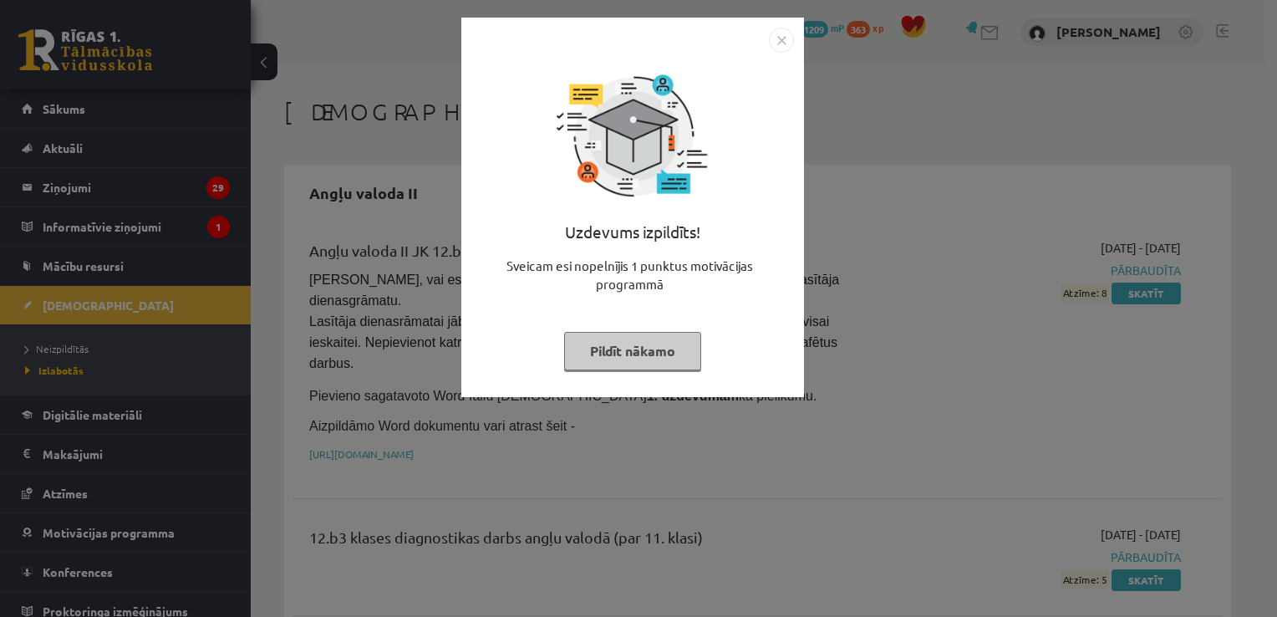
click at [779, 42] on img "Close" at bounding box center [781, 40] width 25 height 25
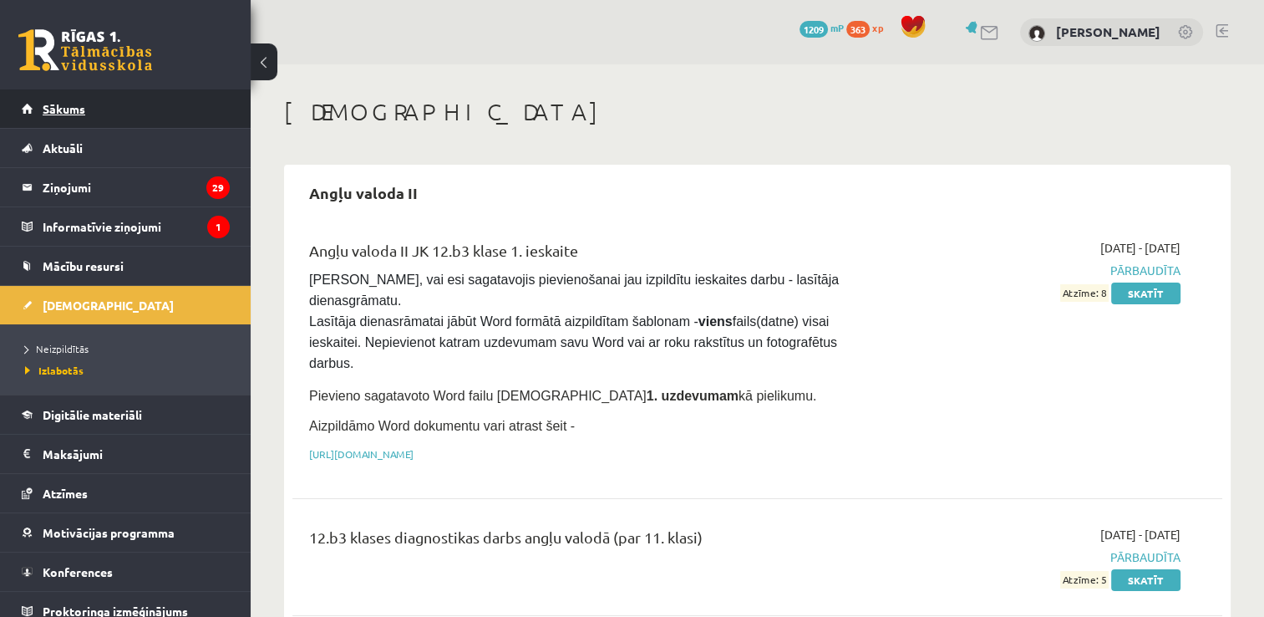
click at [107, 104] on link "Sākums" at bounding box center [126, 108] width 208 height 38
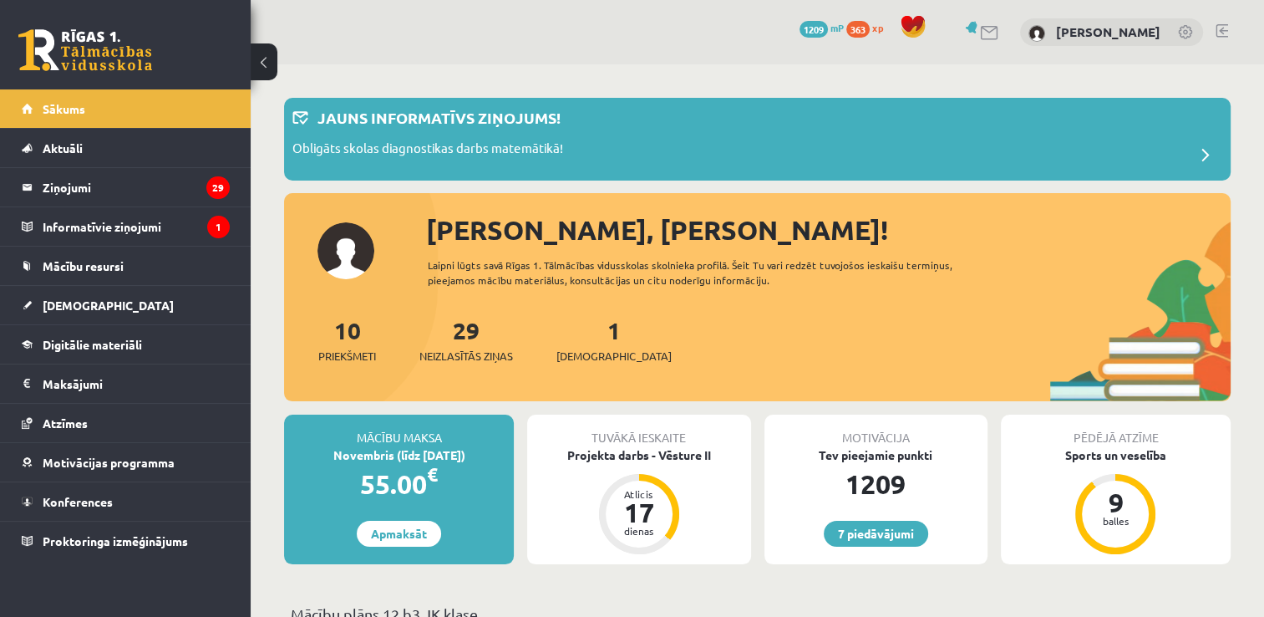
click at [1223, 32] on link at bounding box center [1222, 30] width 13 height 13
